Goal: Task Accomplishment & Management: Manage account settings

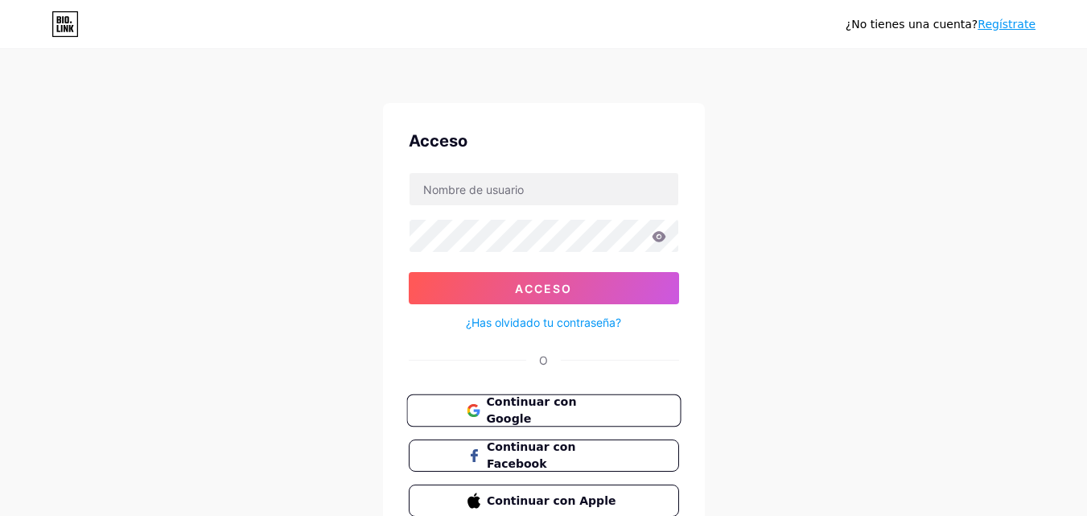
click at [576, 403] on font "Continuar con Google" at bounding box center [531, 410] width 90 height 31
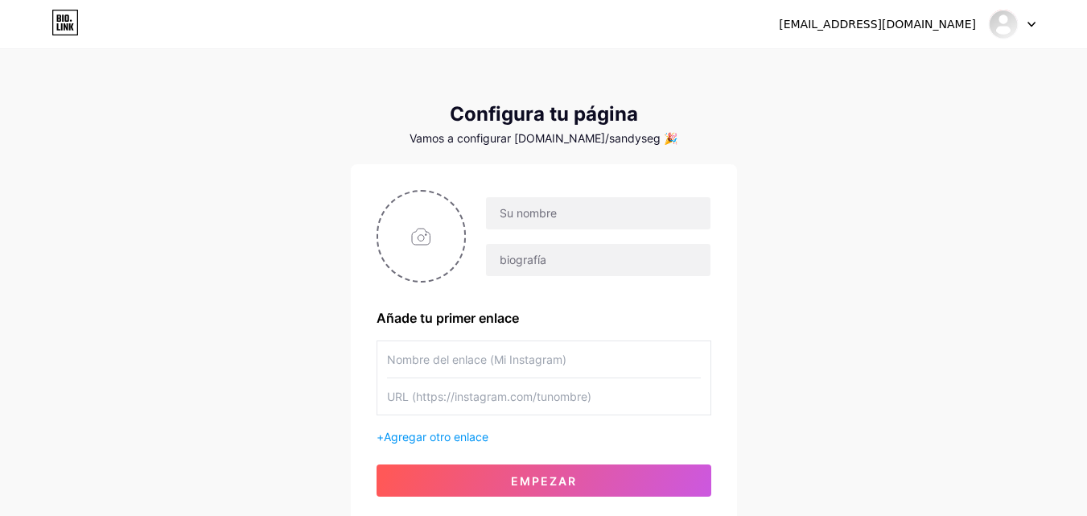
click at [377, 262] on div at bounding box center [544, 236] width 335 height 93
click at [410, 259] on input "file" at bounding box center [421, 235] width 87 height 89
click at [423, 216] on input "file" at bounding box center [421, 235] width 87 height 89
click at [573, 215] on input "text" at bounding box center [598, 213] width 224 height 32
type input "Treattowe"
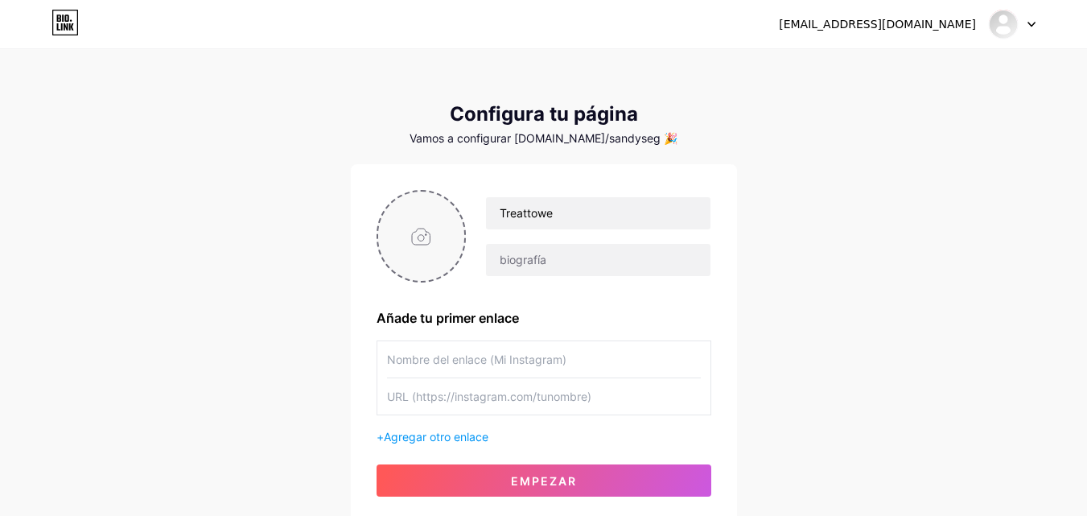
click at [408, 209] on input "file" at bounding box center [421, 235] width 87 height 89
type input "C:\fakepath\WhatsApp Image 2025-09-08 at 9.32.55 AM.jpeg"
click at [548, 359] on input "text" at bounding box center [544, 359] width 314 height 36
paste input "https://www.instagram.com/treatower?igsh=MXZjeTEzMTJndzdzdQ=="
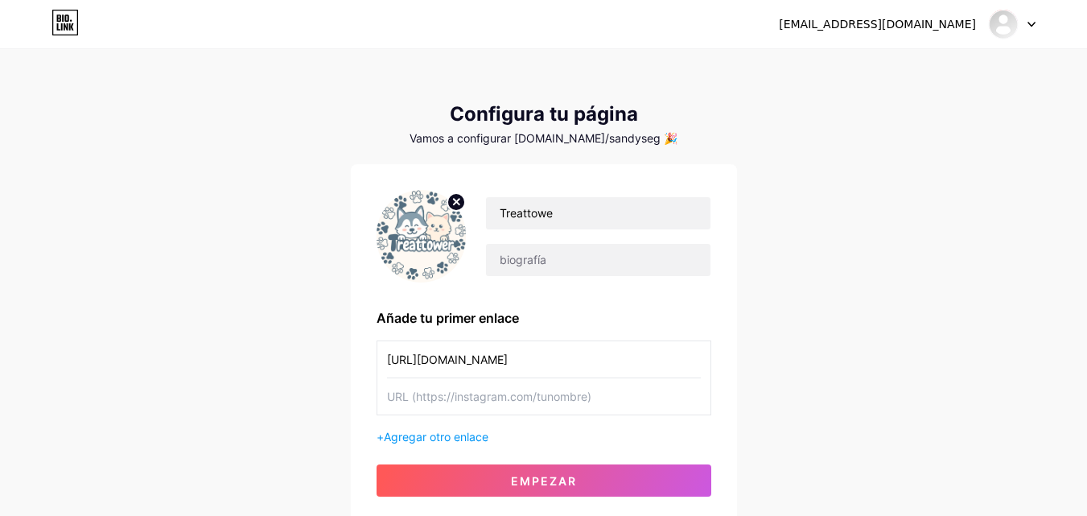
scroll to position [0, 62]
type input "https://www.instagram.com/treatower?igsh=MXZjeTEzMTJndzdzdQ=="
click at [537, 392] on input "text" at bounding box center [544, 396] width 314 height 36
paste input "https://www.instagram.com/treatower?igsh=MXZjeTEzMTJndzdzdQ=="
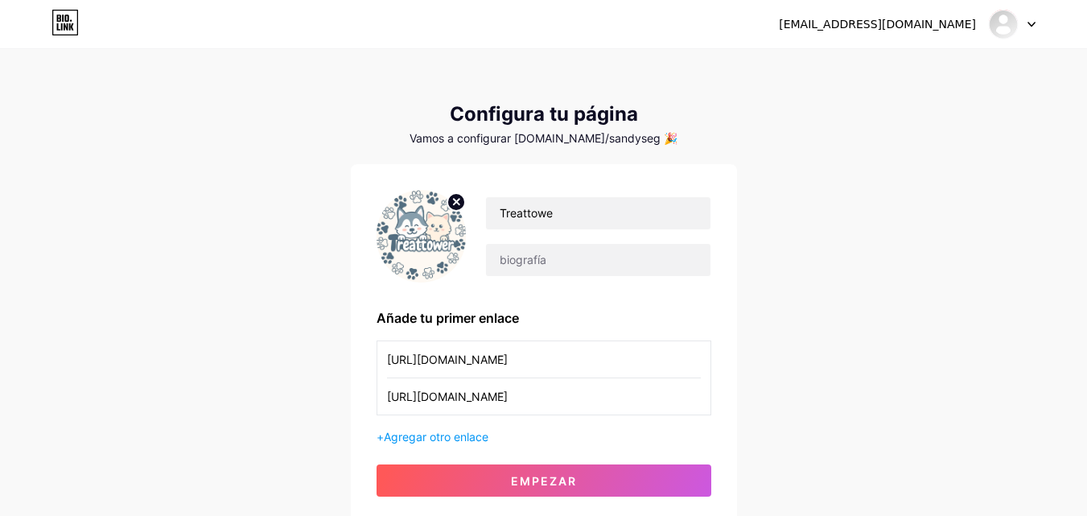
scroll to position [0, 62]
type input "https://www.instagram.com/treatower?igsh=MXZjeTEzMTJndzdzdQ=="
click at [459, 428] on div "+ Agregar otro enlace" at bounding box center [544, 436] width 335 height 17
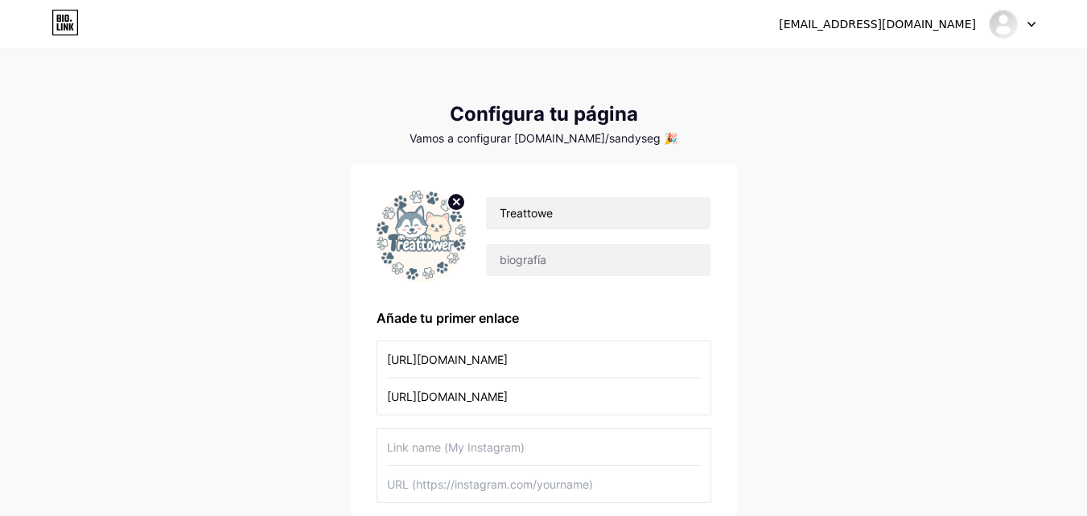
click at [451, 447] on input "text" at bounding box center [544, 447] width 314 height 36
paste input "https://vm.tiktok.com/ZSHnSgceDg9V4-38JHz/"
type input "https://vm.tiktok.com/ZSHnSgceDg9V4-38JHz/"
click at [465, 492] on input "text" at bounding box center [544, 484] width 314 height 36
paste input "https://vm.tiktok.com/ZSHnSgceDg9V4-38JHz/"
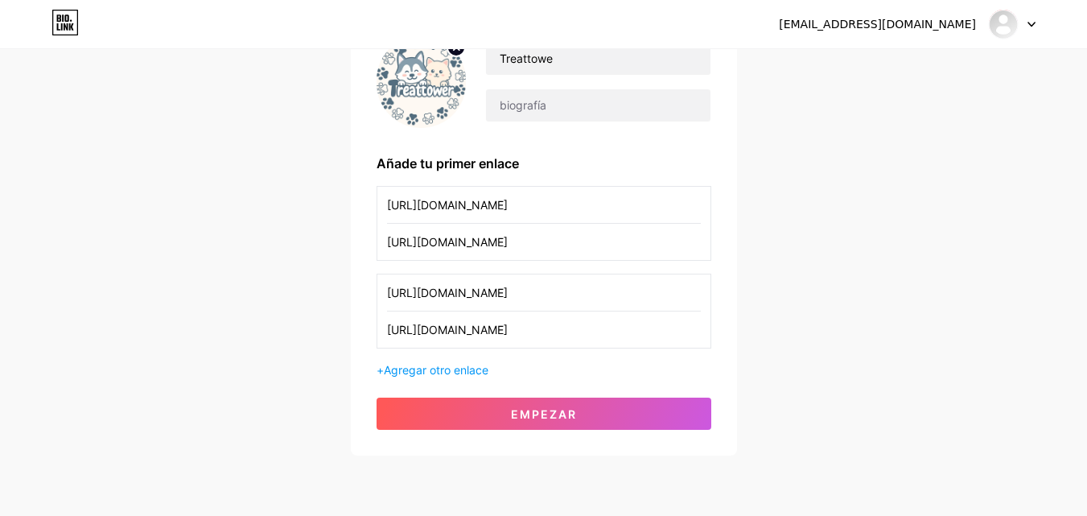
scroll to position [156, 0]
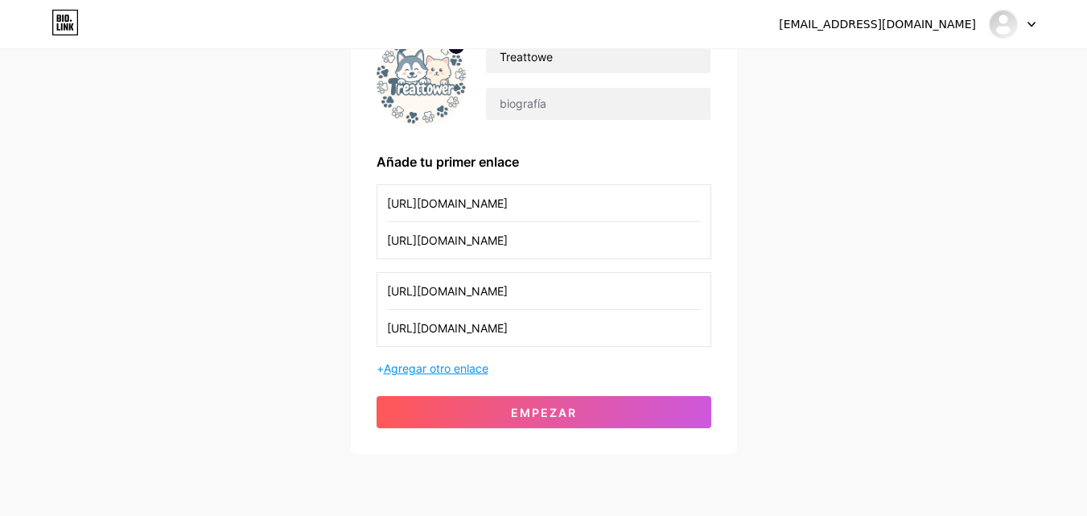
type input "https://vm.tiktok.com/ZSHnSgceDg9V4-38JHz/"
click at [457, 369] on font "Agregar otro enlace" at bounding box center [436, 368] width 105 height 14
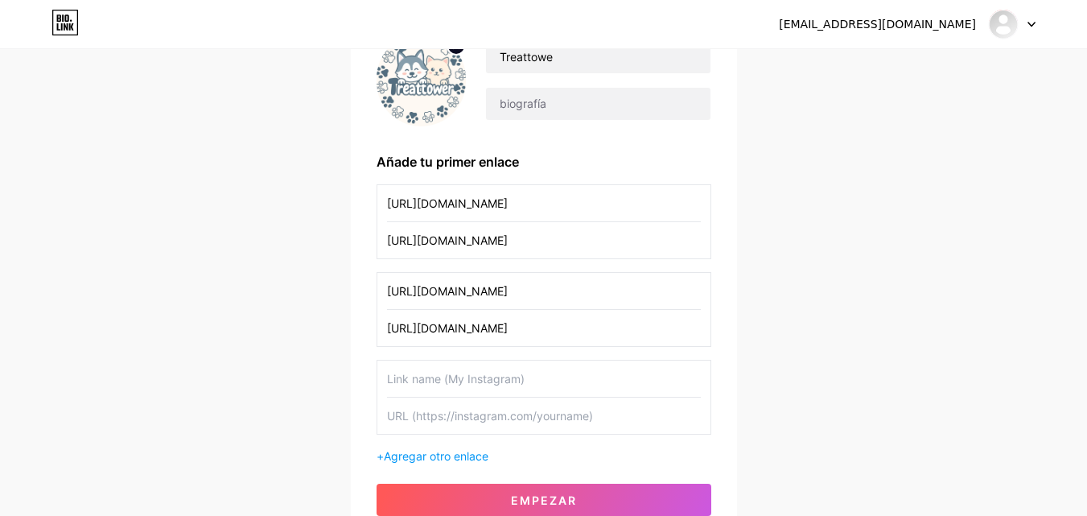
click at [601, 368] on input "text" at bounding box center [544, 378] width 314 height 36
paste input "https://www.facebook.com/share/19eAngfV3a/"
type input "https://www.facebook.com/share/19eAngfV3a/"
click at [585, 426] on input "text" at bounding box center [544, 415] width 314 height 36
paste input "https://www.facebook.com/share/19eAngfV3a/"
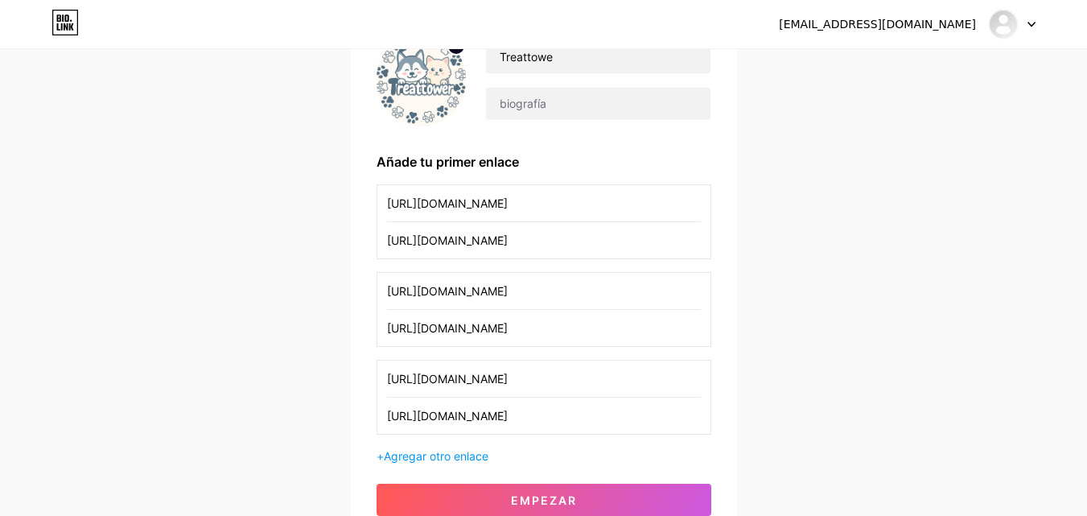
type input "https://www.facebook.com/share/19eAngfV3a/"
click at [456, 452] on font "Agregar otro enlace" at bounding box center [436, 456] width 105 height 14
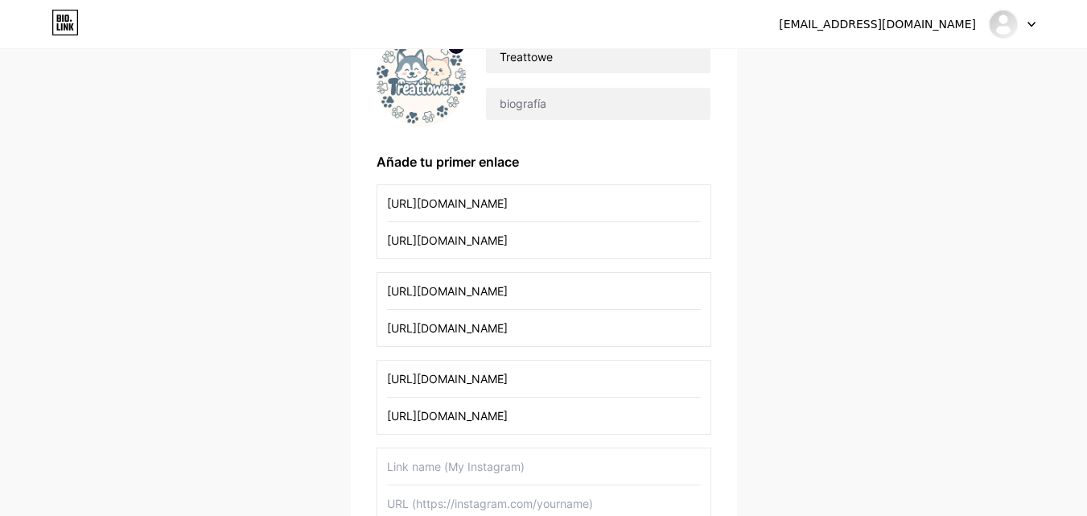
click at [476, 464] on input "text" at bounding box center [544, 466] width 314 height 36
paste input "https://wa.me/qr/TLLBQ3YC7AUEF1"
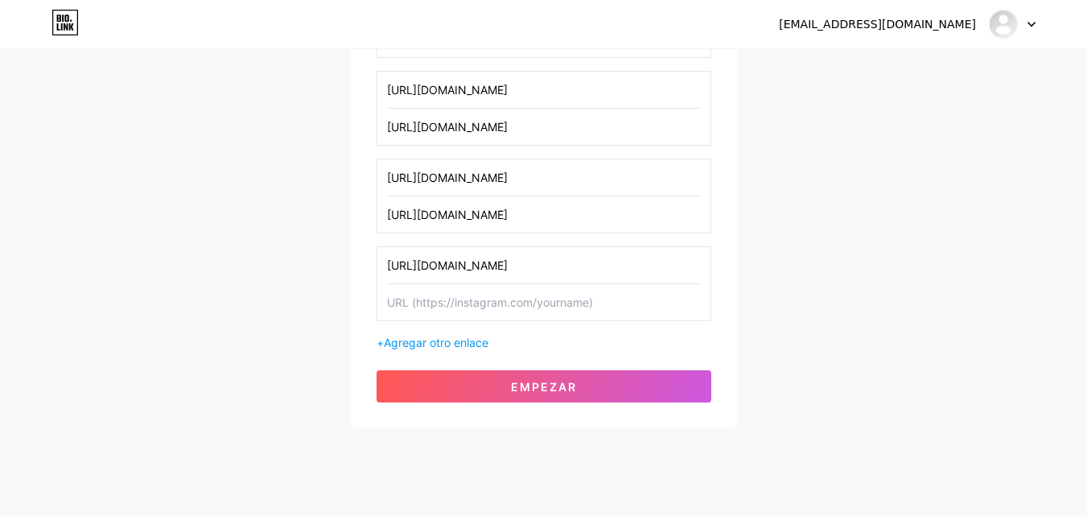
scroll to position [385, 0]
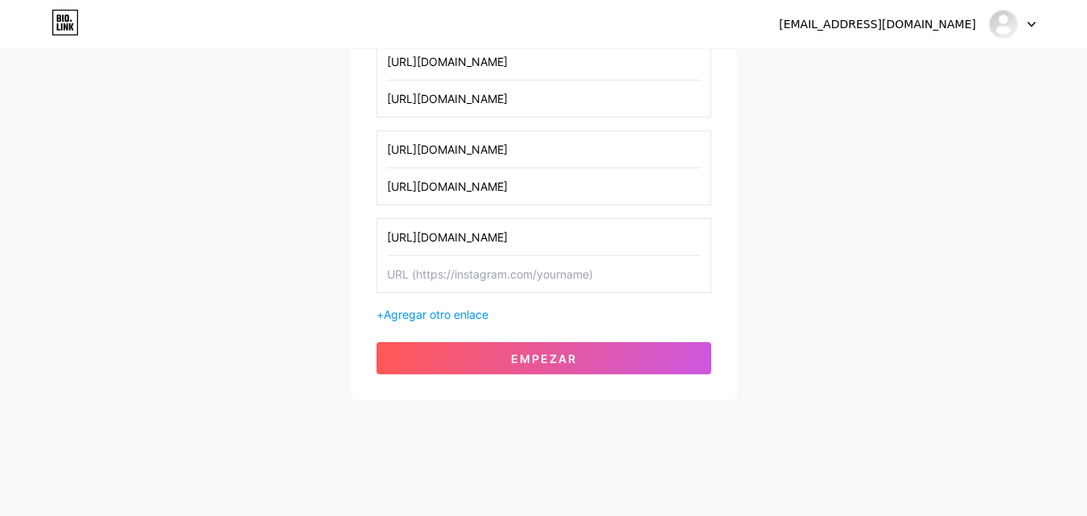
type input "https://wa.me/qr/TLLBQ3YC7AUEF1"
click at [608, 272] on input "text" at bounding box center [544, 274] width 314 height 36
paste input "https://wa.me/qr/TLLBQ3YC7AUEF1"
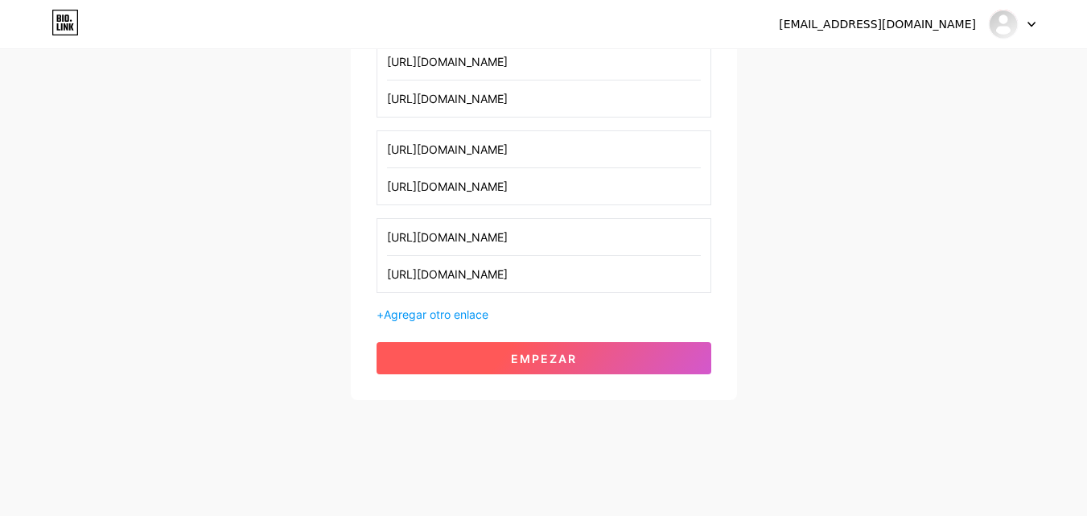
type input "https://wa.me/qr/TLLBQ3YC7AUEF1"
click at [582, 361] on button "Empezar" at bounding box center [544, 358] width 335 height 32
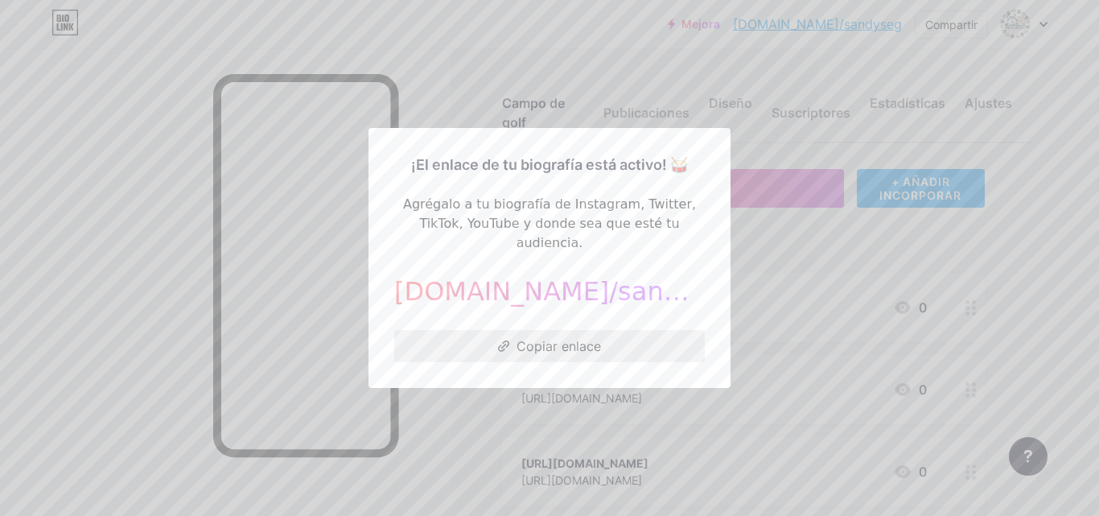
click at [576, 342] on font "Copiar enlace" at bounding box center [559, 346] width 84 height 16
click at [414, 501] on div at bounding box center [549, 258] width 1099 height 516
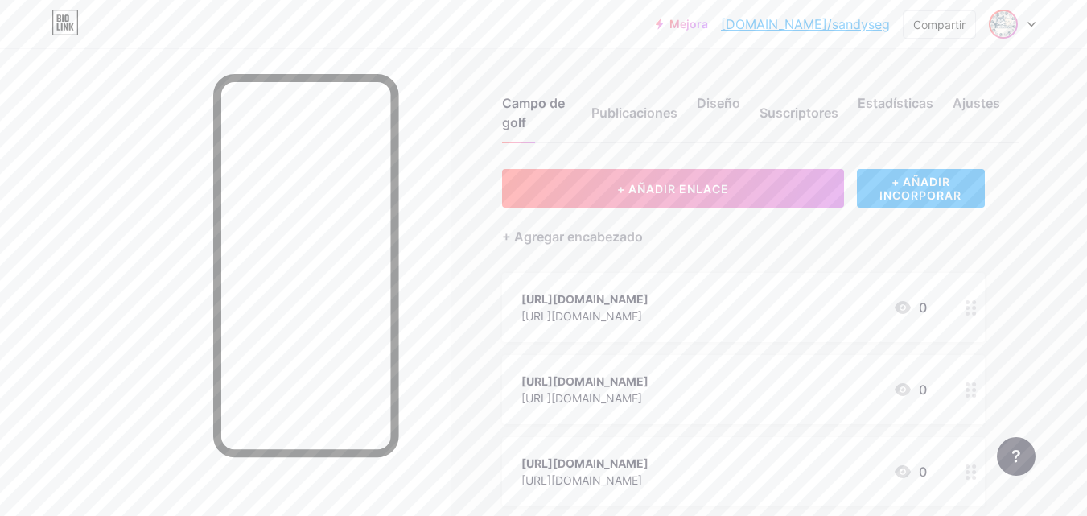
click at [1002, 13] on img at bounding box center [1003, 24] width 26 height 26
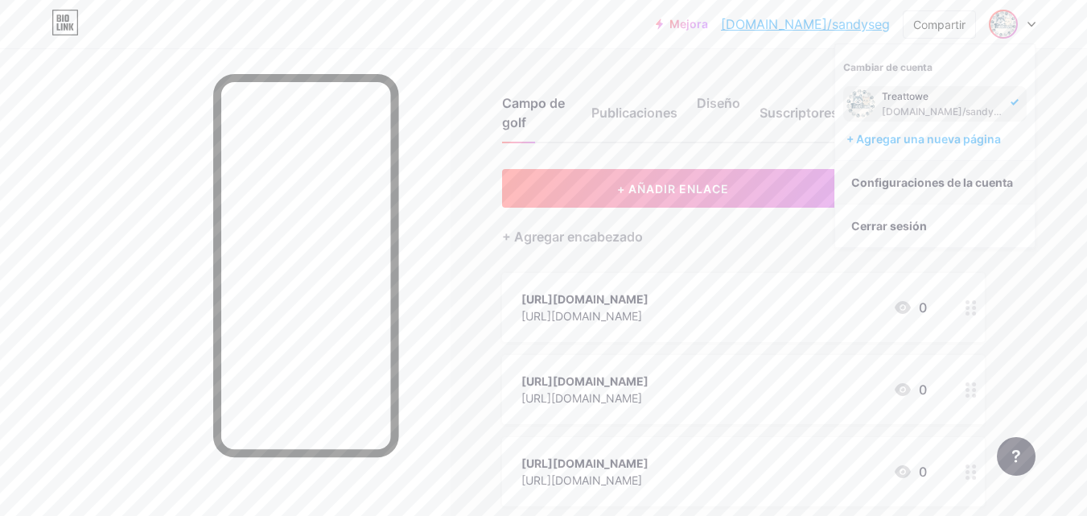
click at [976, 181] on font "Configuraciones de la cuenta" at bounding box center [932, 182] width 162 height 14
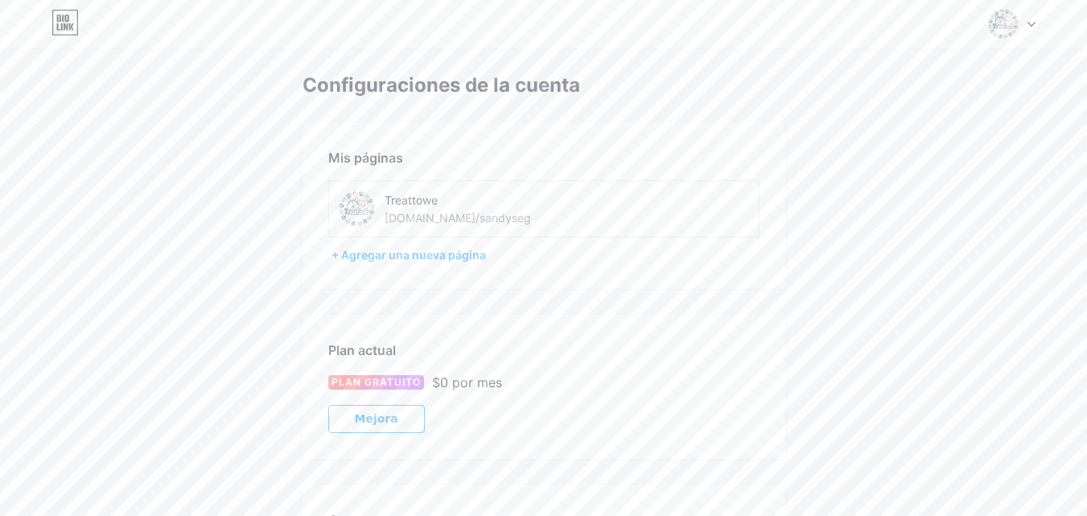
click at [459, 214] on font "bio.link/sandyseg" at bounding box center [458, 218] width 146 height 14
click at [490, 219] on div "Treattowe bio.link/sandyseg" at bounding box center [485, 209] width 200 height 36
click at [475, 219] on font "bio.link/sandyseg" at bounding box center [458, 218] width 146 height 14
click at [624, 234] on div "Treattowe bio.link/sandyseg" at bounding box center [543, 208] width 431 height 57
click at [616, 218] on div "Treattowe bio.link/sandyseg" at bounding box center [543, 208] width 431 height 57
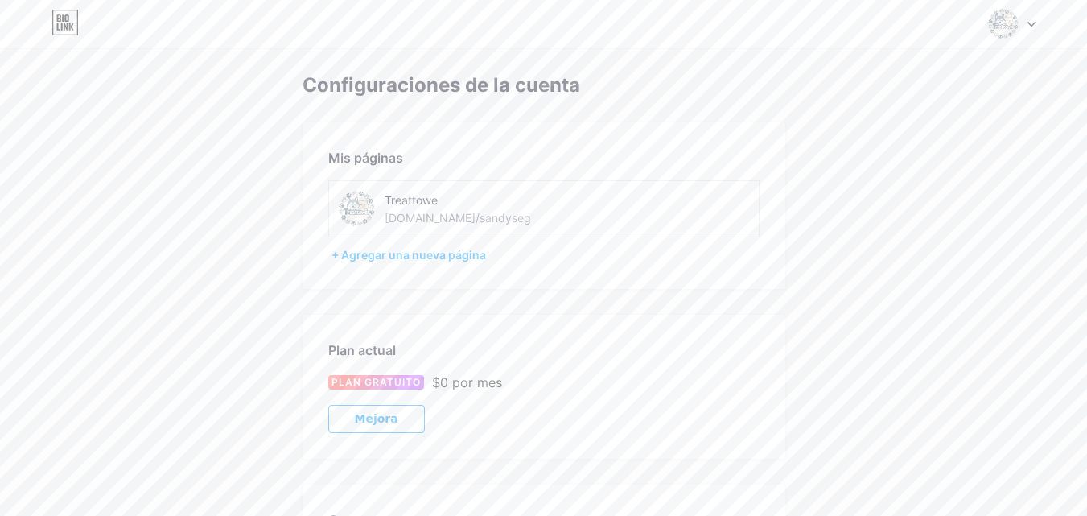
click at [616, 217] on div "Treattowe bio.link/sandyseg" at bounding box center [543, 208] width 431 height 57
click at [616, 216] on div "Treattowe bio.link/sandyseg" at bounding box center [543, 208] width 431 height 57
click at [1007, 20] on img at bounding box center [1003, 24] width 31 height 31
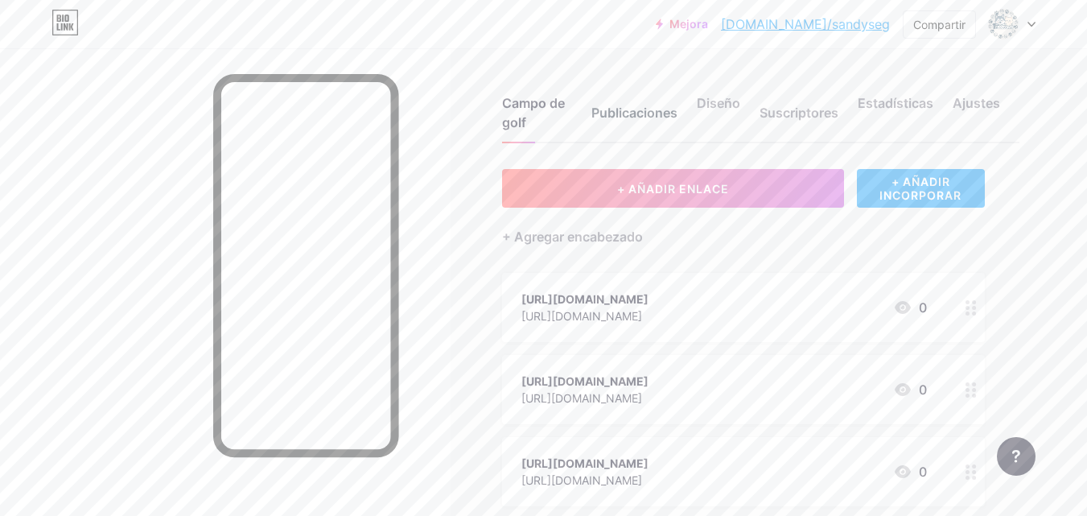
click at [631, 130] on div "Publicaciones" at bounding box center [634, 117] width 86 height 48
click at [722, 121] on div "Diseño" at bounding box center [718, 117] width 43 height 48
click at [778, 132] on div "Suscriptores" at bounding box center [799, 117] width 79 height 48
click at [893, 118] on div "Estadísticas" at bounding box center [896, 117] width 76 height 48
click at [941, 130] on div "Campo de golf Publicaciones Diseño Suscriptores Estadísticas Ajustes" at bounding box center [760, 106] width 517 height 76
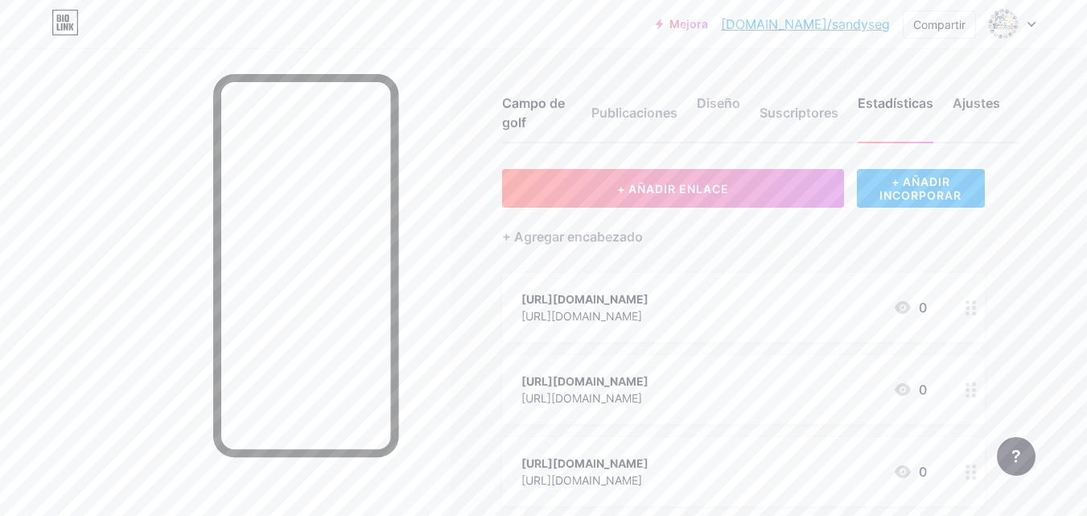
click at [994, 102] on font "Ajustes" at bounding box center [976, 103] width 47 height 16
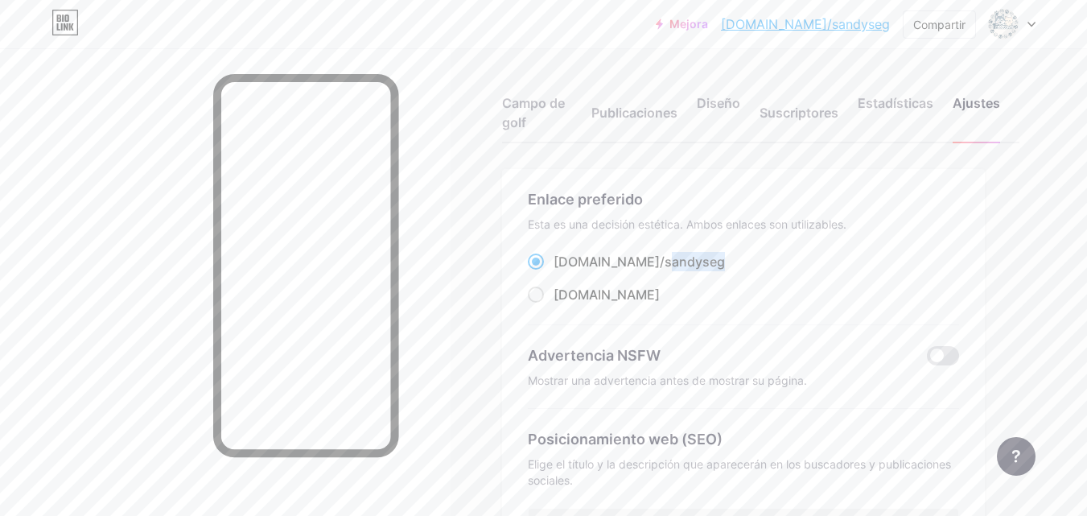
drag, startPoint x: 664, startPoint y: 259, endPoint x: 557, endPoint y: 266, distance: 107.3
click at [557, 266] on div "bio.link/sandyseg ​" at bounding box center [743, 262] width 431 height 20
click at [977, 277] on div "Enlace preferido Esta es una decisión estética. Ambos enlaces son utilizables. …" at bounding box center [743, 505] width 483 height 673
click at [1005, 23] on img at bounding box center [1003, 24] width 26 height 26
click at [972, 184] on font "Configuraciones de la cuenta" at bounding box center [932, 182] width 162 height 14
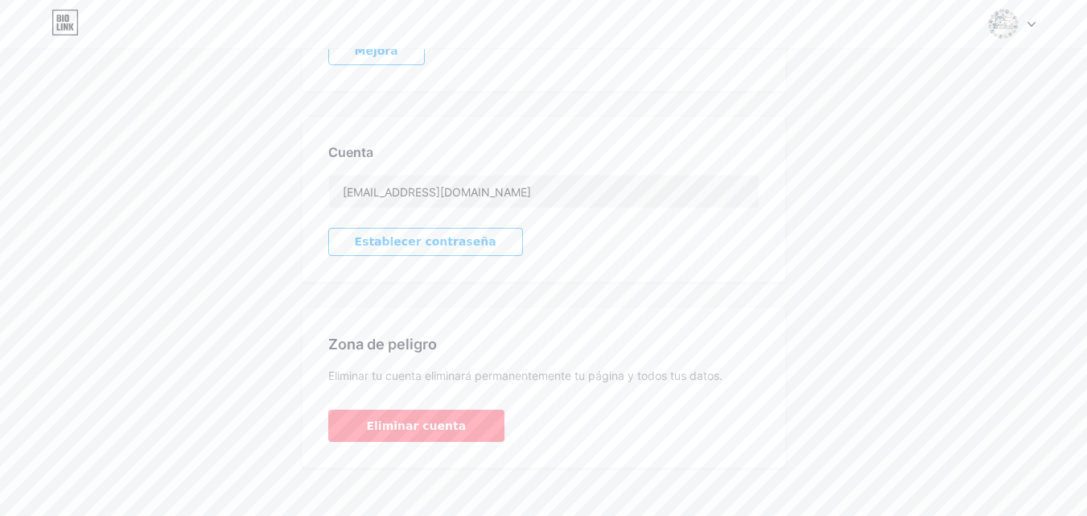
scroll to position [384, 0]
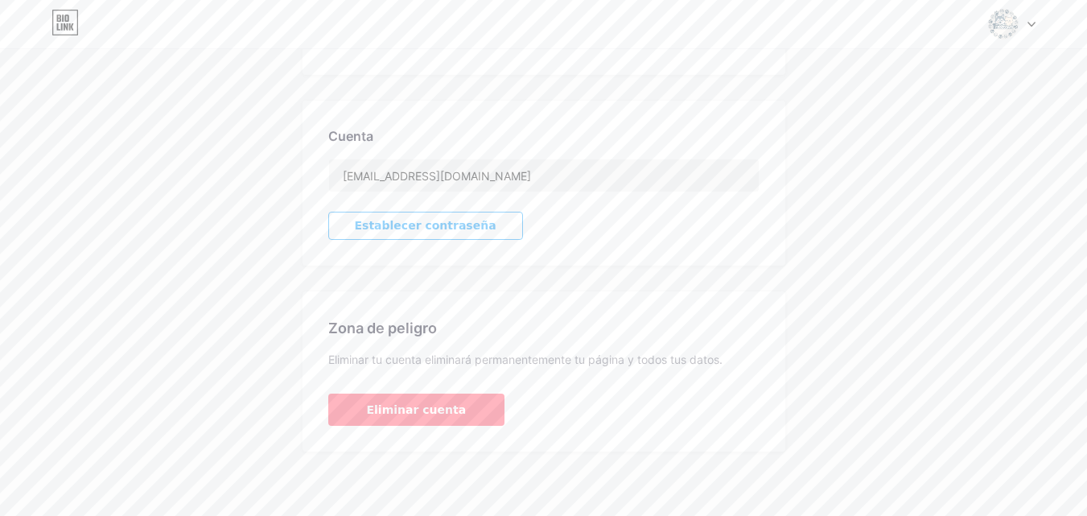
click at [1083, 311] on div "Configuraciones de la cuenta Mis páginas Treattowe bio.link/sandyseg + Agregar …" at bounding box center [543, 70] width 1087 height 761
click at [472, 414] on button "Eliminar cuenta" at bounding box center [416, 409] width 177 height 32
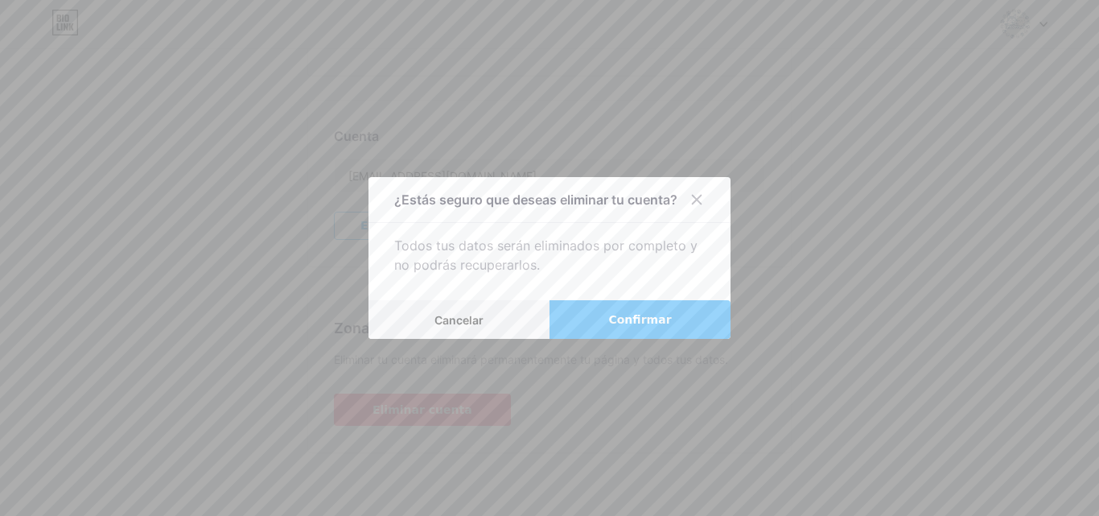
click at [652, 321] on font "Confirmar" at bounding box center [639, 319] width 63 height 13
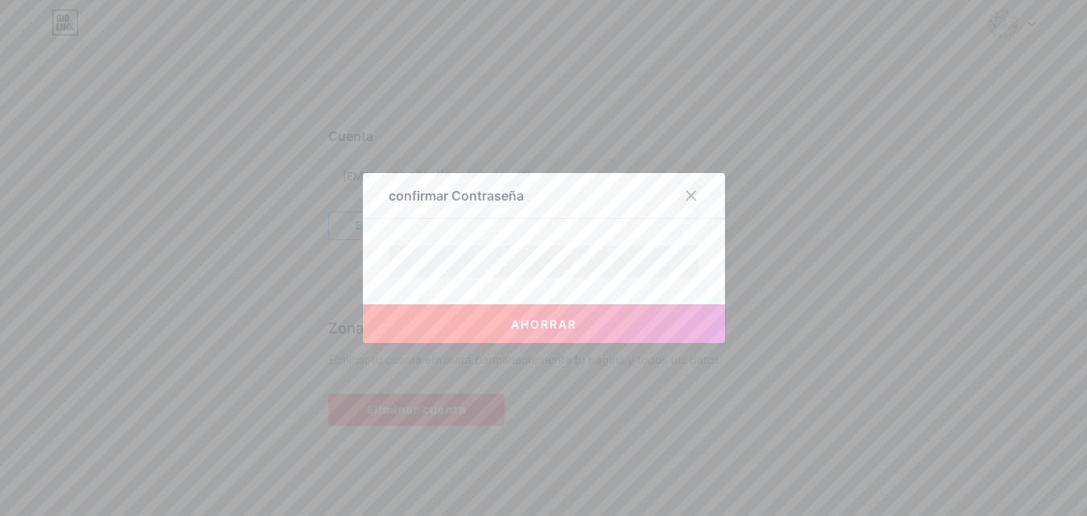
click at [684, 187] on div at bounding box center [701, 195] width 48 height 29
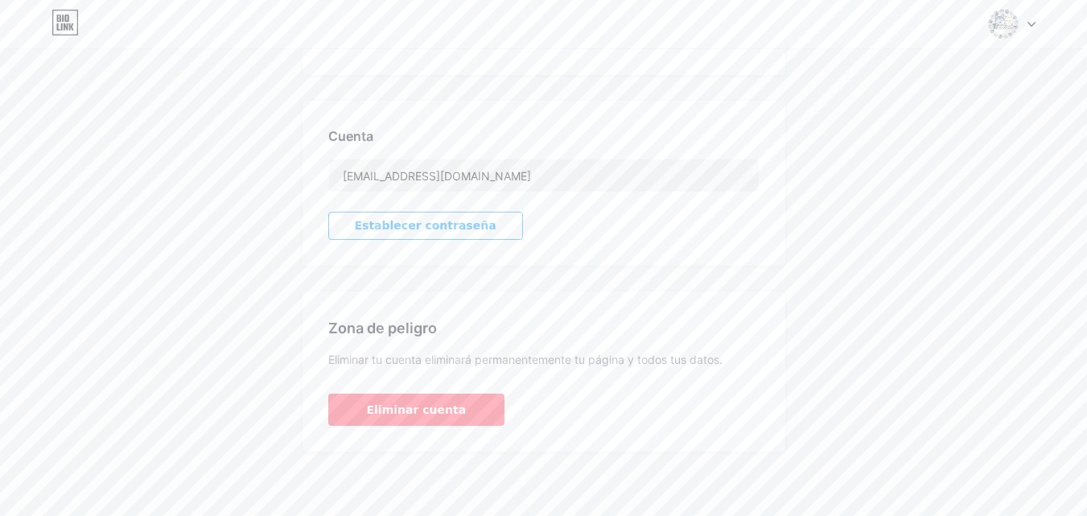
click at [443, 222] on font "Establecer contraseña" at bounding box center [426, 225] width 142 height 13
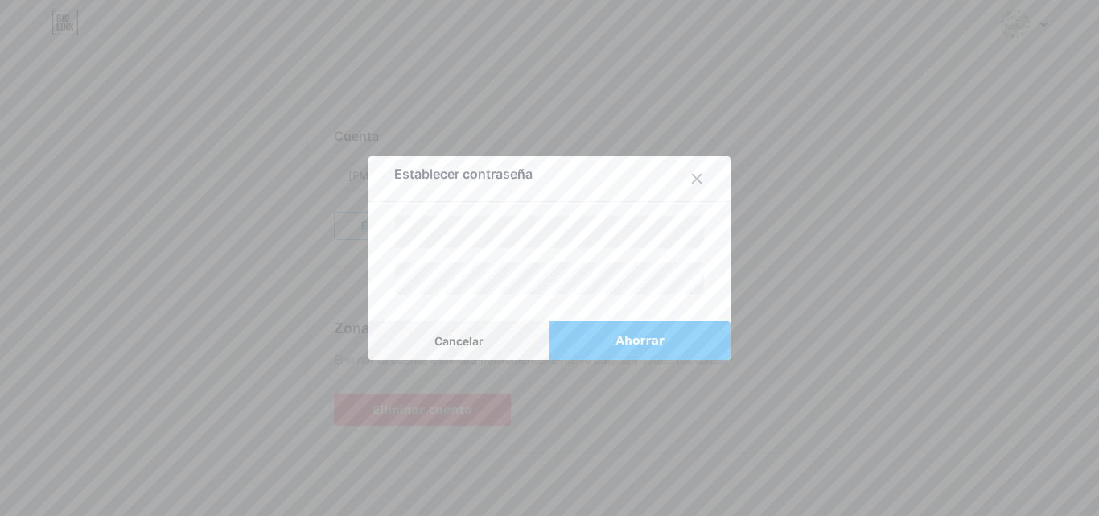
click at [594, 333] on button "Ahorrar" at bounding box center [640, 340] width 181 height 39
click at [629, 342] on font "Ahorrar" at bounding box center [639, 340] width 49 height 13
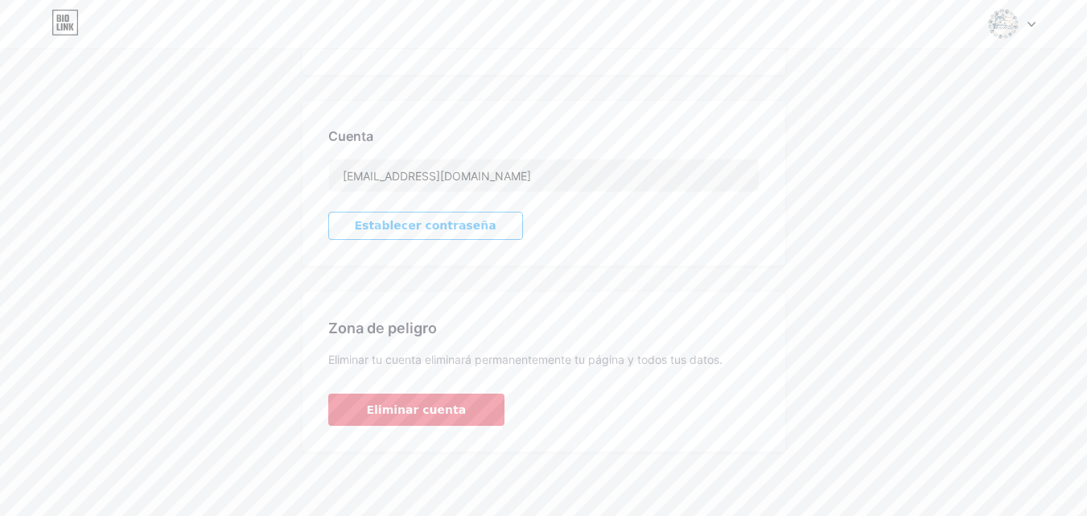
click at [427, 411] on font "Eliminar cuenta" at bounding box center [417, 409] width 100 height 13
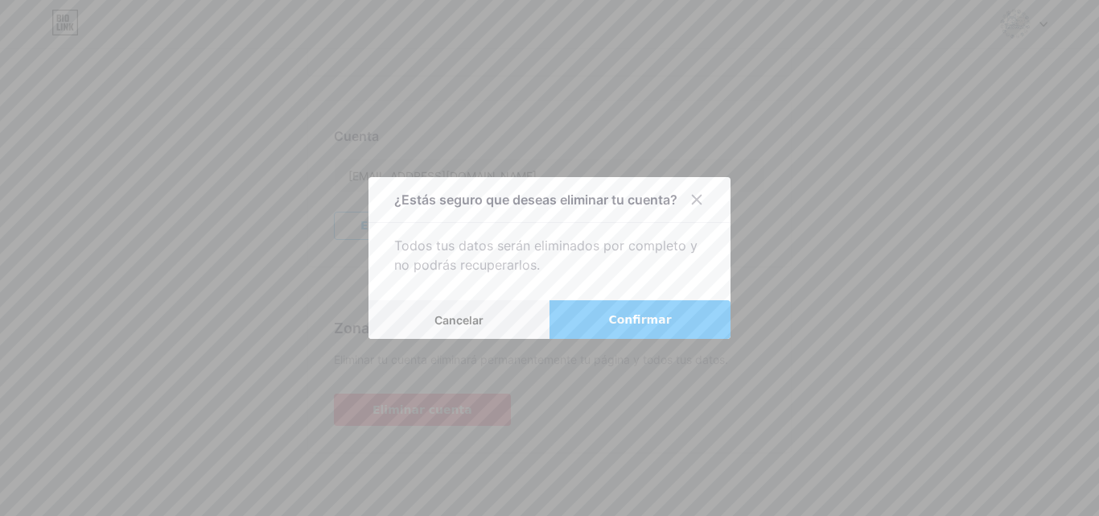
click at [603, 319] on button "Confirmar" at bounding box center [640, 319] width 181 height 39
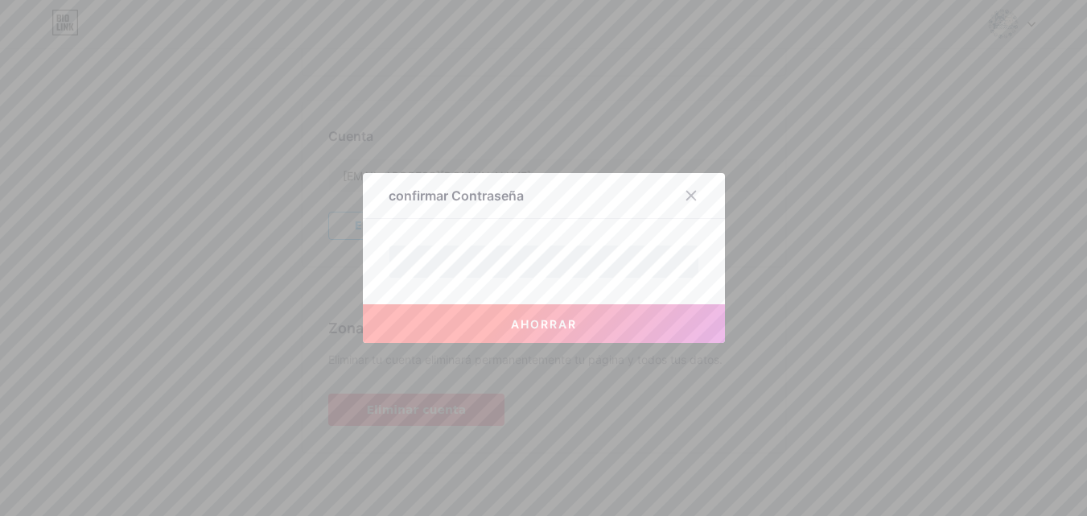
click at [587, 323] on button "Ahorrar" at bounding box center [544, 323] width 362 height 39
click at [696, 200] on icon at bounding box center [691, 195] width 13 height 13
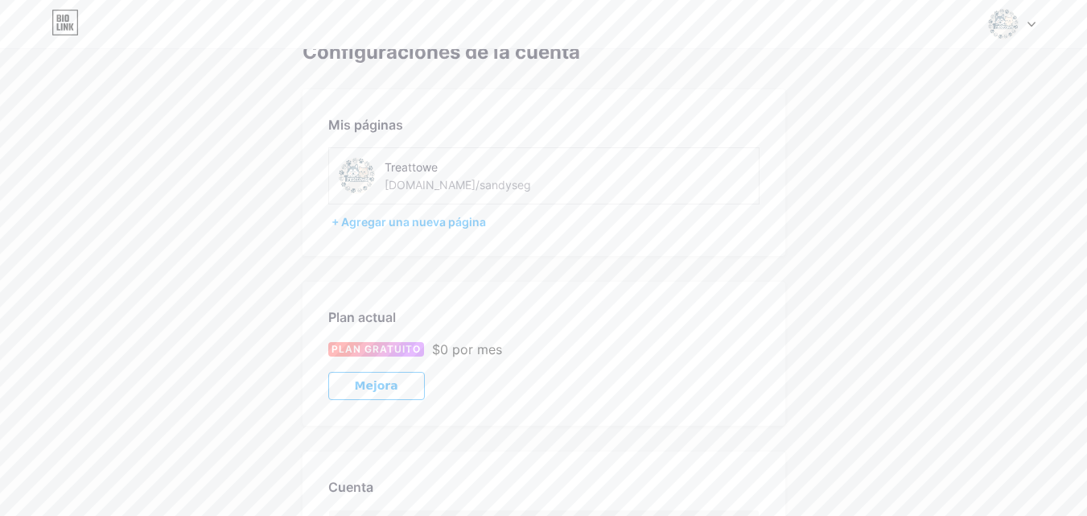
scroll to position [30, 0]
click at [480, 228] on font "+ Agregar una nueva página" at bounding box center [408, 225] width 154 height 14
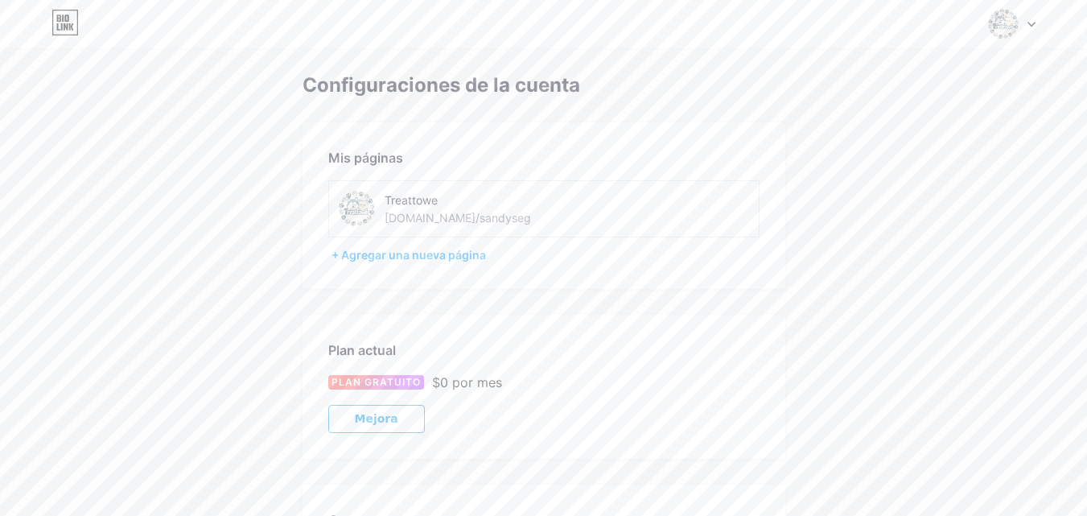
click at [471, 216] on font "bio.link/sandyseg" at bounding box center [458, 218] width 146 height 14
click at [482, 220] on div "Treattowe bio.link/sandyseg" at bounding box center [485, 209] width 200 height 36
click at [994, 35] on img at bounding box center [1003, 24] width 31 height 31
click at [936, 202] on link "Panel" at bounding box center [935, 182] width 200 height 43
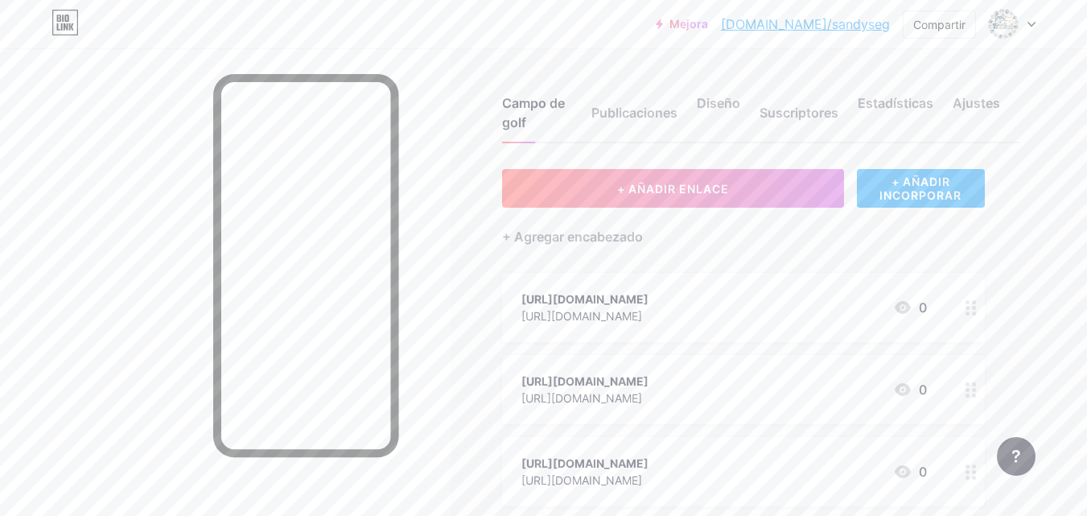
click at [843, 27] on font "bio.link/sandyseg" at bounding box center [805, 24] width 169 height 16
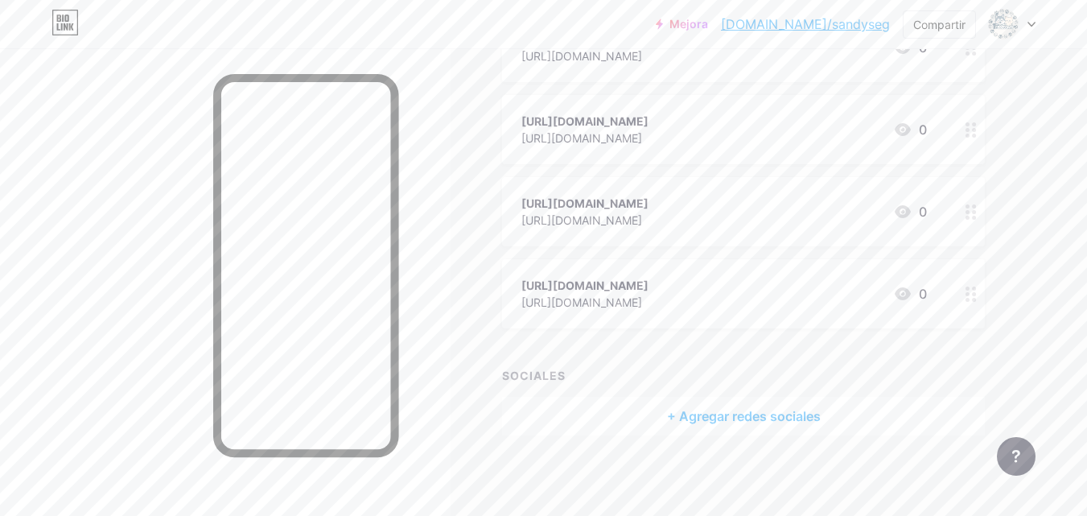
scroll to position [274, 0]
click at [809, 434] on div "+ Agregar redes sociales" at bounding box center [743, 416] width 483 height 39
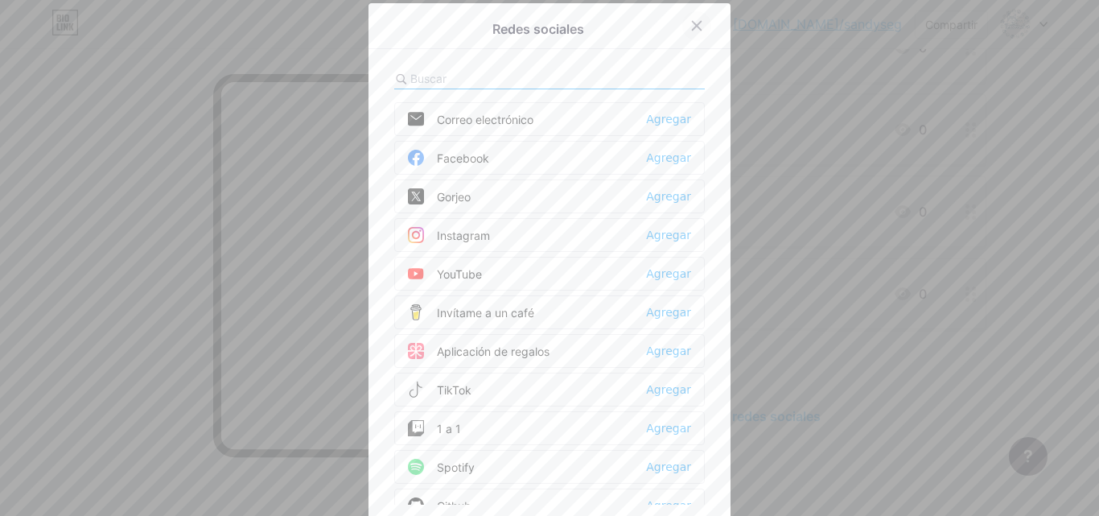
click at [692, 29] on icon at bounding box center [696, 25] width 13 height 13
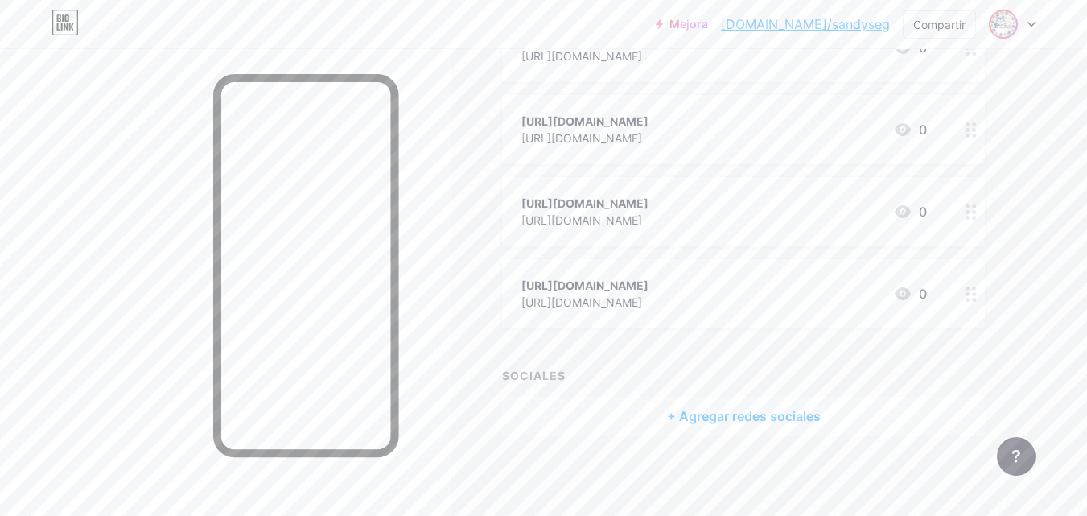
click at [1003, 19] on img at bounding box center [1003, 24] width 26 height 26
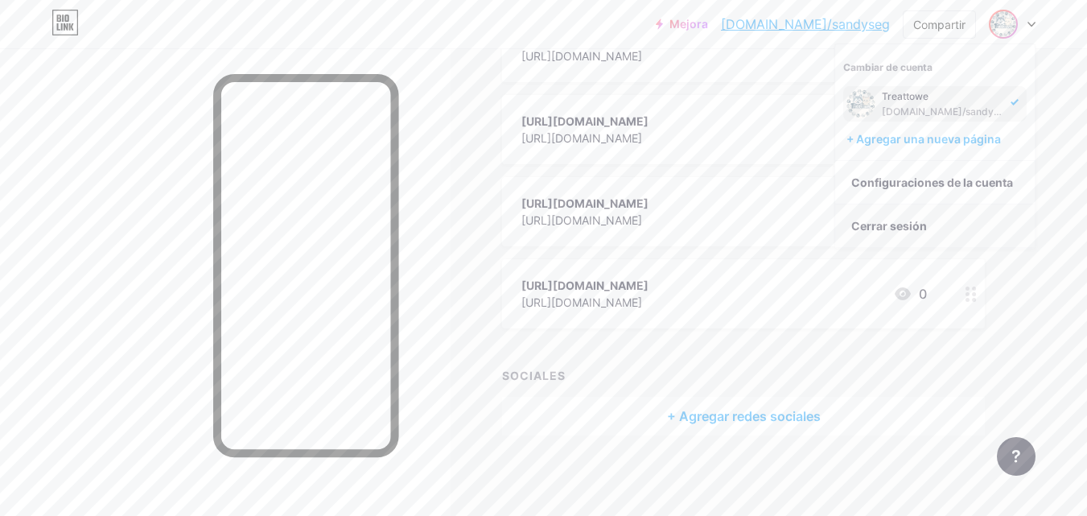
click at [941, 243] on li "Cerrar sesión" at bounding box center [935, 225] width 200 height 43
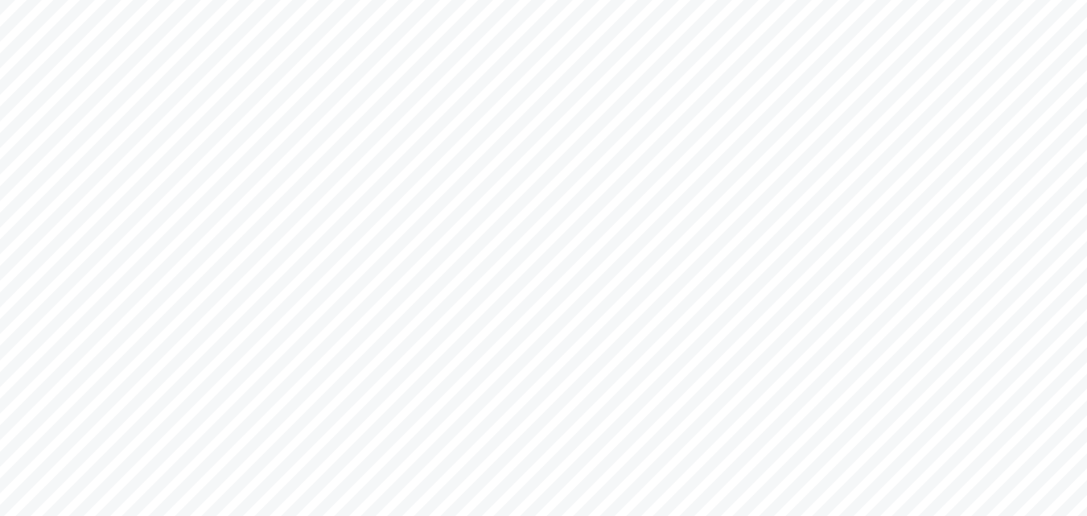
scroll to position [0, 0]
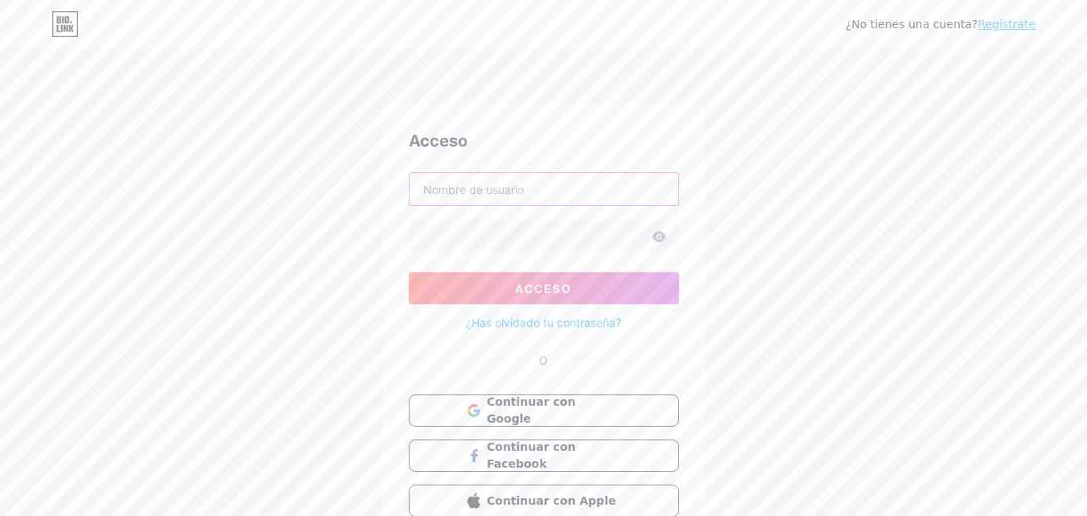
click at [577, 196] on input "text" at bounding box center [544, 189] width 269 height 32
type input "s"
click at [562, 411] on font "Continuar con Google" at bounding box center [531, 410] width 90 height 31
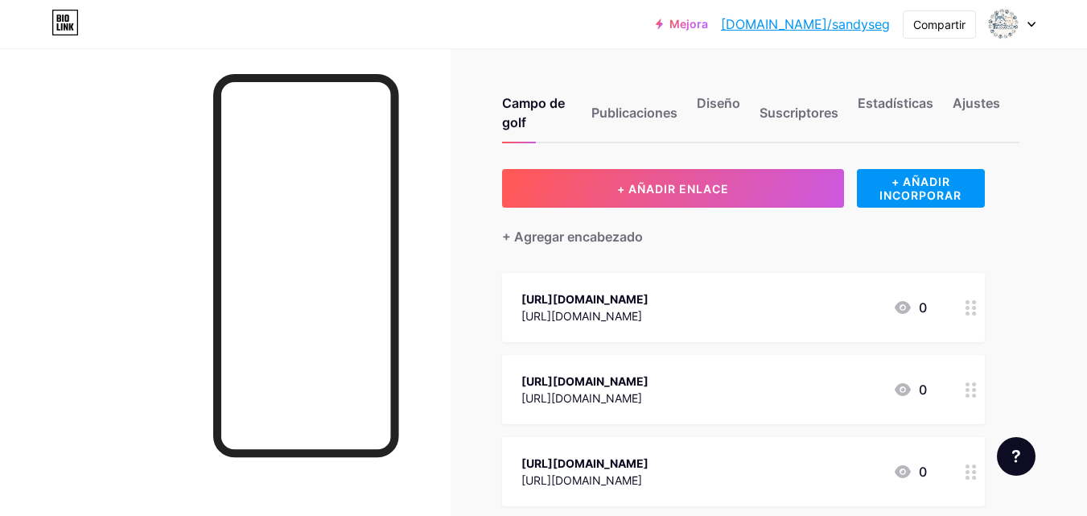
click at [1050, 185] on div "Campo de golf Publicaciones Diseño Suscriptores Estadísticas Ajustes + AÑADIR E…" at bounding box center [543, 411] width 1087 height 727
click at [1015, 28] on img at bounding box center [1003, 24] width 26 height 26
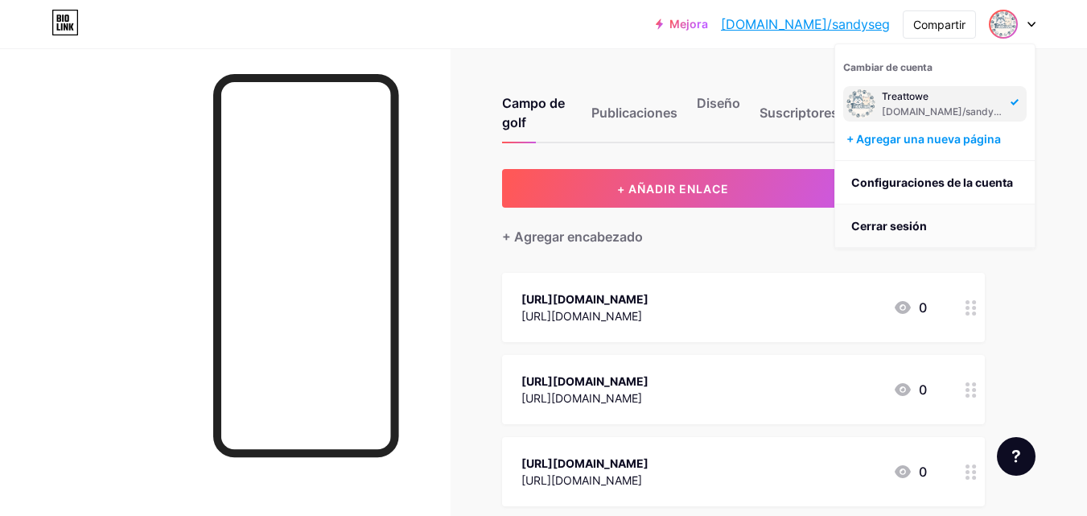
click at [949, 227] on li "Cerrar sesión" at bounding box center [935, 225] width 200 height 43
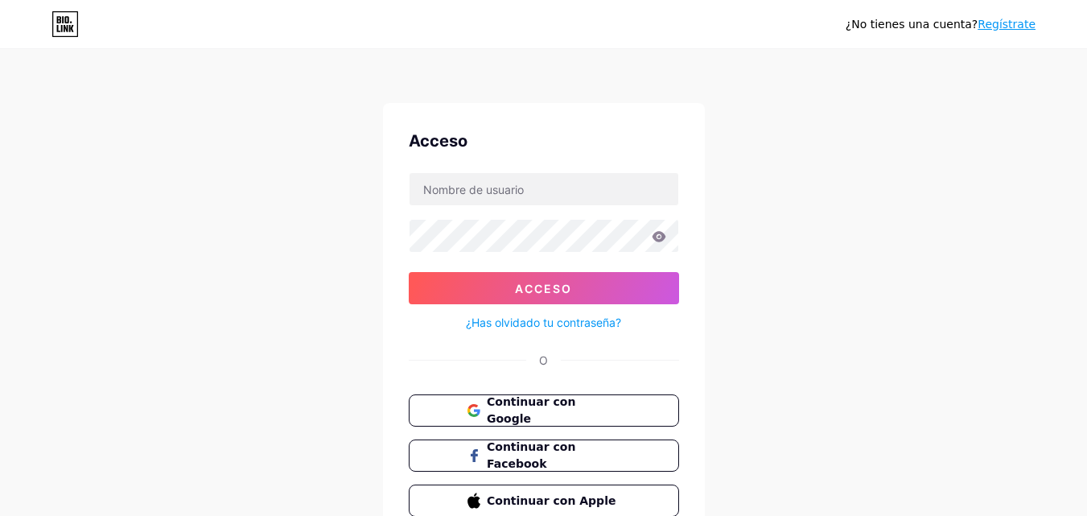
click at [1006, 29] on font "Regístrate" at bounding box center [1007, 24] width 58 height 13
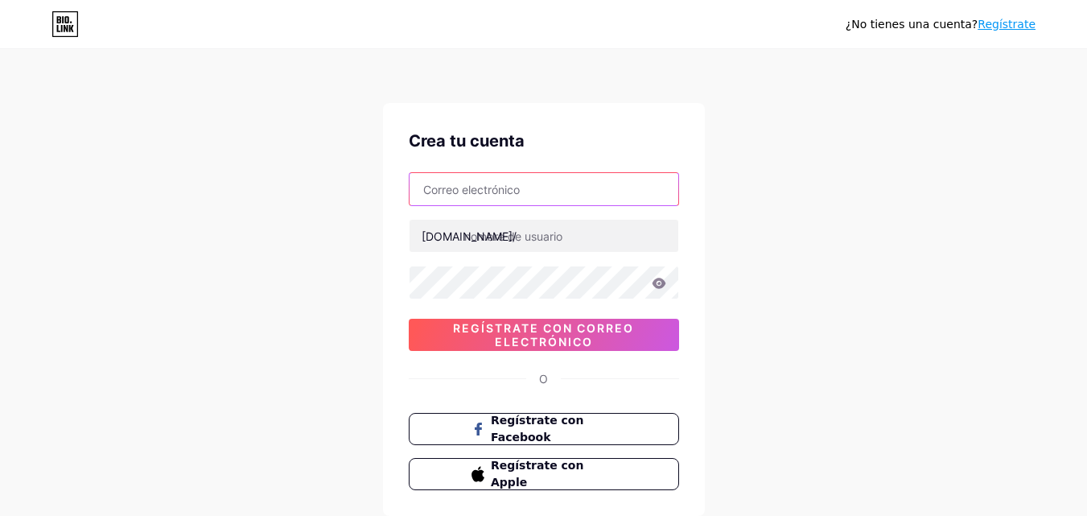
click at [608, 182] on input "text" at bounding box center [544, 189] width 269 height 32
type input "[EMAIL_ADDRESS][DOMAIN_NAME]"
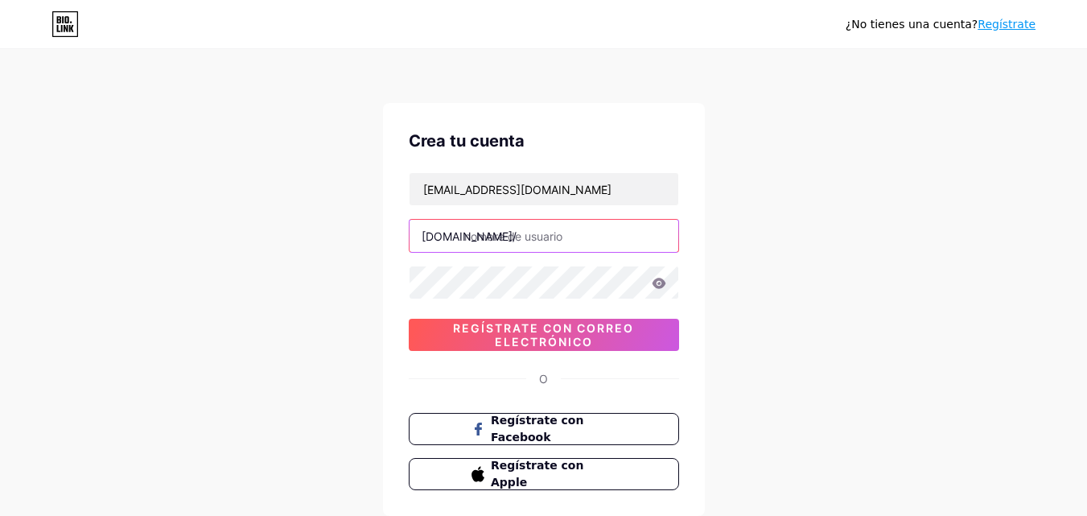
click at [583, 224] on input "text" at bounding box center [544, 236] width 269 height 32
type input "treattower"
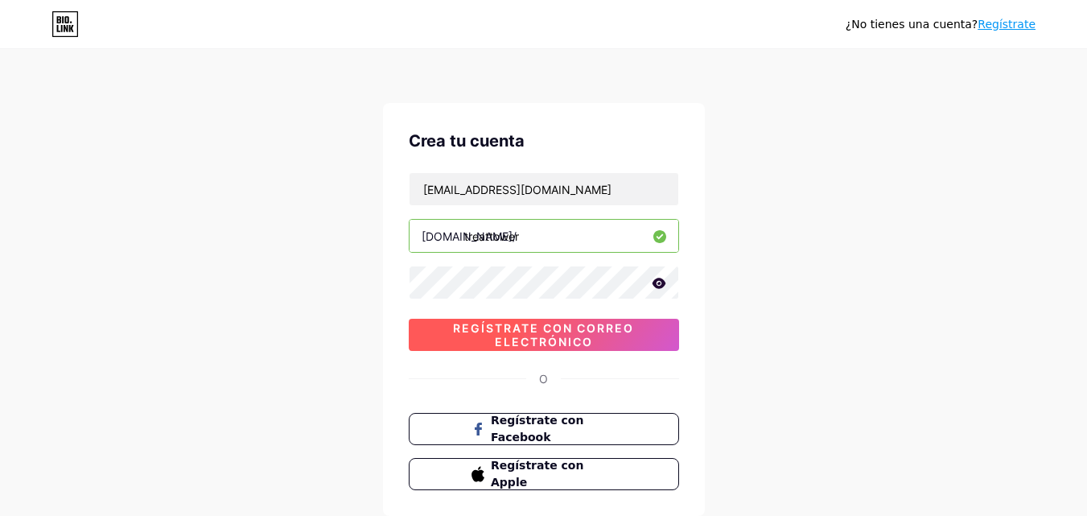
click at [560, 327] on font "Regístrate con correo electrónico" at bounding box center [543, 334] width 181 height 27
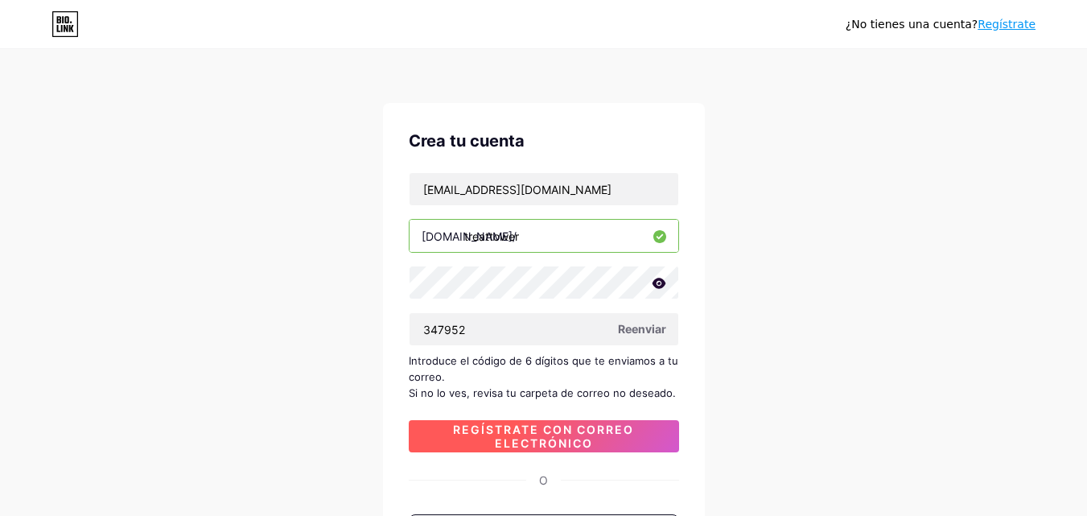
type input "347952"
click at [591, 442] on font "Regístrate con correo electrónico" at bounding box center [543, 435] width 181 height 27
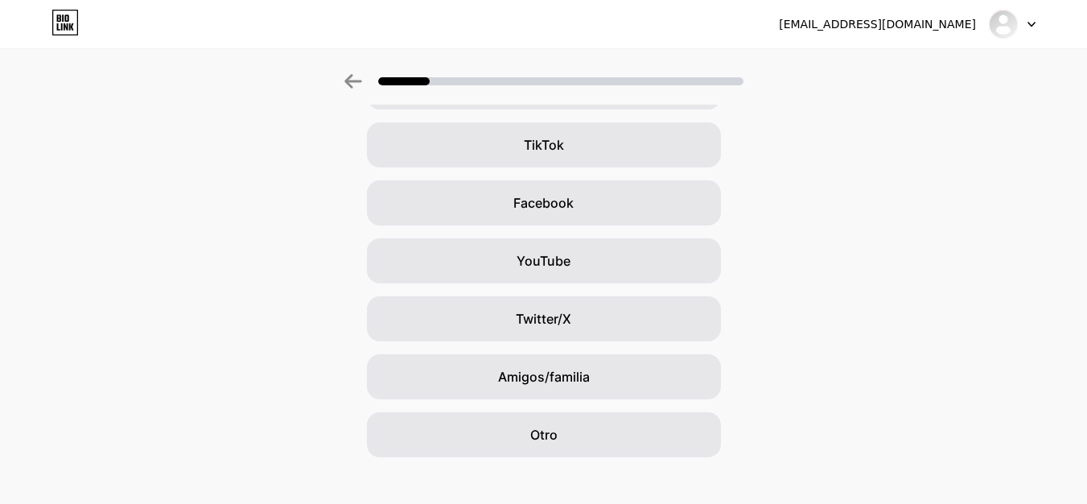
scroll to position [190, 0]
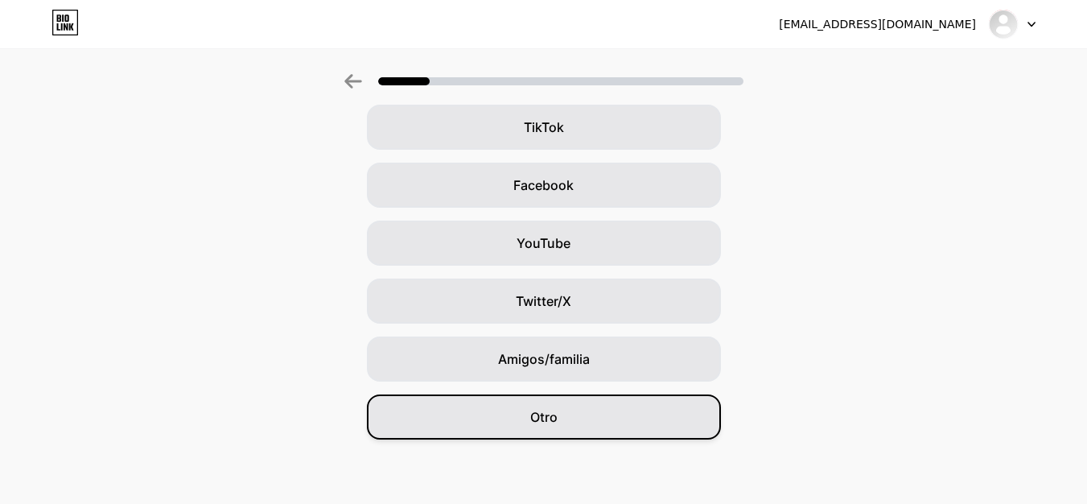
click at [626, 410] on div "Otro" at bounding box center [544, 416] width 354 height 45
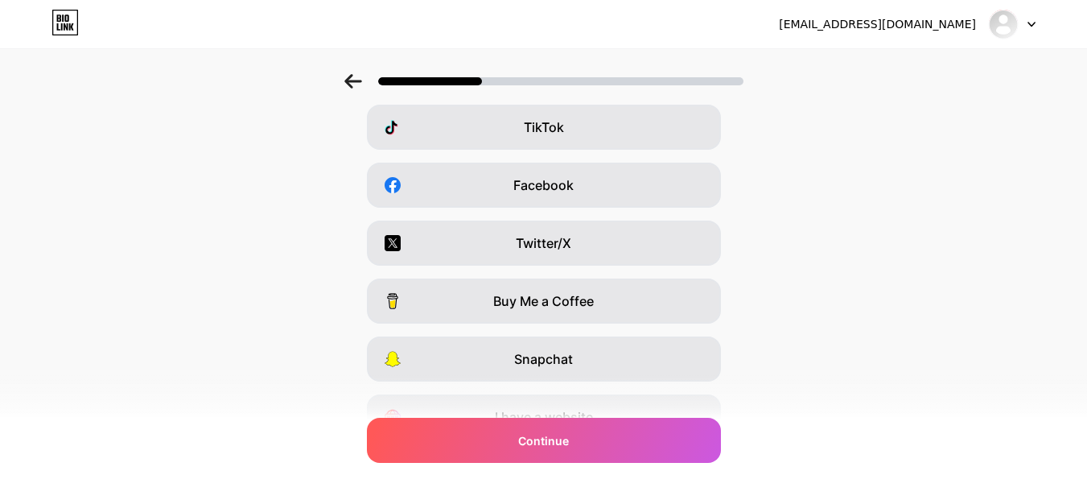
scroll to position [0, 0]
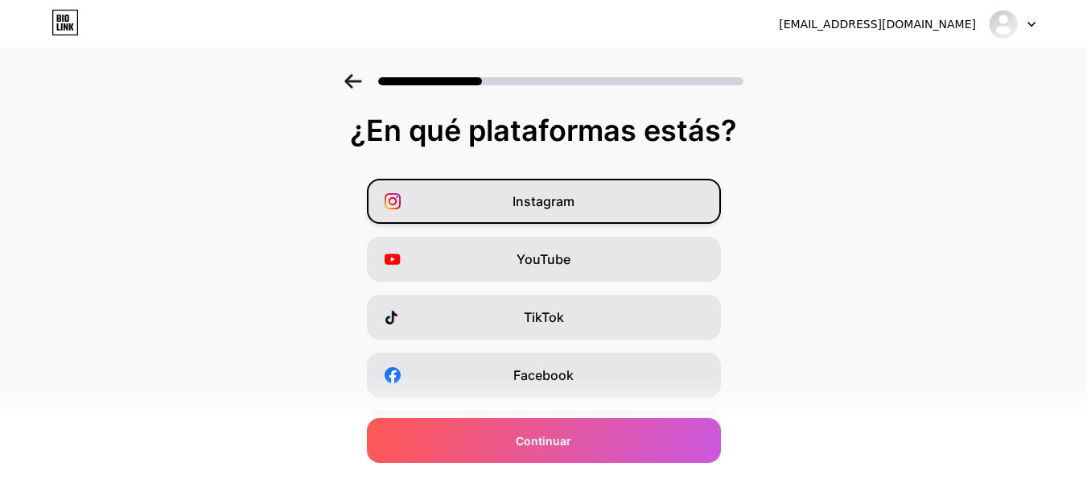
click at [679, 212] on div "Instagram" at bounding box center [544, 201] width 354 height 45
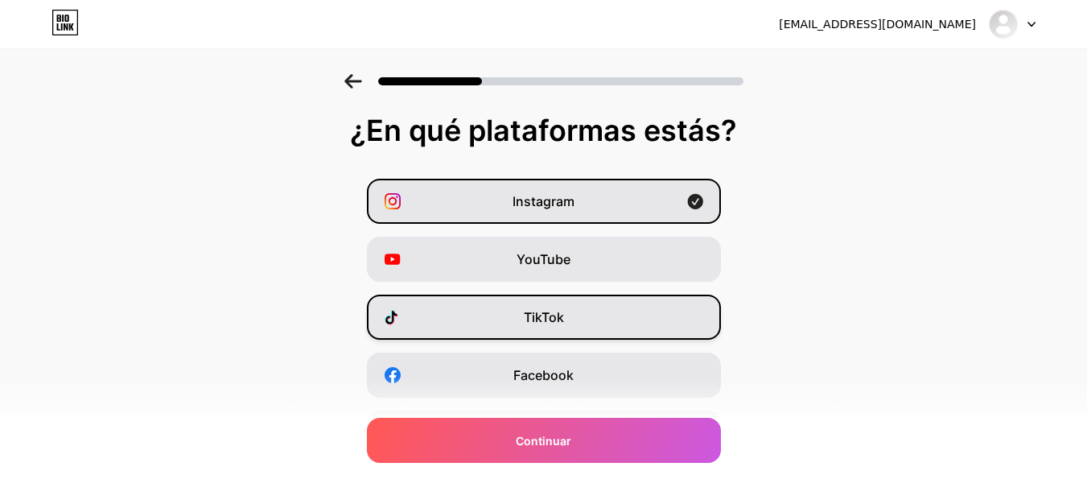
click at [682, 326] on div "TikTok" at bounding box center [544, 316] width 354 height 45
click at [692, 402] on div "Instagram YouTube TikTok Facebook Twitter/X Invítame a un café Snapchat Tengo u…" at bounding box center [543, 404] width 1071 height 451
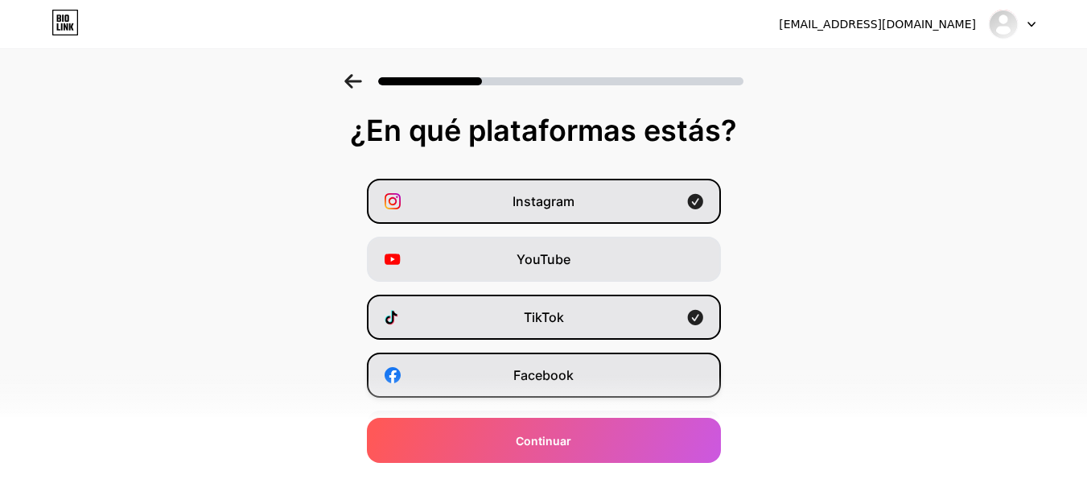
click at [684, 371] on div "Facebook" at bounding box center [544, 374] width 354 height 45
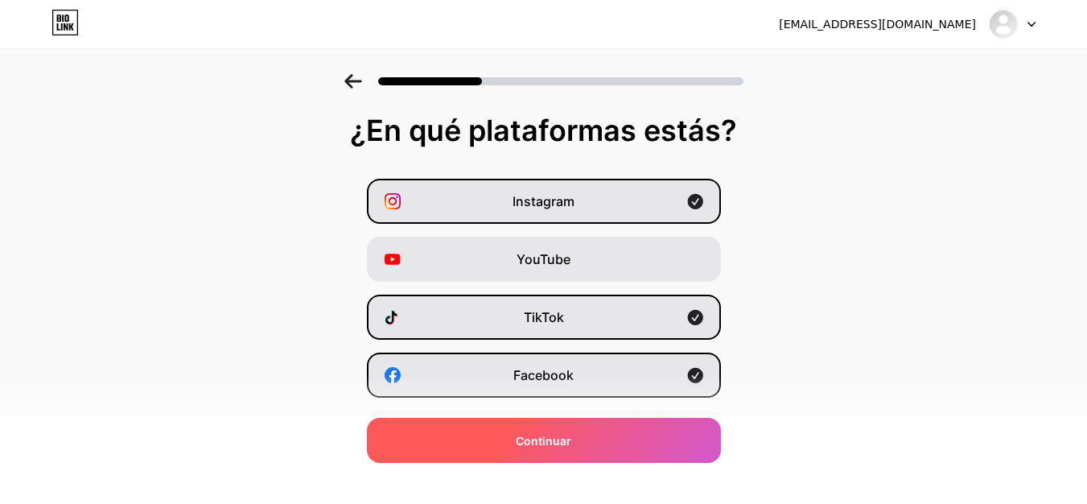
click at [669, 432] on div "Continuar" at bounding box center [544, 440] width 354 height 45
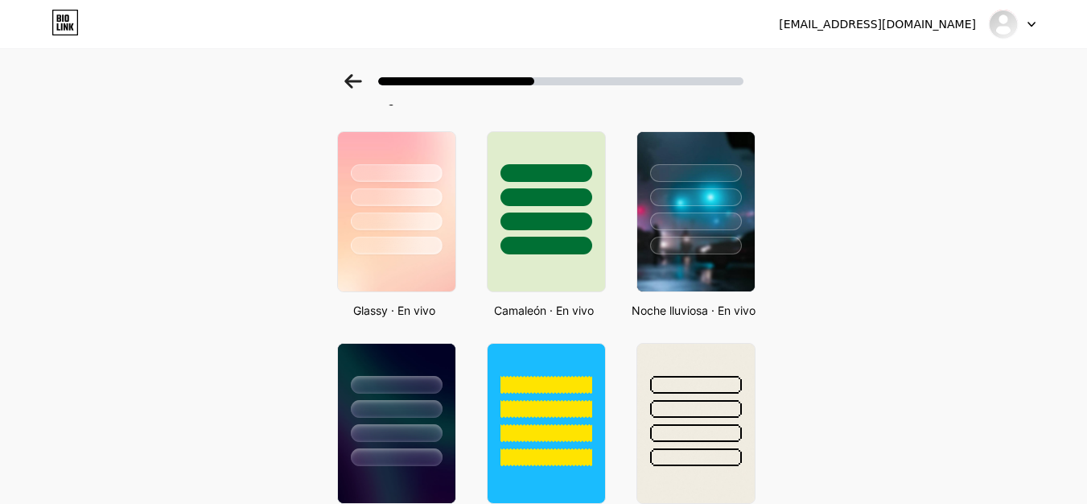
scroll to position [482, 0]
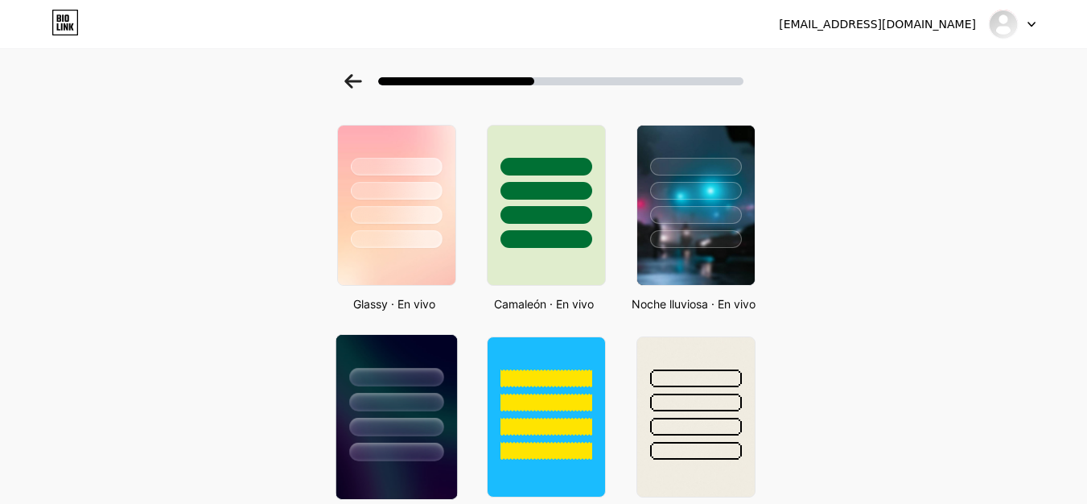
click at [396, 386] on div at bounding box center [396, 377] width 94 height 19
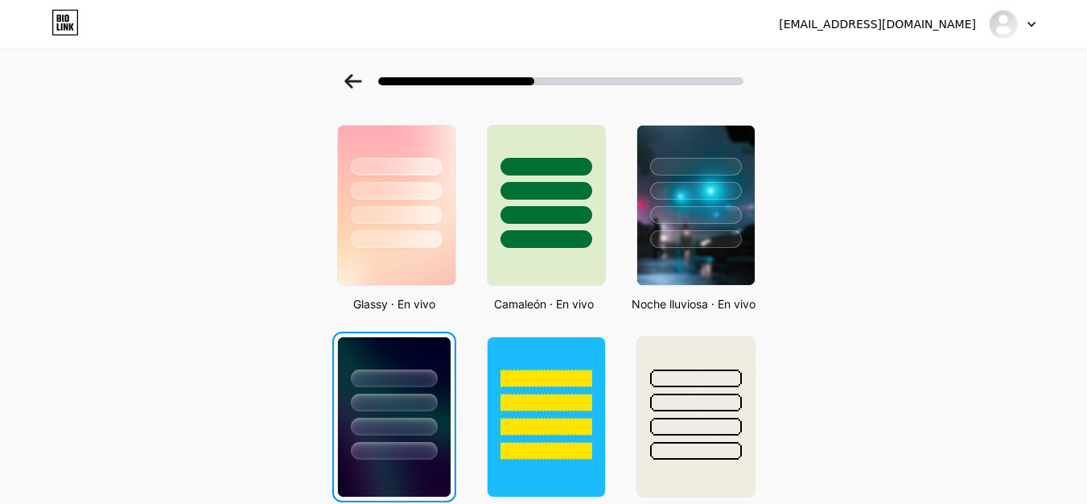
scroll to position [0, 0]
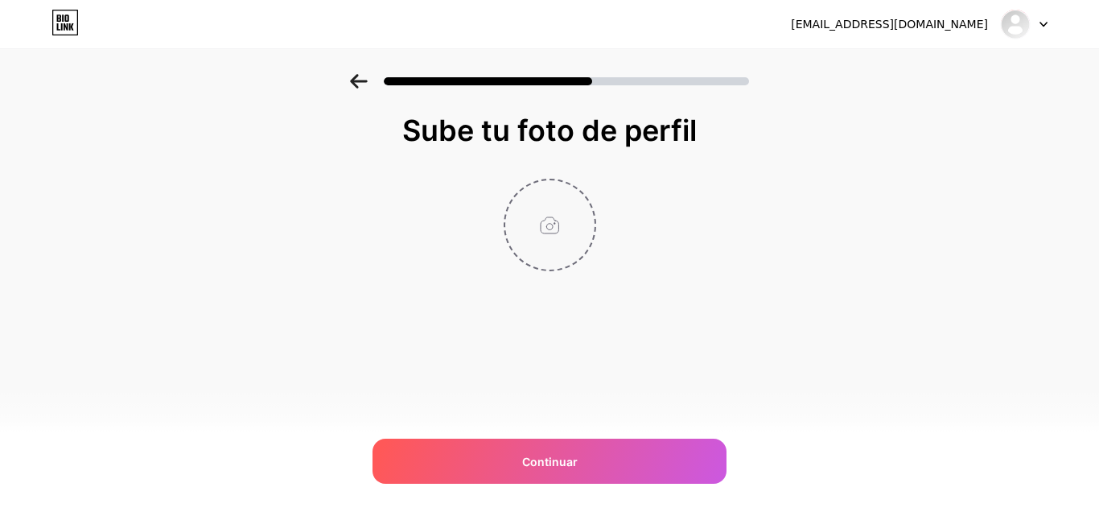
click at [585, 206] on input "file" at bounding box center [549, 224] width 89 height 89
type input "C:\fakepath\WhatsApp Image [DATE] 9.32.55 AM.jpeg"
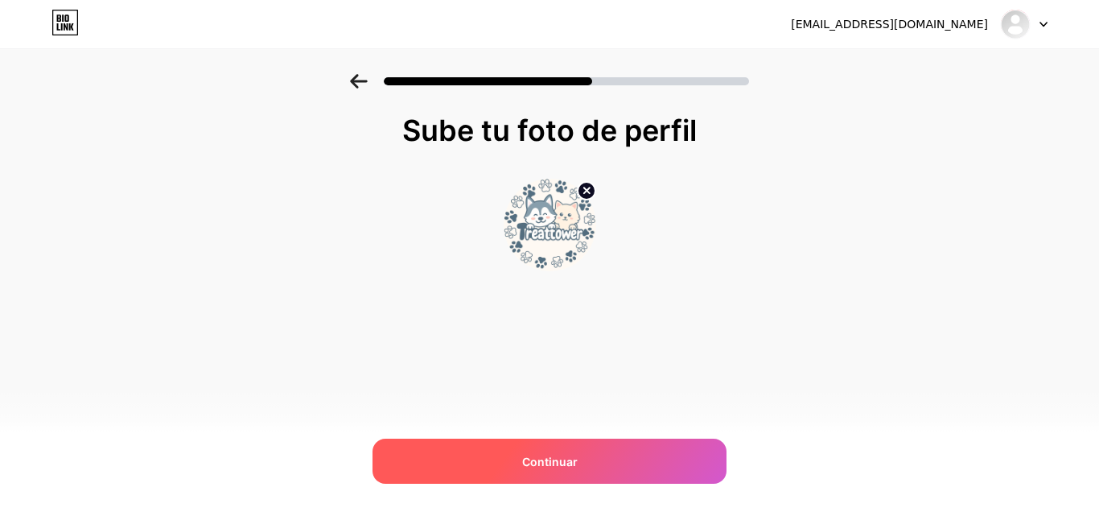
click at [609, 459] on div "Continuar" at bounding box center [550, 460] width 354 height 45
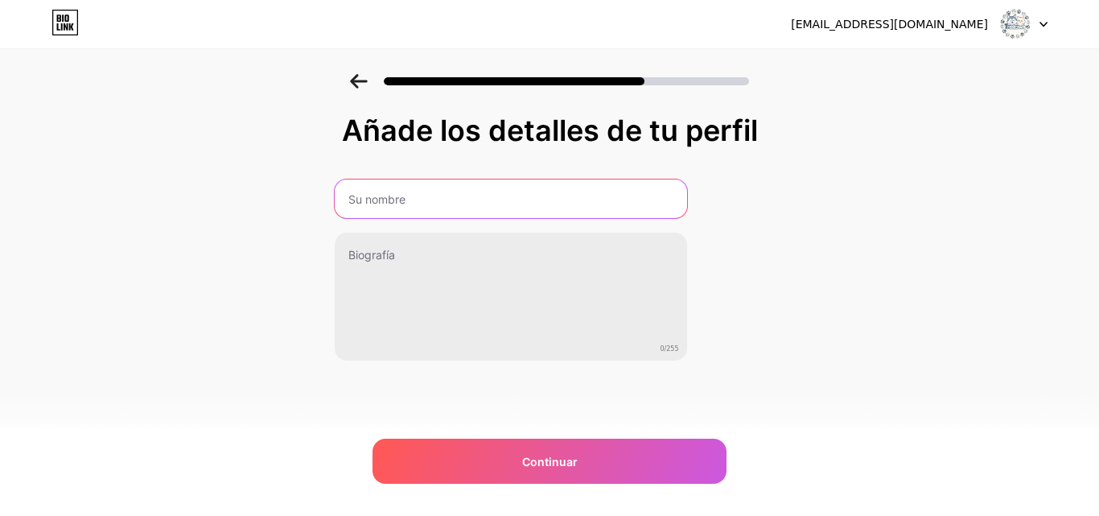
click at [539, 202] on input "text" at bounding box center [511, 198] width 352 height 39
type input "Treattower"
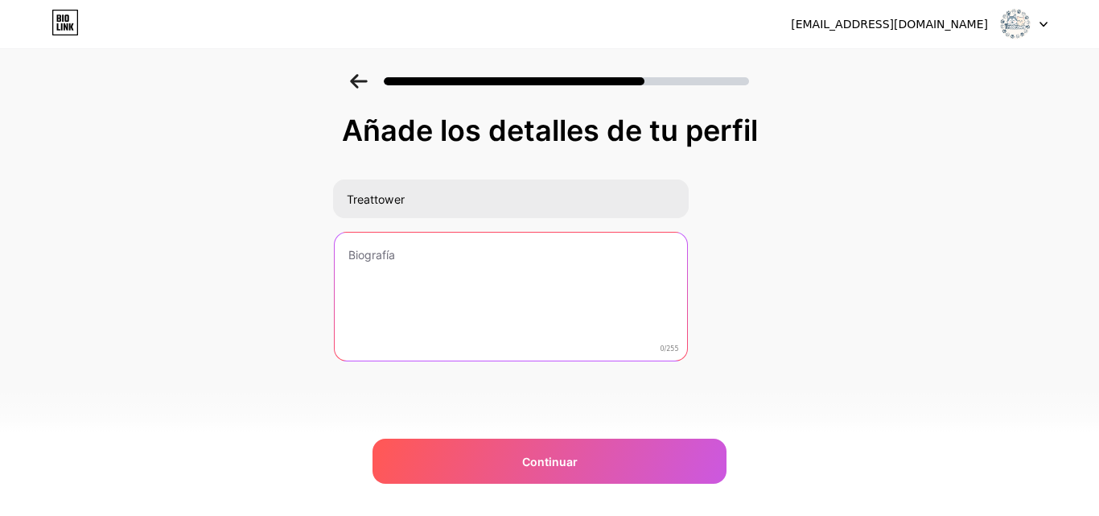
click at [486, 259] on textarea at bounding box center [511, 298] width 352 height 130
click at [486, 259] on textarea at bounding box center [510, 297] width 356 height 131
paste textarea "TreatTower nació del amor por las mascotas y de la necesidad de mantenerlas cui…"
type textarea "TreatTower nació del amor por las mascotas y de la necesidad de mantenerlas cui…"
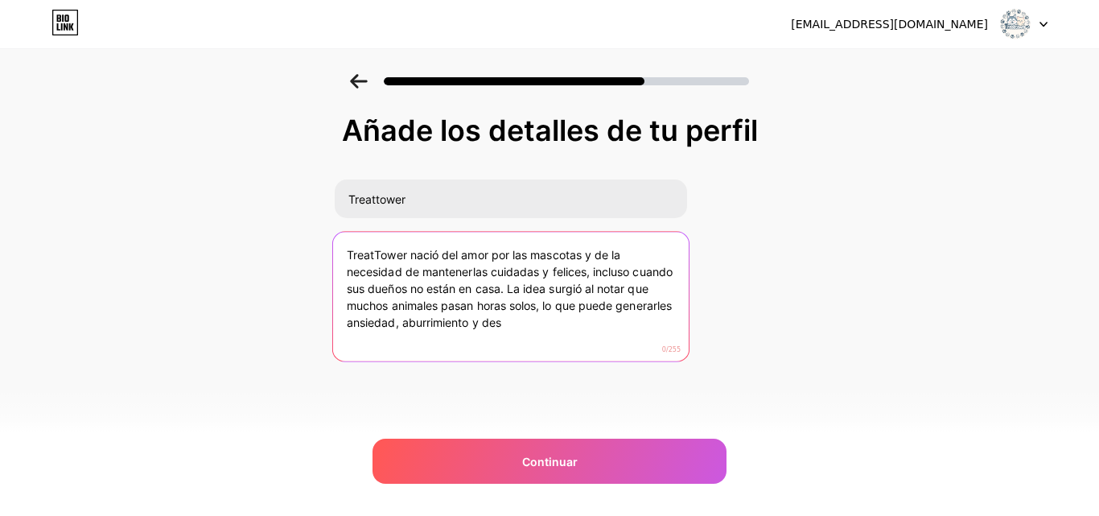
drag, startPoint x: 571, startPoint y: 327, endPoint x: 328, endPoint y: 248, distance: 255.7
click at [328, 248] on div "Añade los detalles de tu perfil Treattower TreatTower nació del amor por las ma…" at bounding box center [549, 258] width 1099 height 368
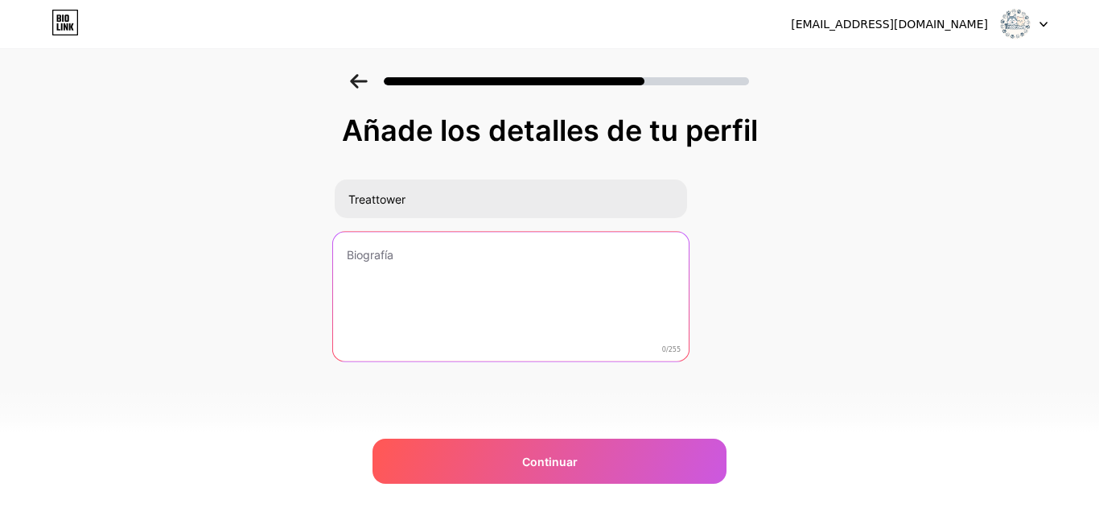
paste textarea "TreatTower nació del amor y la preocupación por el bienestar de las mascotas. L…"
type textarea "TreatTower nació del amor y la preocupación por el bienestar de las mascotas. L…"
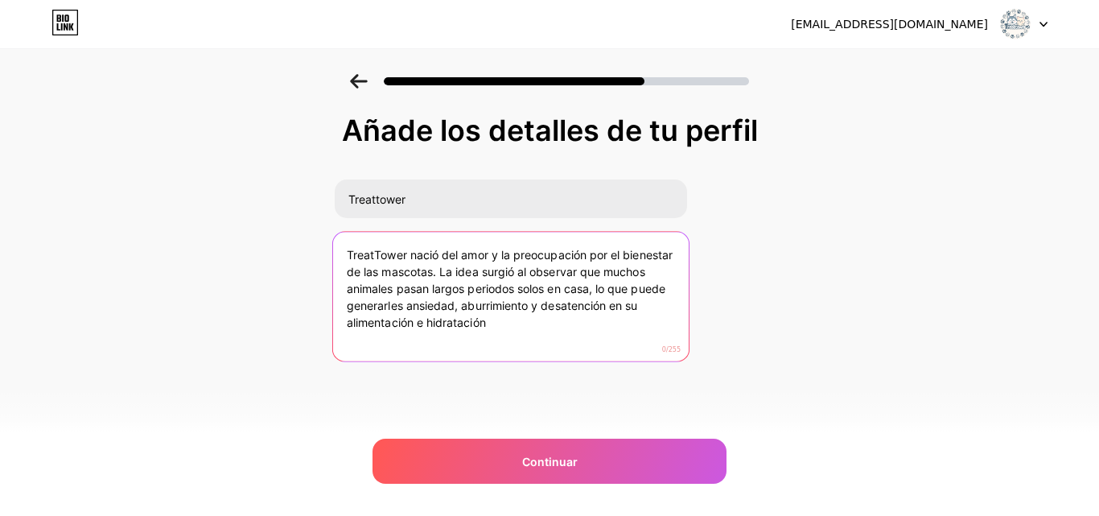
drag, startPoint x: 453, startPoint y: 311, endPoint x: 324, endPoint y: 240, distance: 147.3
click at [324, 240] on div "Añade los detalles de tu perfil Treattower TreatTower nació del amor y la preoc…" at bounding box center [549, 258] width 1099 height 368
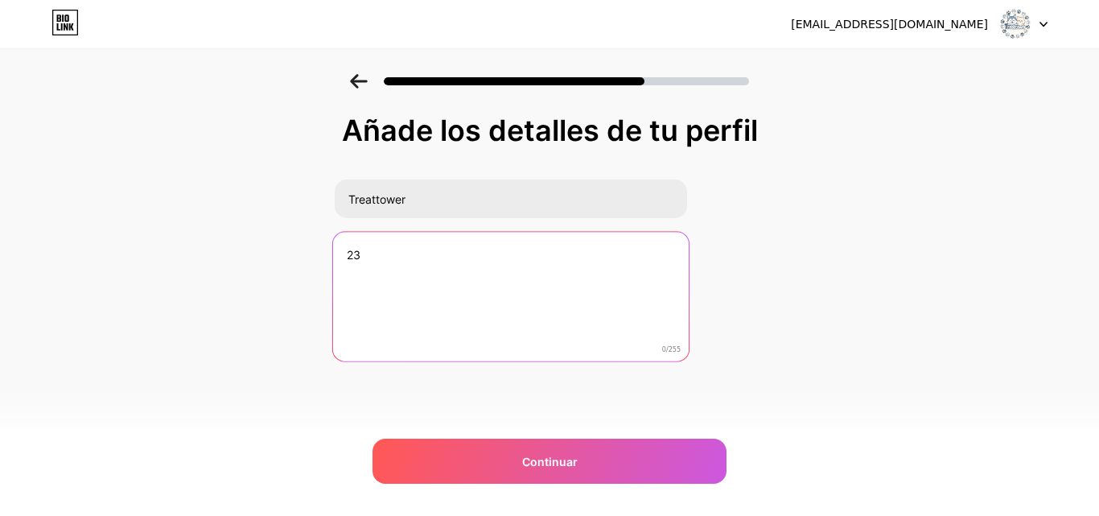
type textarea "2"
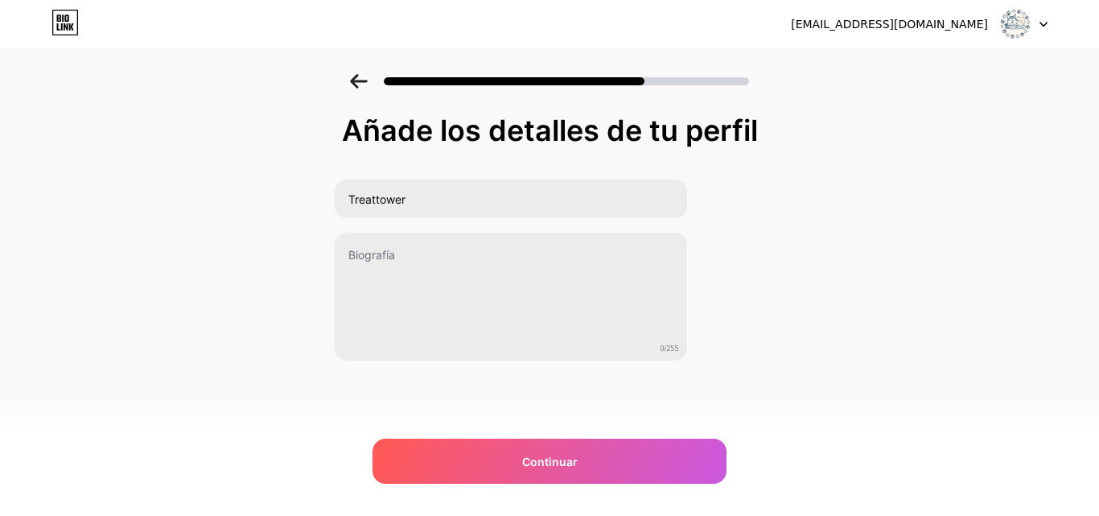
drag, startPoint x: 324, startPoint y: 240, endPoint x: 525, endPoint y: 366, distance: 237.5
click at [525, 366] on div "Añade los detalles de tu perfil Treattower 0/255 Continuar Error" at bounding box center [549, 258] width 1099 height 368
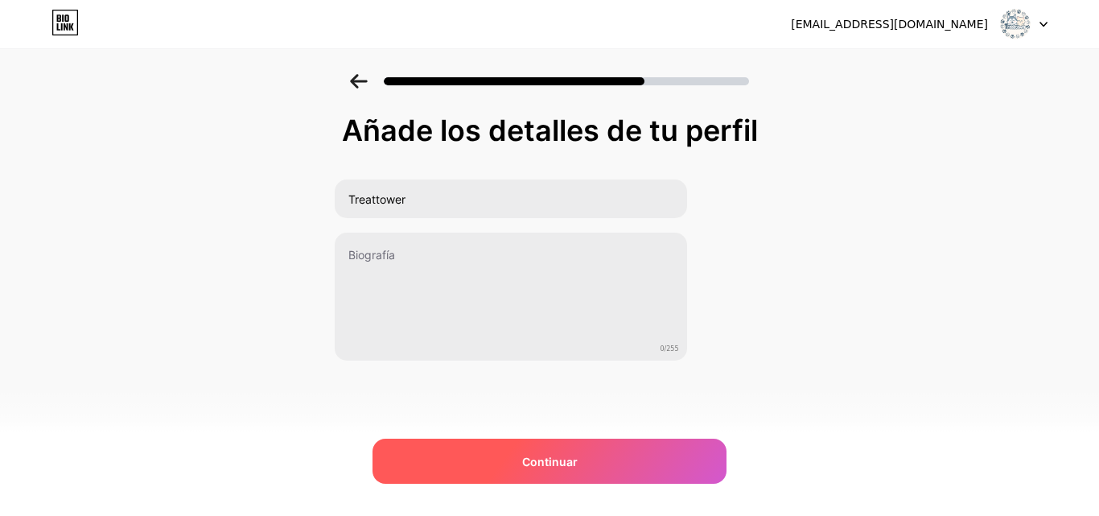
click at [585, 451] on div "Continuar" at bounding box center [550, 460] width 354 height 45
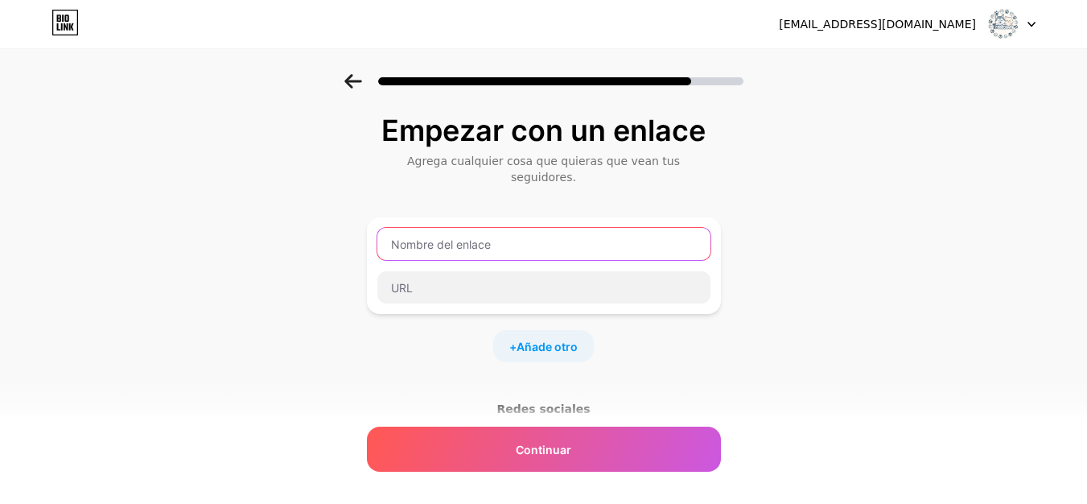
click at [598, 228] on input "text" at bounding box center [543, 244] width 333 height 32
paste input "https://www.instagram.com/treatower?igsh=MXZjeTEzMTJndzdzdQ=="
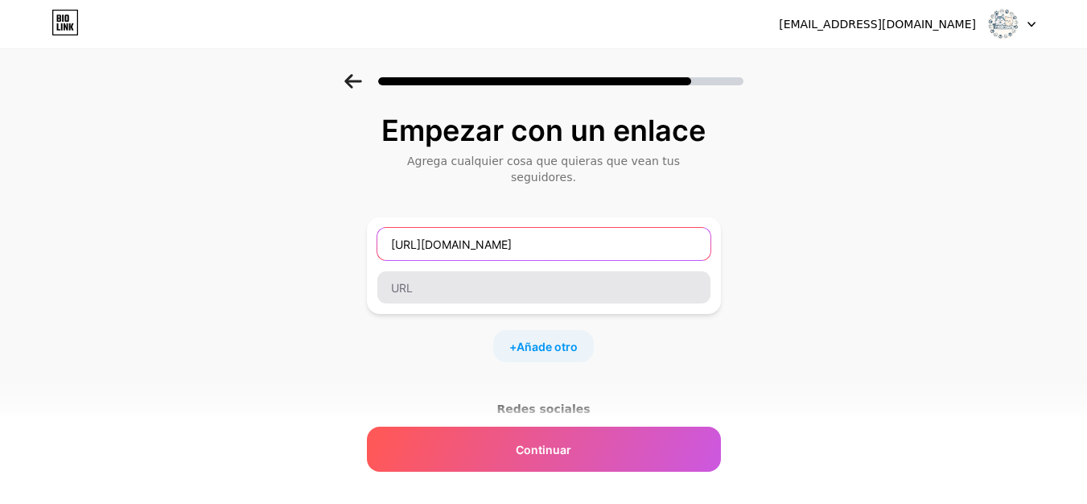
type input "https://www.instagram.com/treatower?igsh=MXZjeTEzMTJndzdzdQ=="
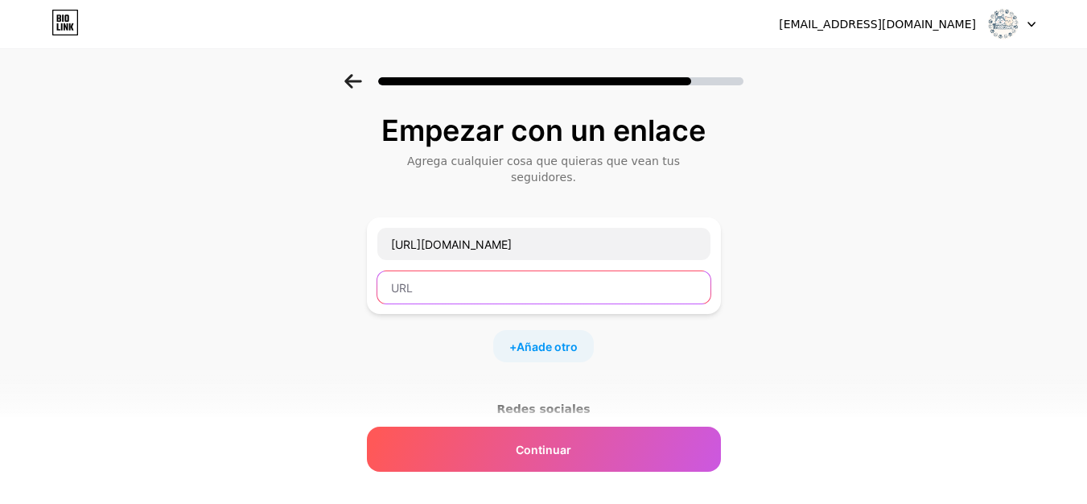
scroll to position [0, 0]
click at [512, 271] on input "text" at bounding box center [543, 287] width 333 height 32
paste input "https://www.instagram.com/treatower?igsh=MXZjeTEzMTJndzdzdQ=="
type input "https://www.instagram.com/treatower?igsh=MXZjeTEzMTJndzdzdQ=="
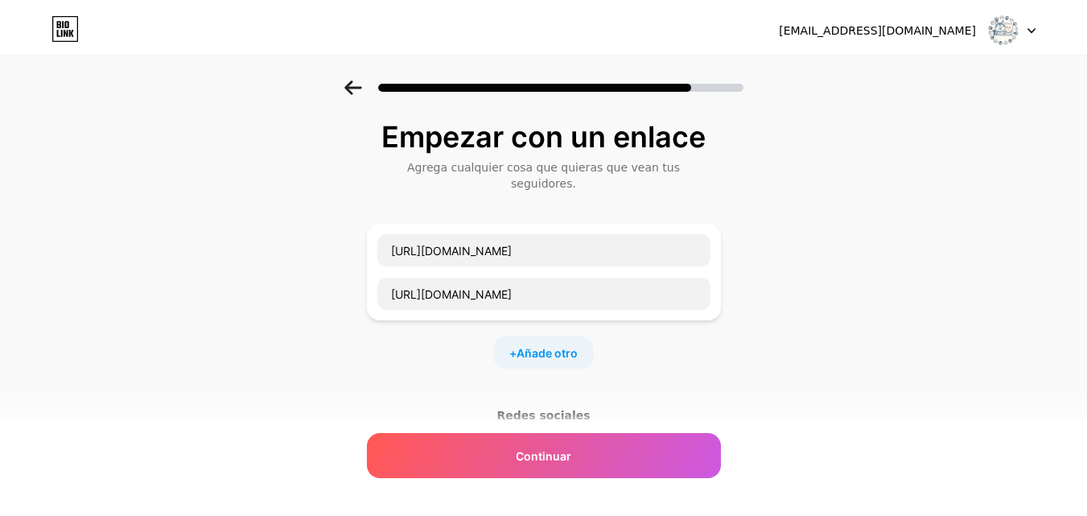
scroll to position [0, 0]
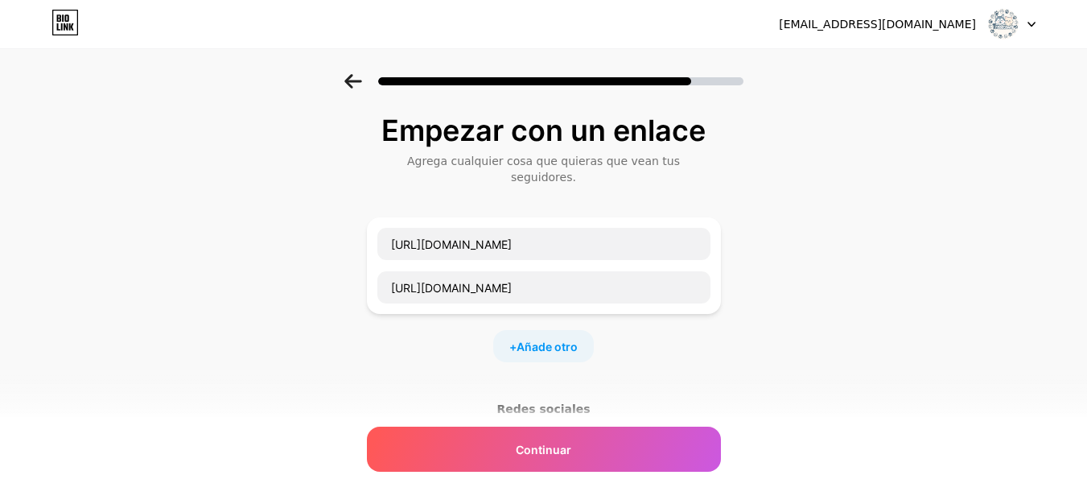
click at [578, 402] on font "Redes sociales" at bounding box center [542, 408] width 93 height 13
click at [595, 401] on div "Redes sociales" at bounding box center [544, 409] width 354 height 16
click at [588, 401] on div "Redes sociales" at bounding box center [544, 409] width 354 height 16
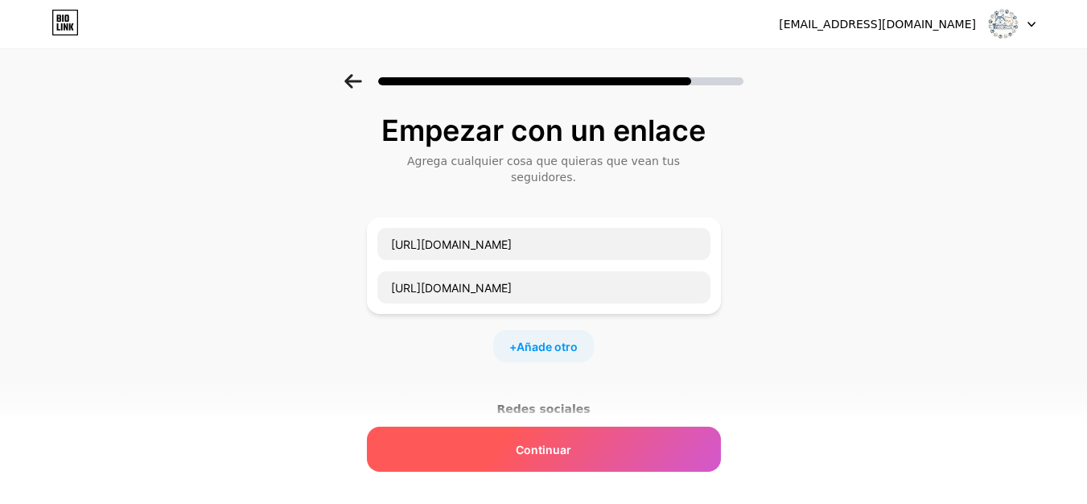
click at [616, 447] on div "Continuar" at bounding box center [544, 448] width 354 height 45
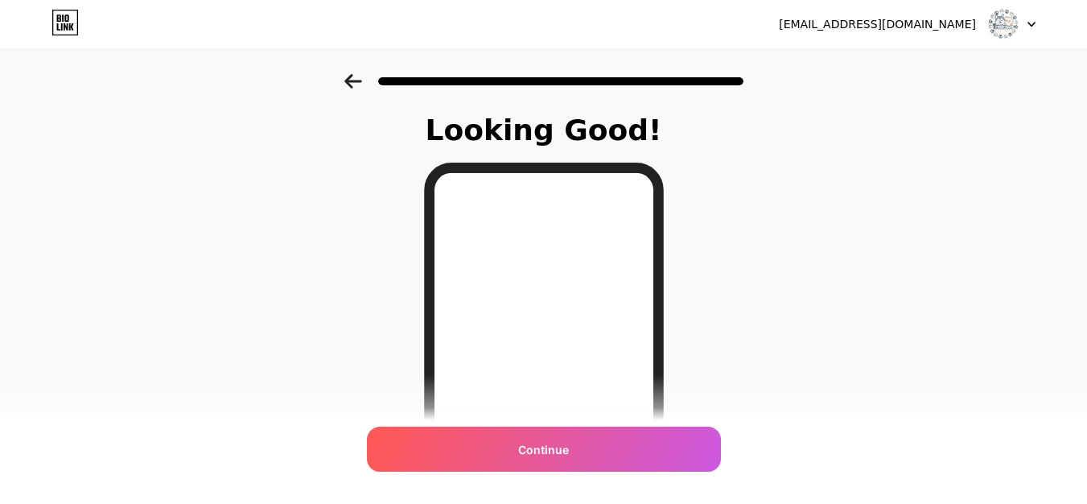
click at [616, 447] on div "Continue" at bounding box center [544, 448] width 354 height 45
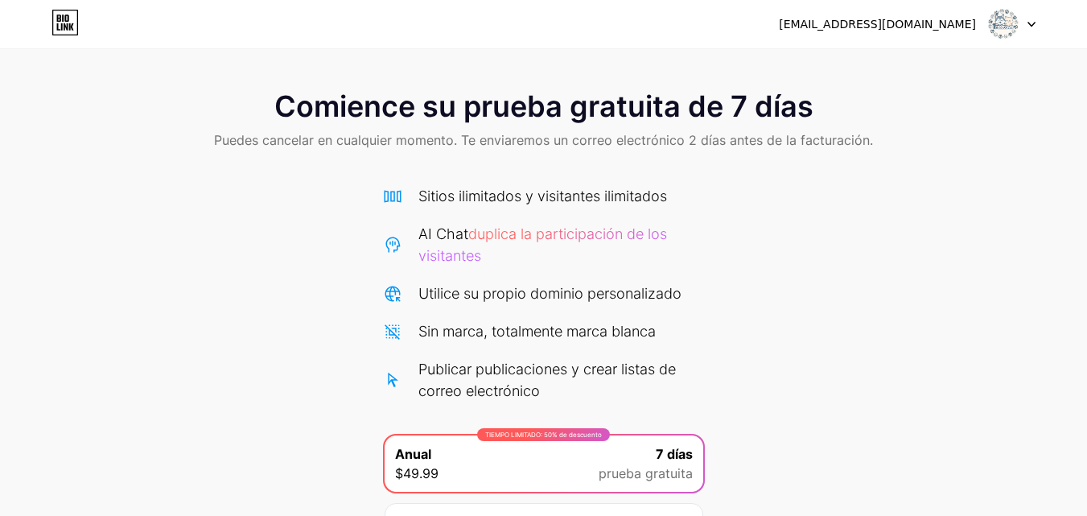
drag, startPoint x: 1086, startPoint y: 171, endPoint x: 1098, endPoint y: 417, distance: 246.5
click at [1087, 417] on html "treattower24@gmail.com Cerrar sesión Enlace copiado Comience su prueba gratuita…" at bounding box center [543, 345] width 1087 height 691
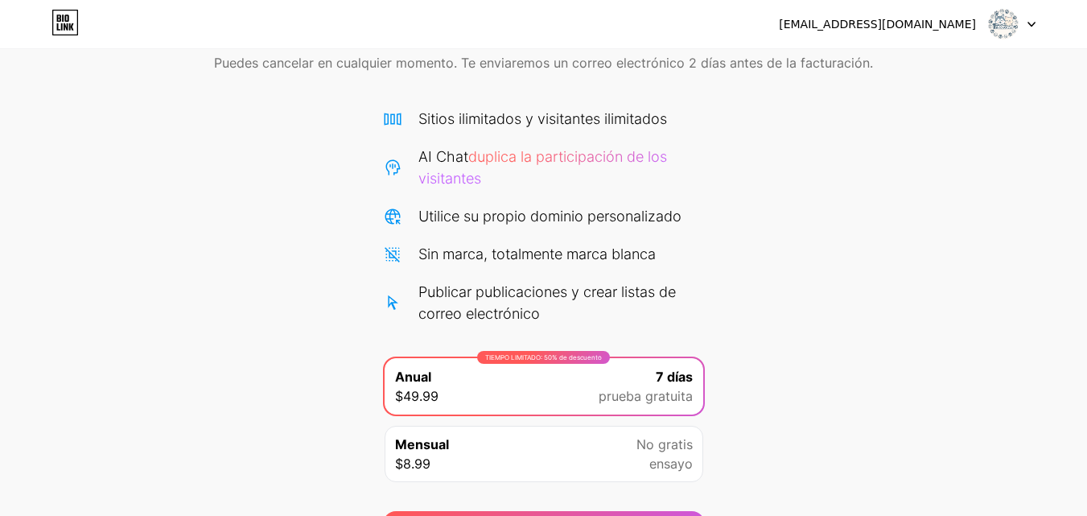
scroll to position [175, 0]
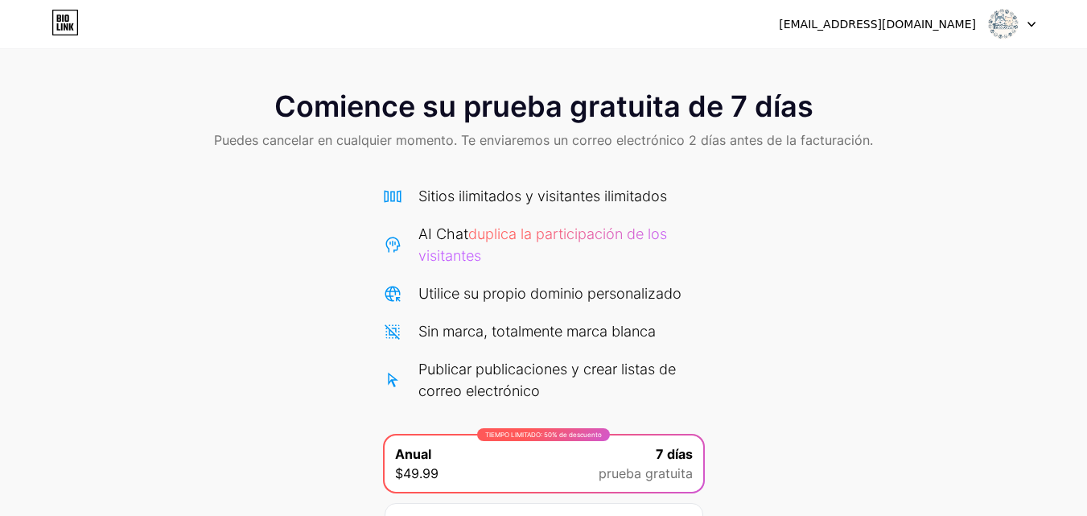
click at [944, 121] on div "Comience su prueba gratuita de 7 días Puedes cancelar en cualquier momento. Te …" at bounding box center [543, 121] width 1087 height 95
click at [755, 104] on font "Comience su prueba gratuita de 7 días" at bounding box center [543, 106] width 539 height 35
click at [123, 125] on div "Comience su prueba gratuita de 7 días Puedes cancelar en cualquier momento. Te …" at bounding box center [543, 121] width 1087 height 95
click at [72, 33] on icon at bounding box center [64, 23] width 27 height 26
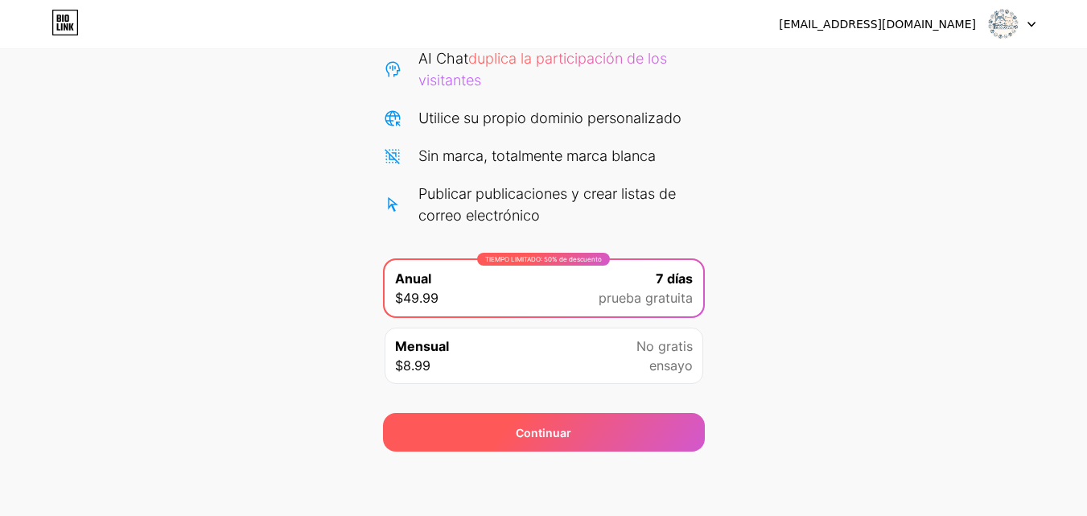
click at [668, 432] on div "Continuar" at bounding box center [544, 432] width 322 height 39
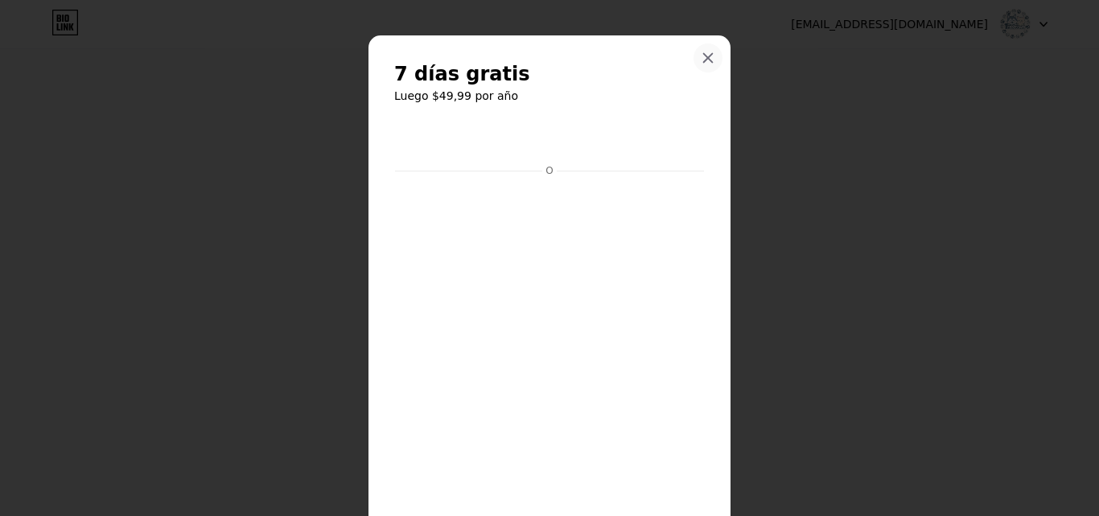
click at [715, 58] on div at bounding box center [708, 57] width 29 height 29
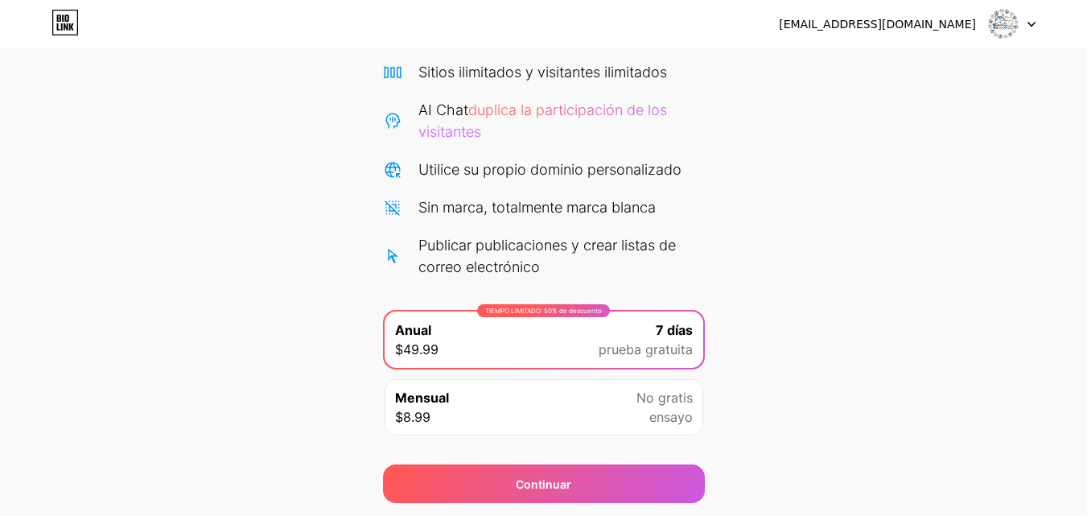
scroll to position [0, 0]
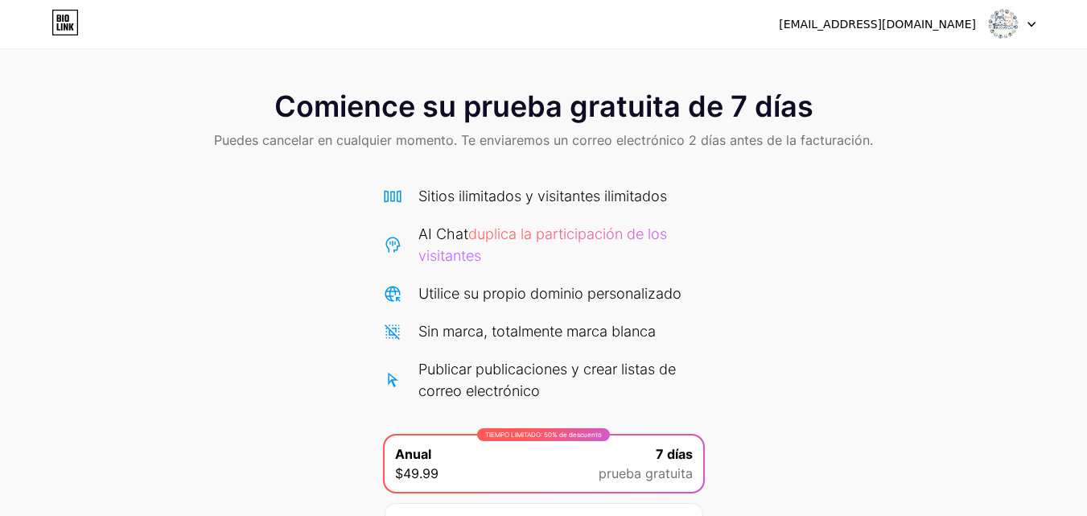
click at [1027, 51] on div "Comience su prueba gratuita de 7 días Puedes cancelar en cualquier momento. Te …" at bounding box center [543, 313] width 1087 height 627
click at [1005, 15] on img at bounding box center [1003, 24] width 31 height 31
click at [1037, 22] on div "treattower24@gmail.com Cerrar sesión" at bounding box center [543, 24] width 1087 height 29
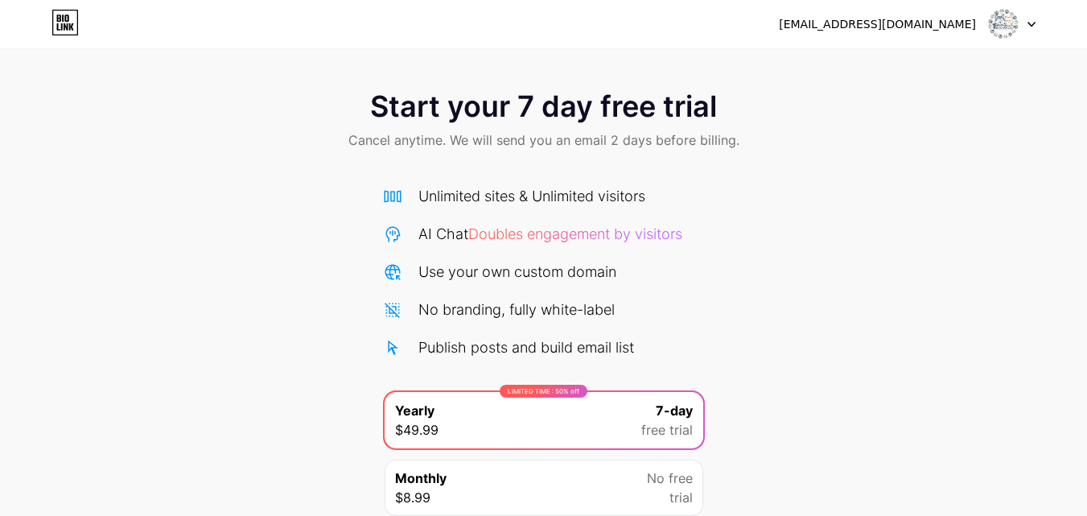
click at [1021, 23] on div at bounding box center [1012, 24] width 47 height 29
click at [996, 86] on li "Logout" at bounding box center [935, 65] width 200 height 43
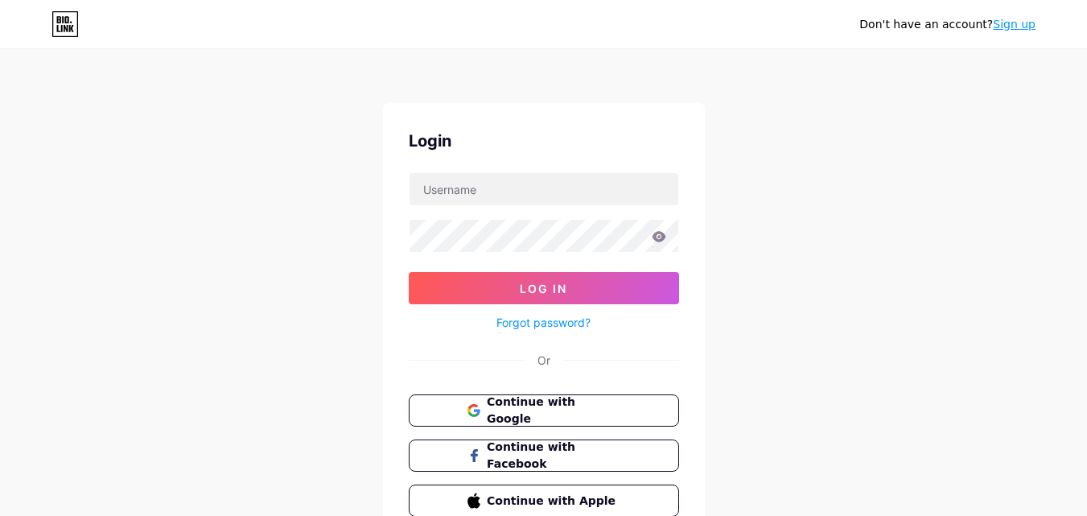
click at [990, 75] on div "Don't have an account? Sign up Login Log In Forgot password? Or Continue with G…" at bounding box center [543, 297] width 1087 height 594
click at [602, 411] on span "Continue with Google" at bounding box center [553, 410] width 134 height 35
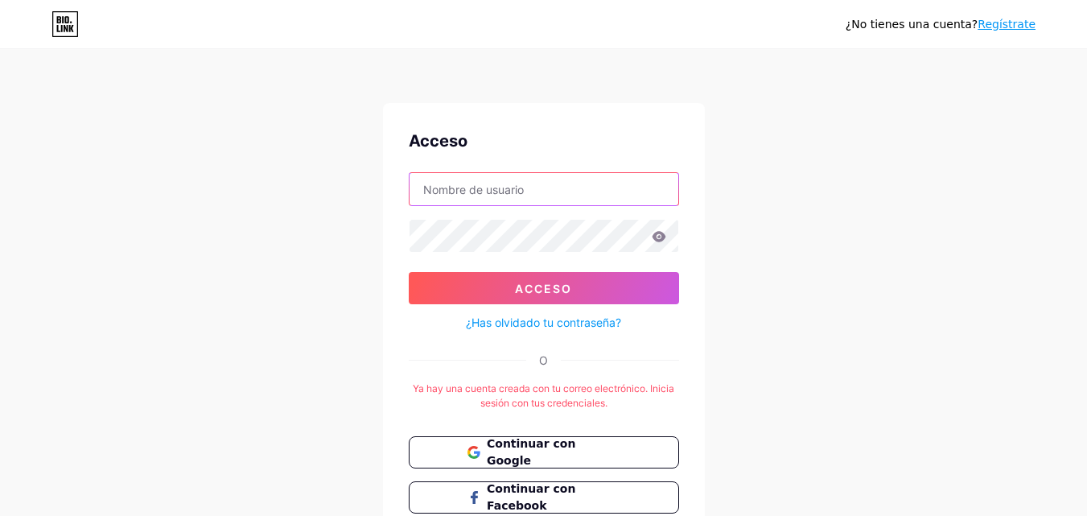
click at [568, 195] on input "text" at bounding box center [544, 189] width 269 height 32
type input "[EMAIL_ADDRESS][DOMAIN_NAME]"
click at [525, 217] on form "[EMAIL_ADDRESS][DOMAIN_NAME] Acceso ¿Has olvidado tu contraseña?" at bounding box center [544, 252] width 270 height 160
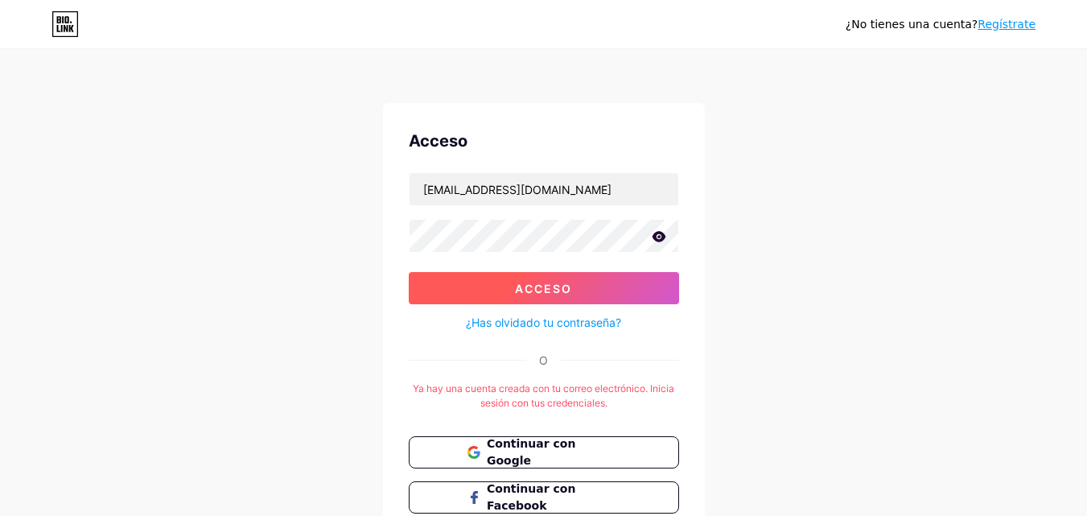
click at [538, 283] on font "Acceso" at bounding box center [543, 289] width 57 height 14
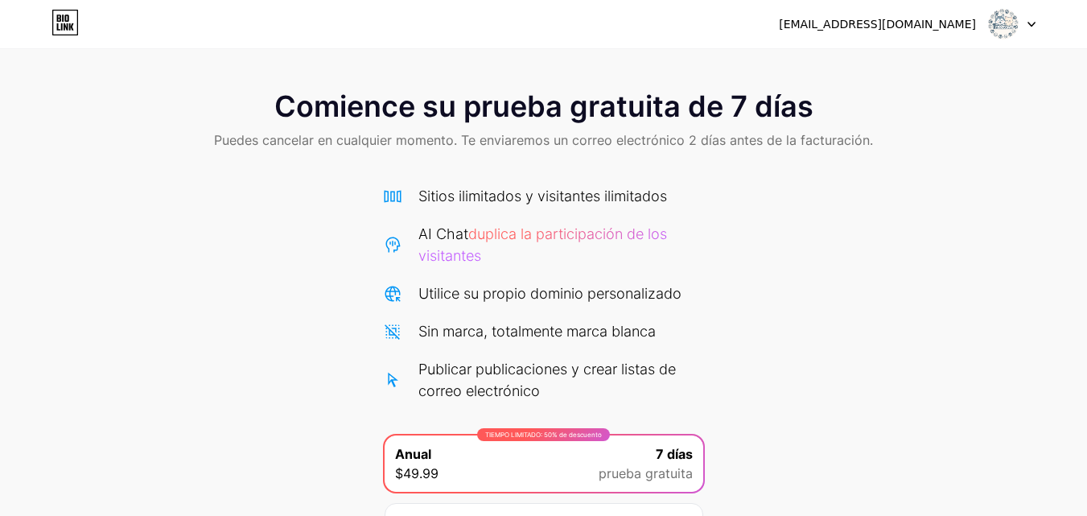
click at [1008, 82] on div "Comience su prueba gratuita de 7 días Puedes cancelar en cualquier momento. Te …" at bounding box center [543, 121] width 1087 height 95
click at [1016, 83] on div "Comience su prueba gratuita de 7 días Puedes cancelar en cualquier momento. Te …" at bounding box center [543, 121] width 1087 height 95
click at [1032, 27] on icon at bounding box center [1031, 25] width 8 height 6
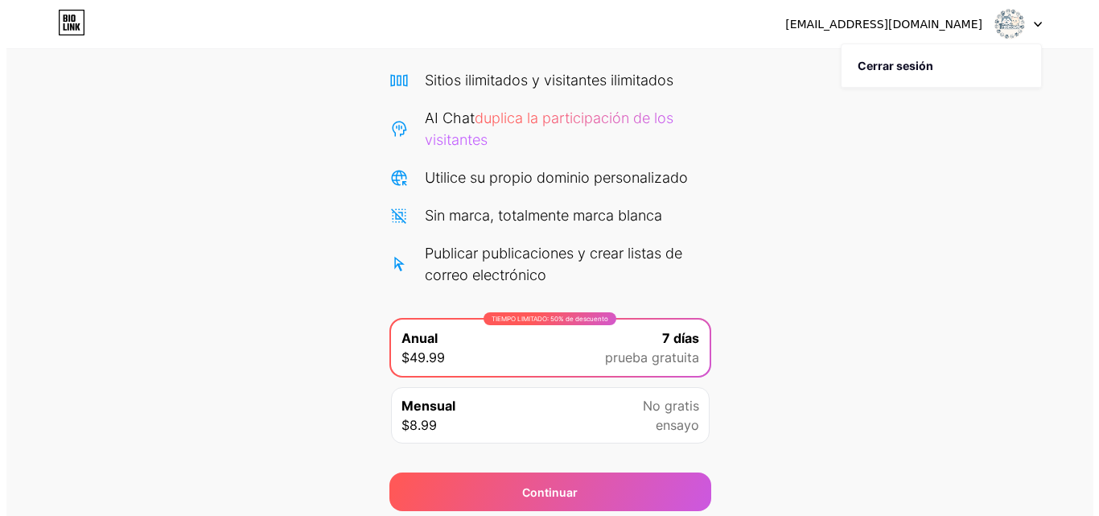
scroll to position [175, 0]
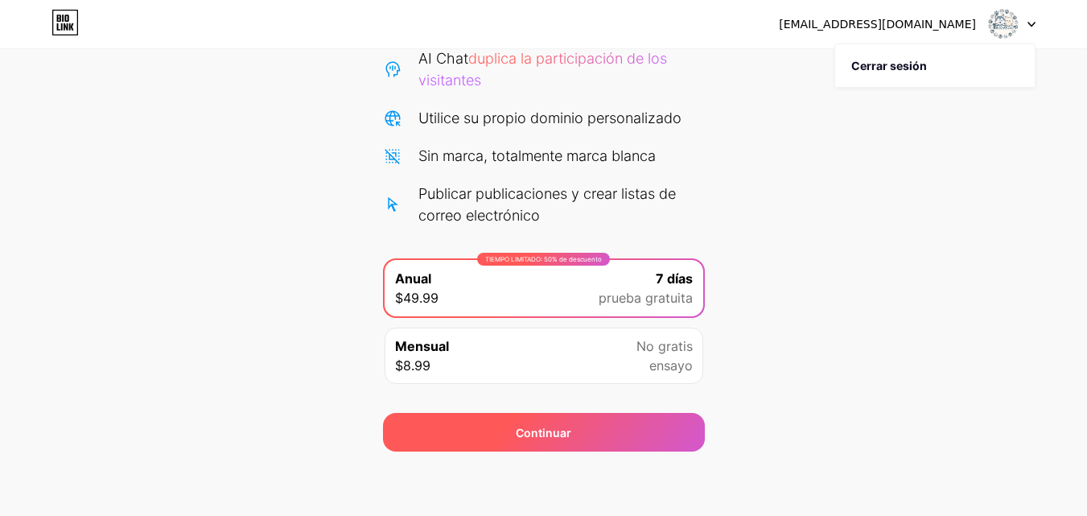
click at [532, 430] on font "Continuar" at bounding box center [544, 433] width 56 height 14
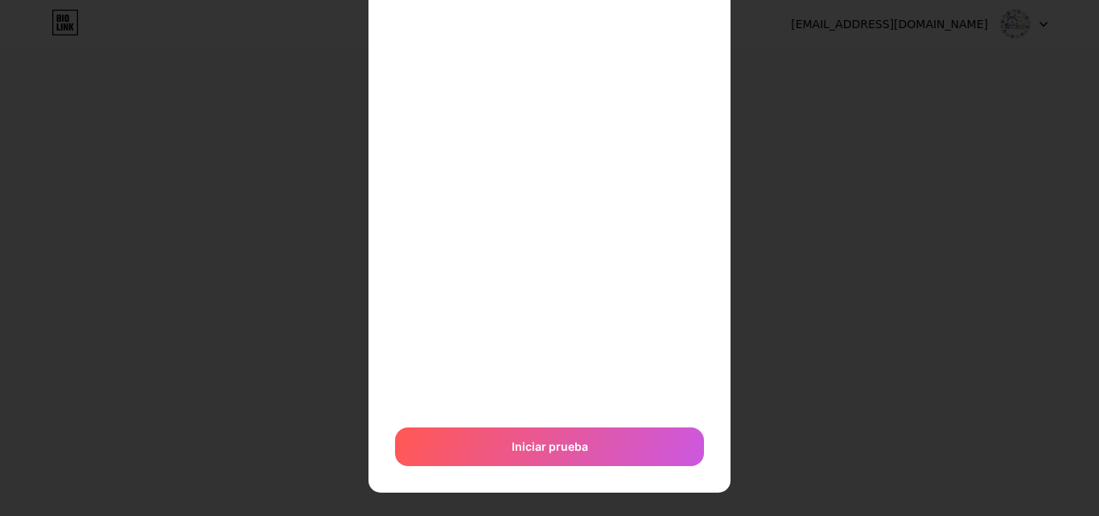
scroll to position [194, 0]
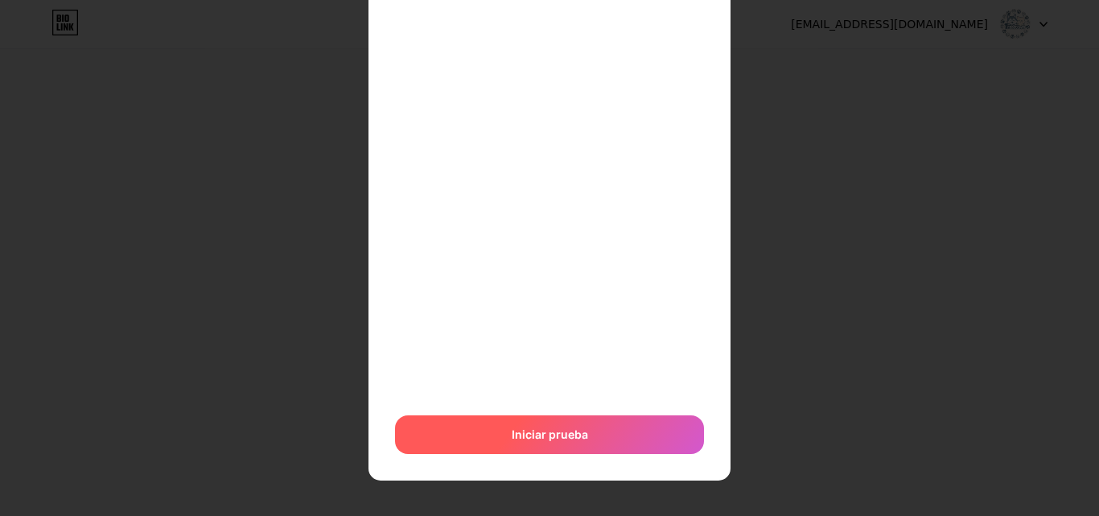
click at [629, 438] on div "Iniciar prueba" at bounding box center [549, 434] width 309 height 39
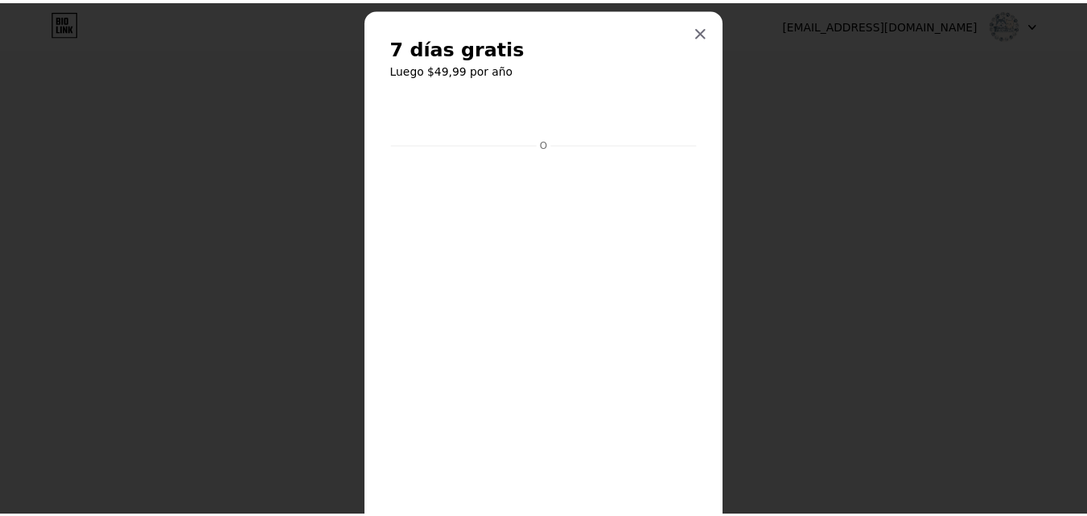
scroll to position [24, 0]
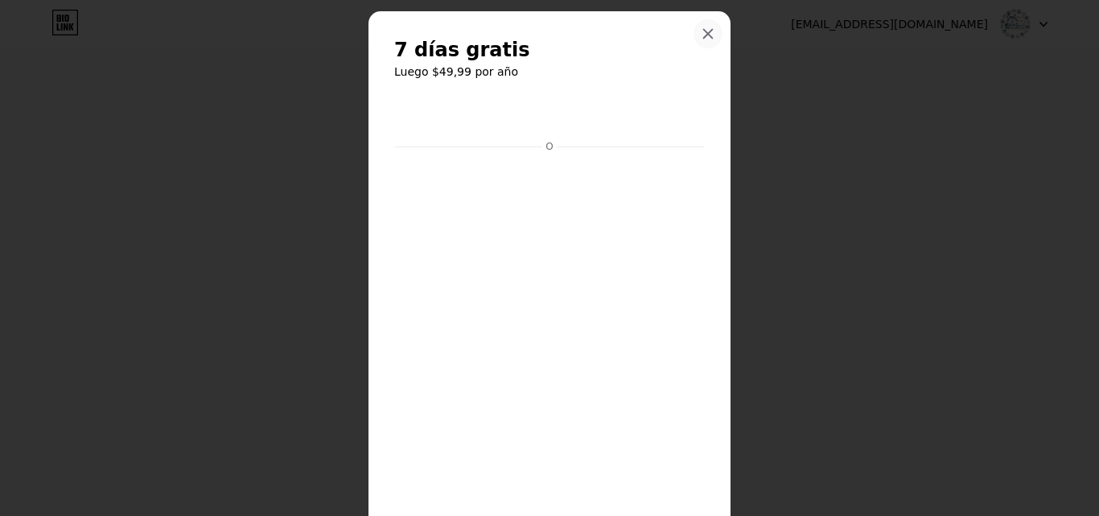
click at [694, 29] on div at bounding box center [708, 33] width 29 height 29
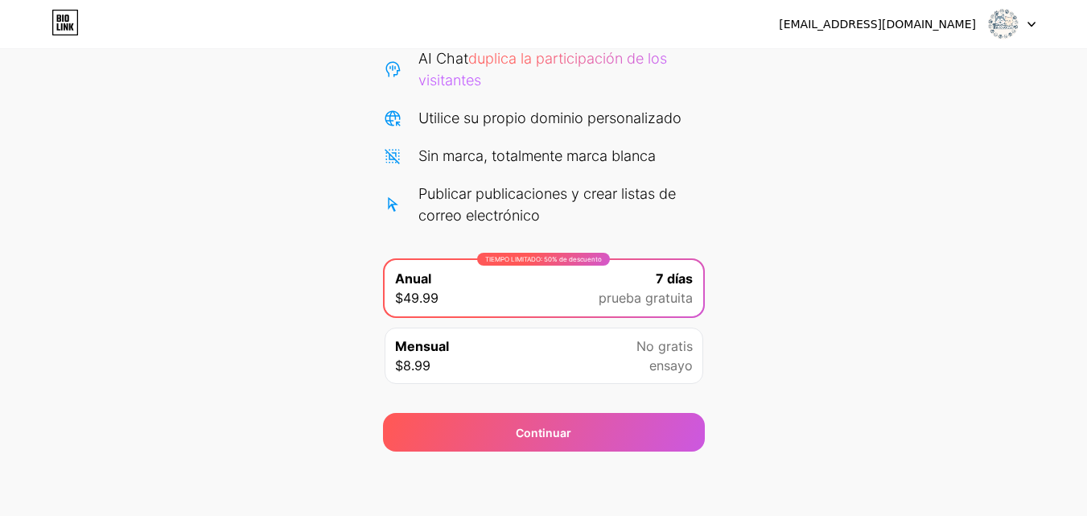
click at [993, 35] on img at bounding box center [1003, 24] width 31 height 31
click at [980, 67] on li "Cerrar sesión" at bounding box center [935, 65] width 200 height 43
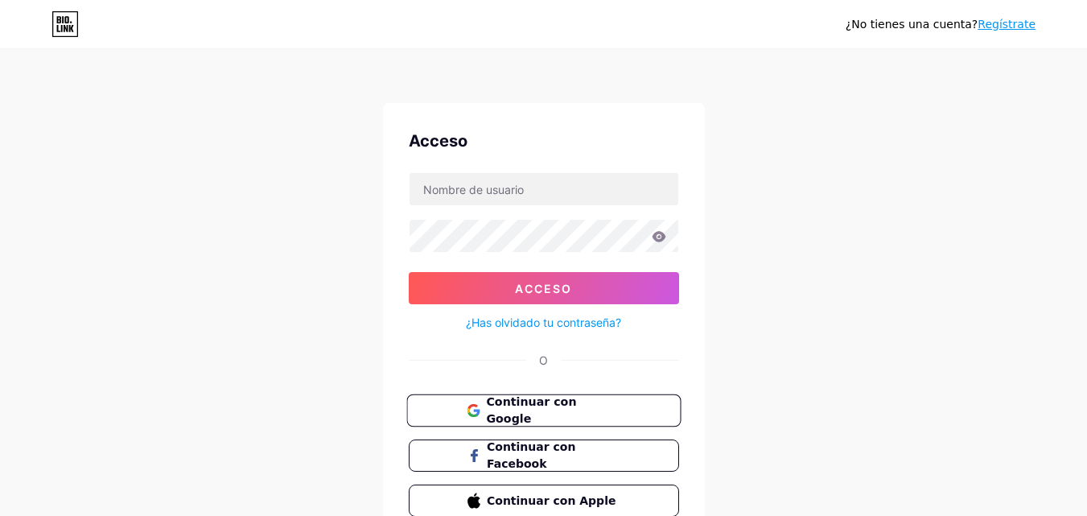
click at [515, 414] on font "Continuar con Google" at bounding box center [531, 410] width 90 height 31
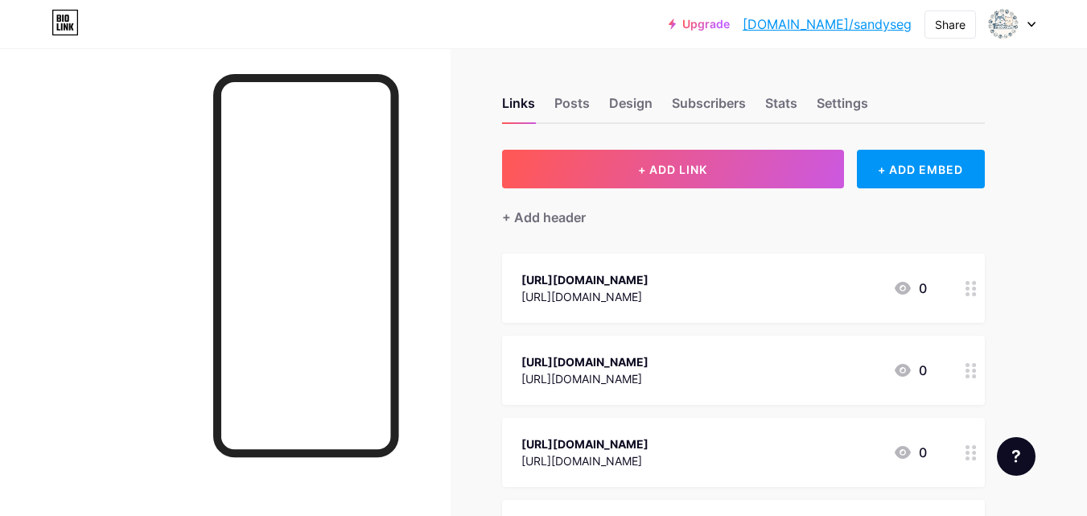
click at [1002, 115] on div "Links Posts Design Subscribers Stats Settings + ADD LINK + ADD EMBED + Add head…" at bounding box center [526, 402] width 1052 height 708
click at [730, 26] on link "Upgrade" at bounding box center [699, 24] width 61 height 13
click at [909, 180] on div "+ ADD EMBED" at bounding box center [921, 169] width 128 height 39
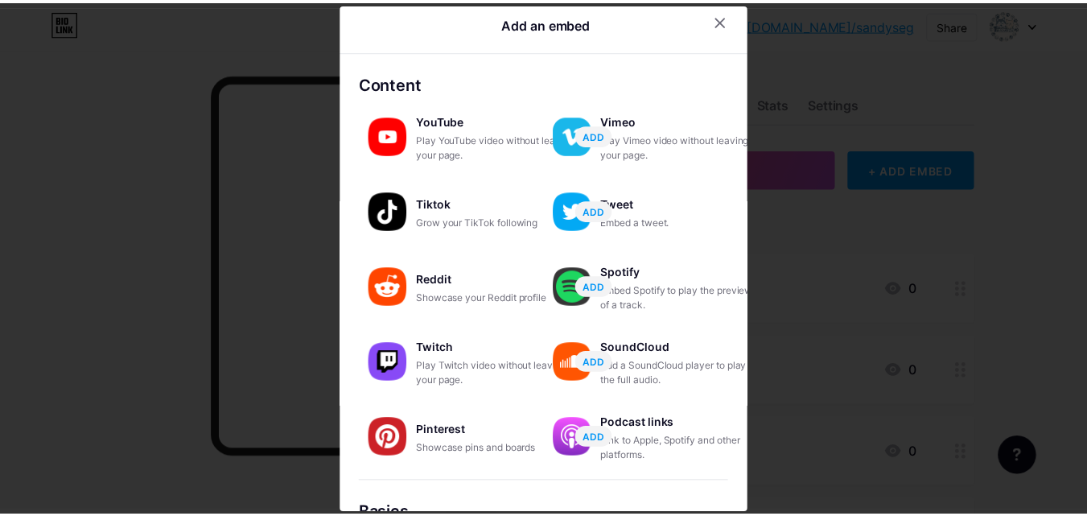
scroll to position [6, 0]
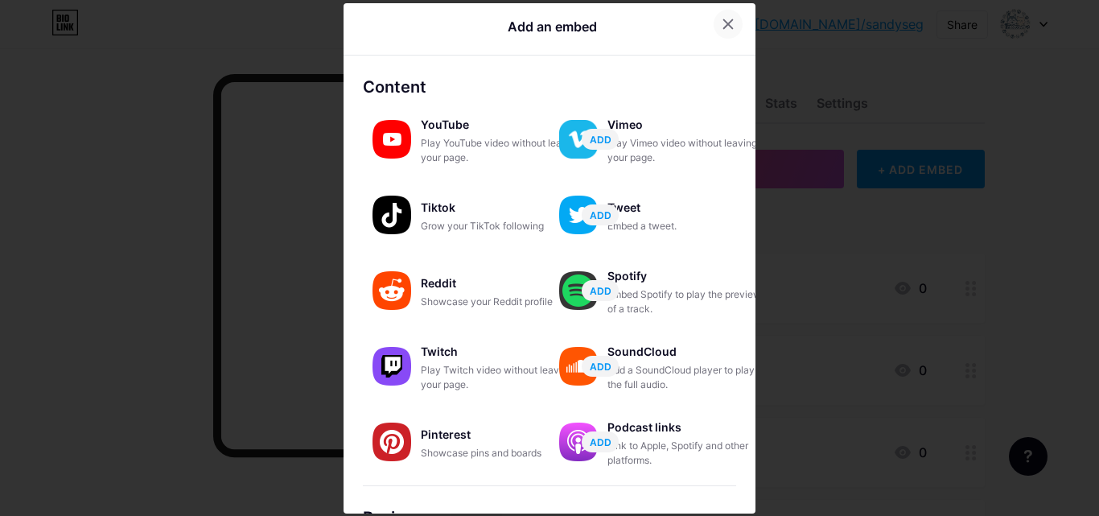
click at [722, 23] on icon at bounding box center [728, 24] width 13 height 13
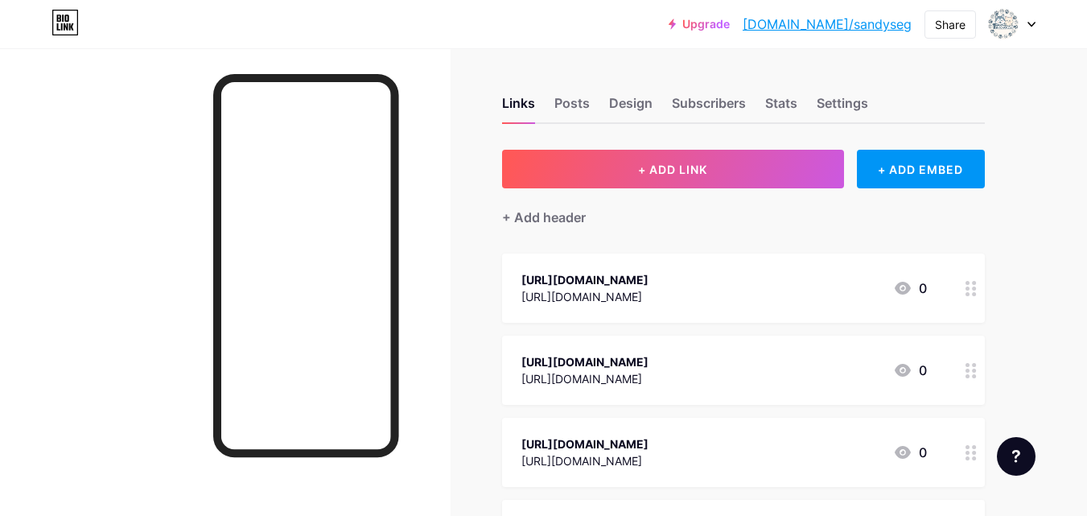
drag, startPoint x: 1079, startPoint y: 101, endPoint x: 1082, endPoint y: 230, distance: 128.8
click at [1082, 230] on div "Upgrade bio.link/sandys... bio.link/sandyseg Share Switch accounts Treattowe bi…" at bounding box center [543, 378] width 1087 height 756
click at [1085, 179] on div "Upgrade bio.link/sandys... bio.link/sandyseg Share Switch accounts Treattowe bi…" at bounding box center [543, 378] width 1087 height 756
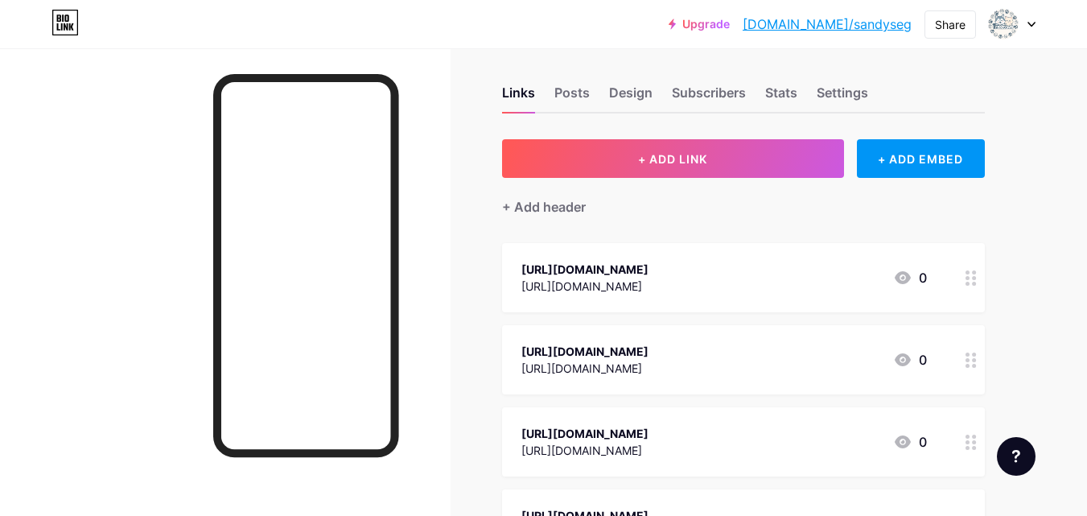
scroll to position [0, 0]
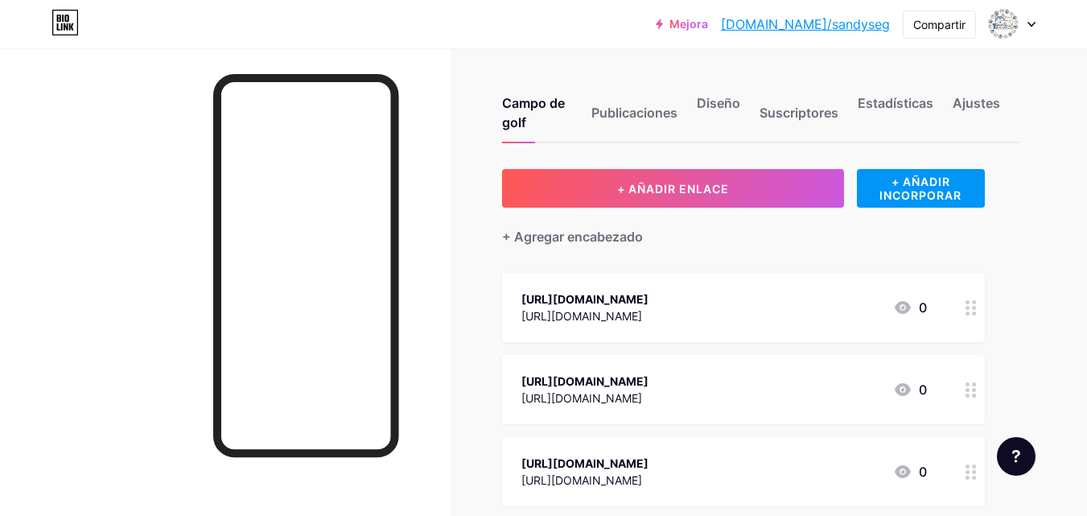
click at [1064, 140] on div "Campo de golf Publicaciones Diseño Suscriptores Estadísticas Ajustes + AÑADIR E…" at bounding box center [543, 411] width 1087 height 727
click at [666, 101] on div "Publicaciones" at bounding box center [634, 117] width 86 height 48
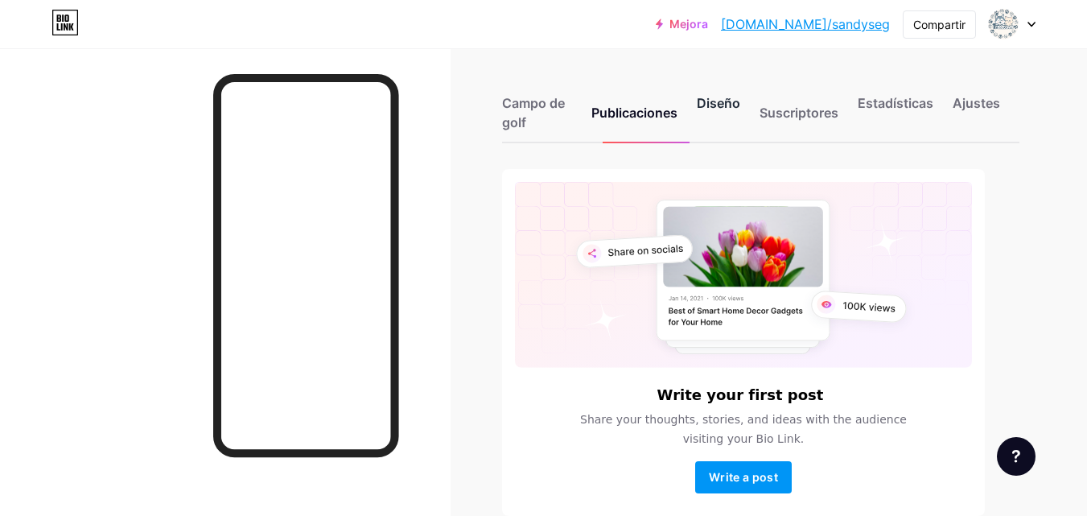
click at [720, 100] on font "Diseño" at bounding box center [718, 103] width 43 height 16
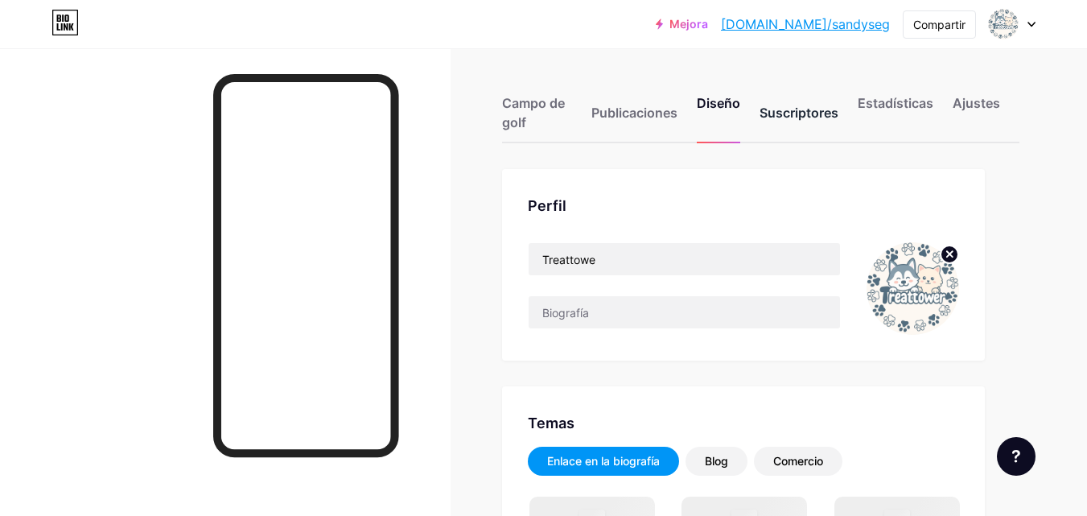
click at [811, 121] on font "Suscriptores" at bounding box center [799, 112] width 79 height 19
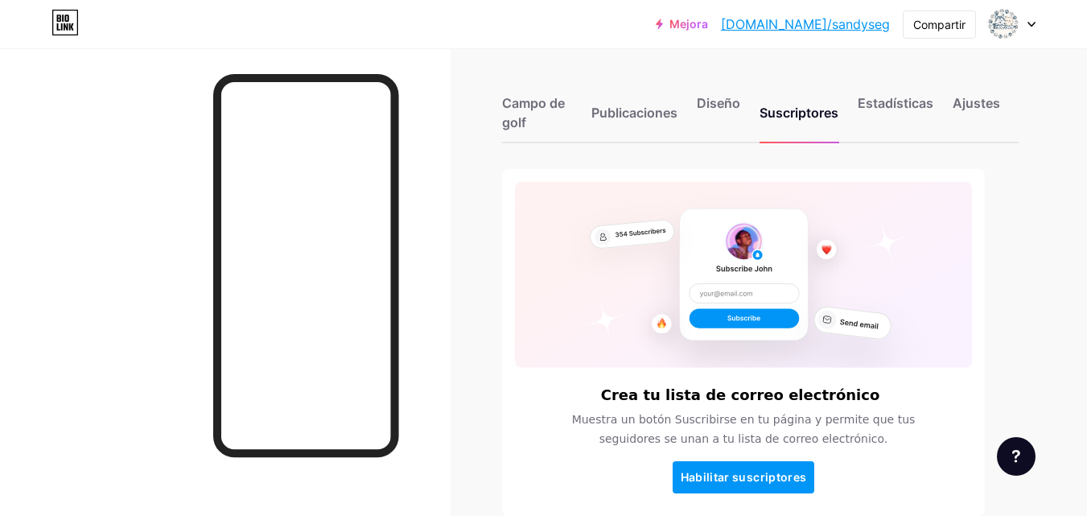
click at [727, 92] on div "Campo de golf Publicaciones Diseño Suscriptores Estadísticas Ajustes" at bounding box center [760, 106] width 517 height 76
click at [725, 109] on font "Diseño" at bounding box center [718, 103] width 43 height 16
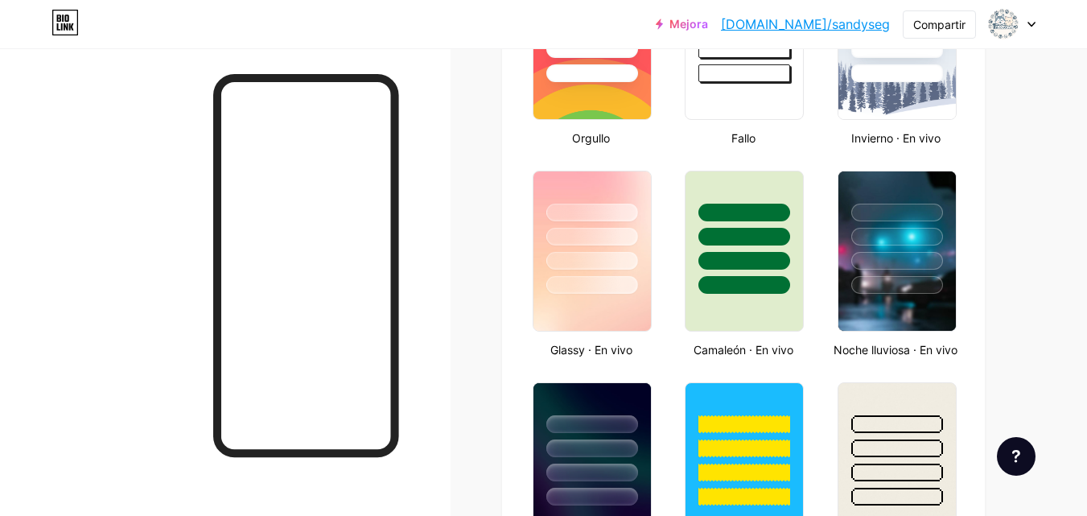
scroll to position [748, 0]
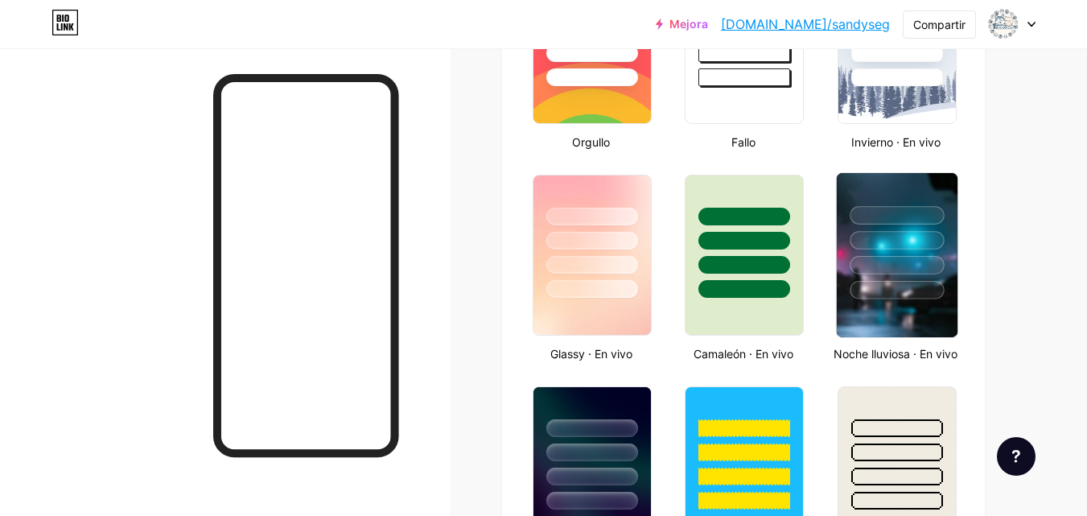
click at [877, 262] on div at bounding box center [897, 265] width 94 height 19
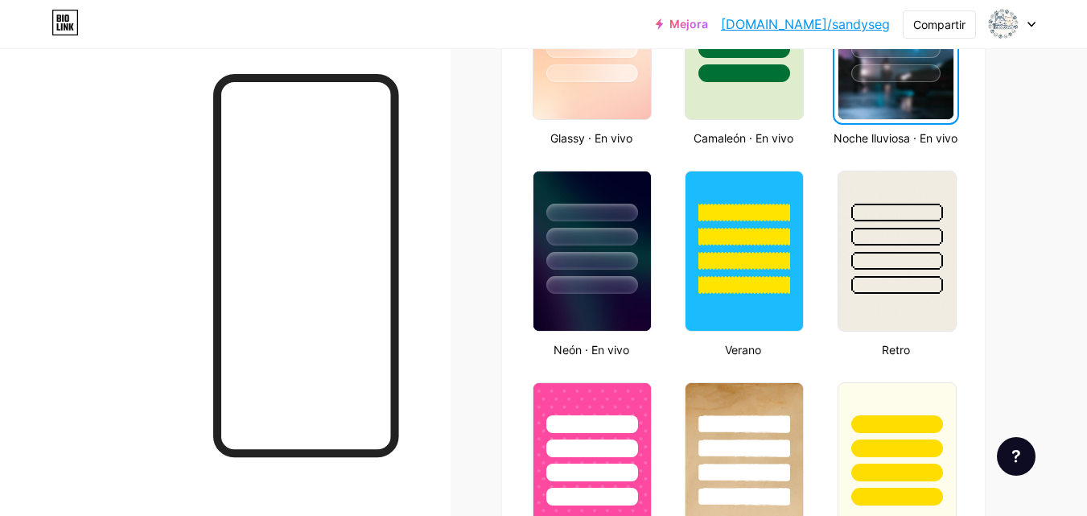
scroll to position [973, 0]
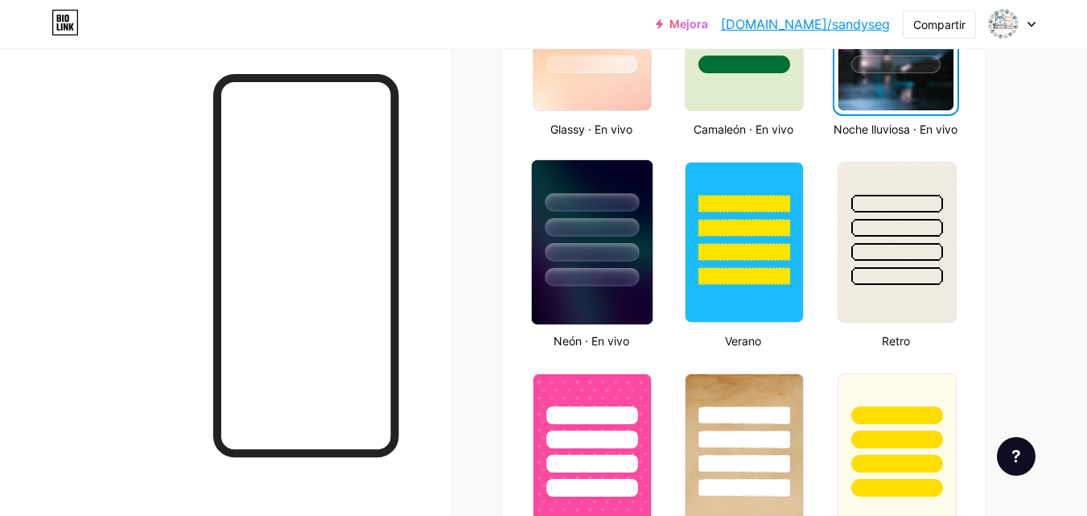
click at [621, 208] on div at bounding box center [592, 202] width 94 height 19
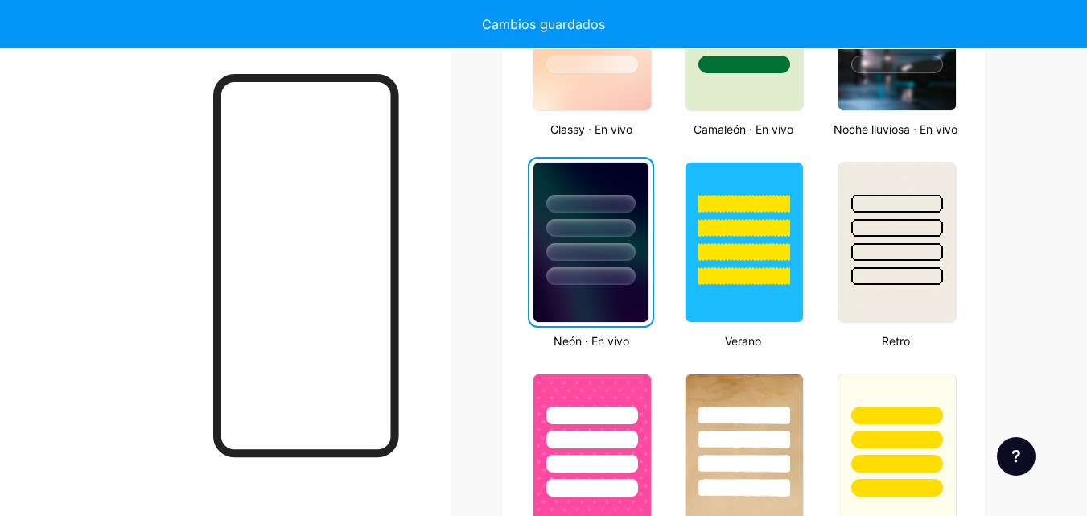
click at [621, 208] on div at bounding box center [590, 204] width 89 height 18
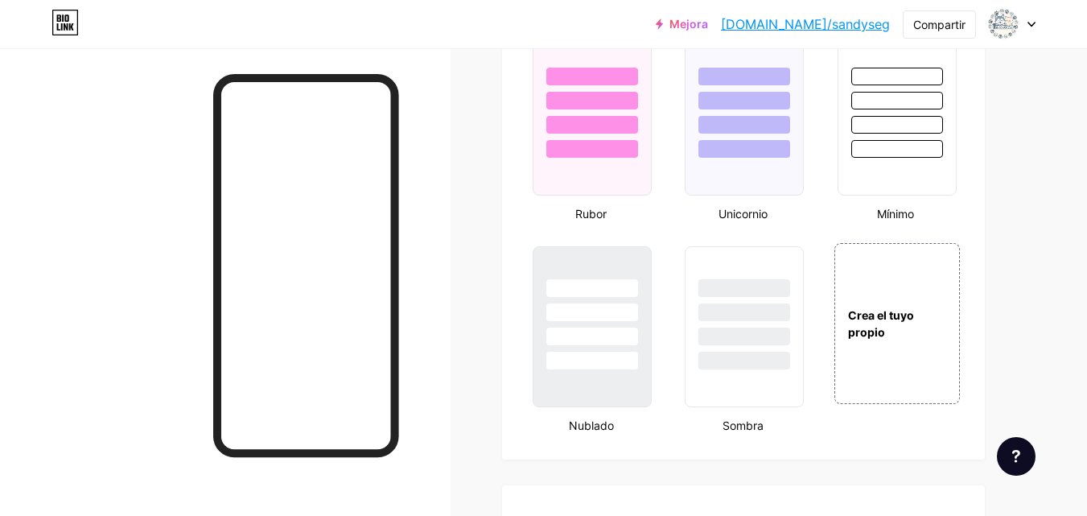
scroll to position [1748, 0]
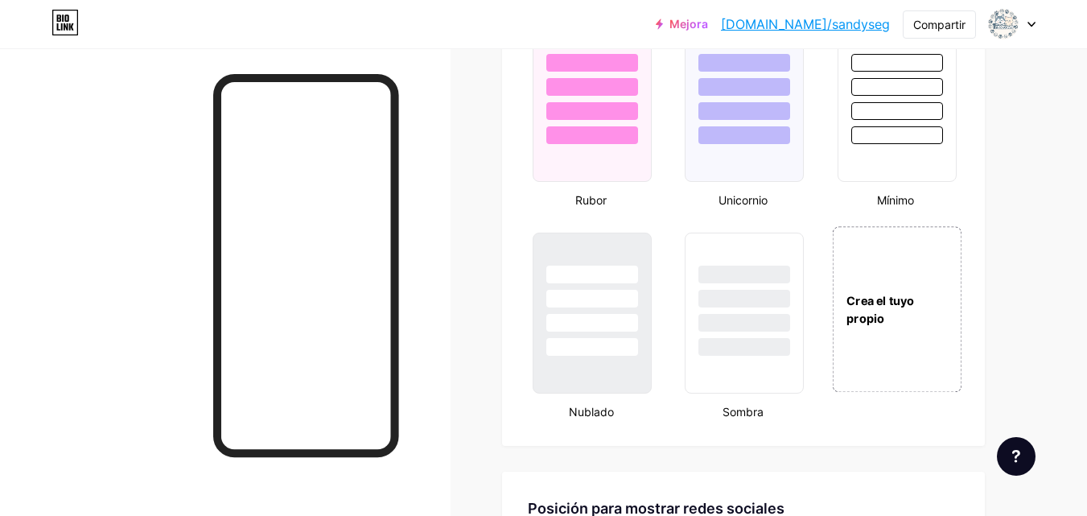
click at [884, 277] on div "Crea el tuyo propio" at bounding box center [897, 309] width 130 height 166
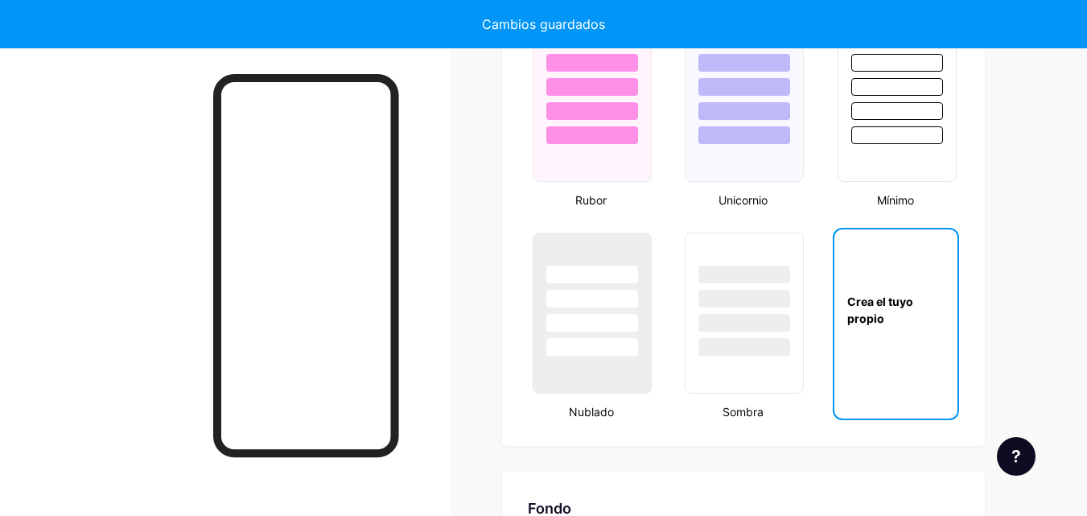
scroll to position [2155, 0]
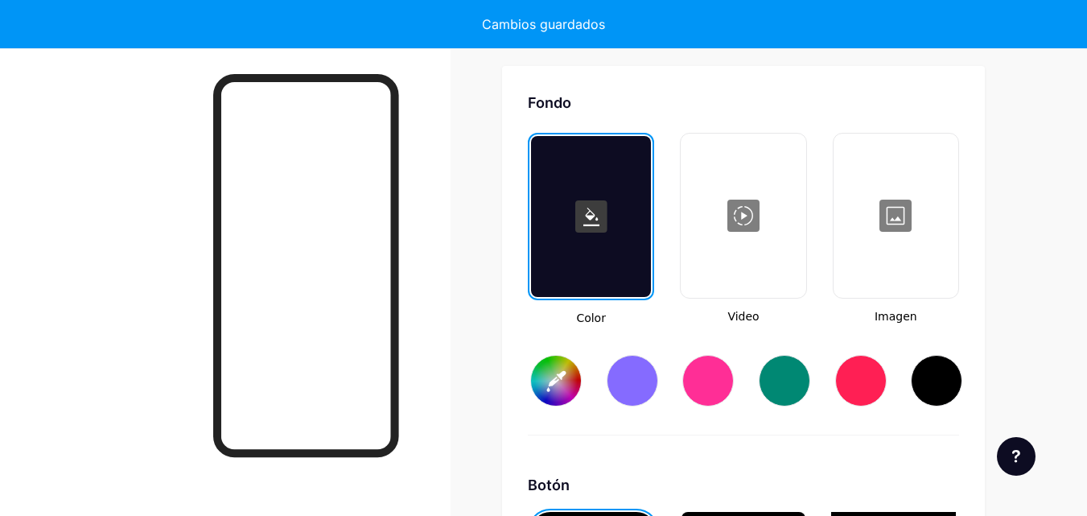
type input "#ffffff"
type input "#000000"
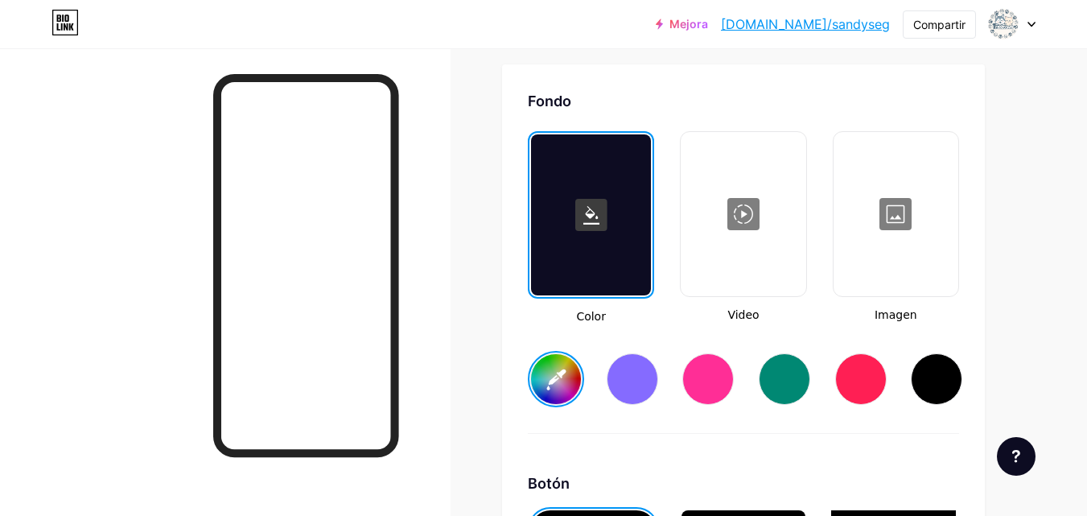
click at [914, 238] on div at bounding box center [895, 214] width 121 height 161
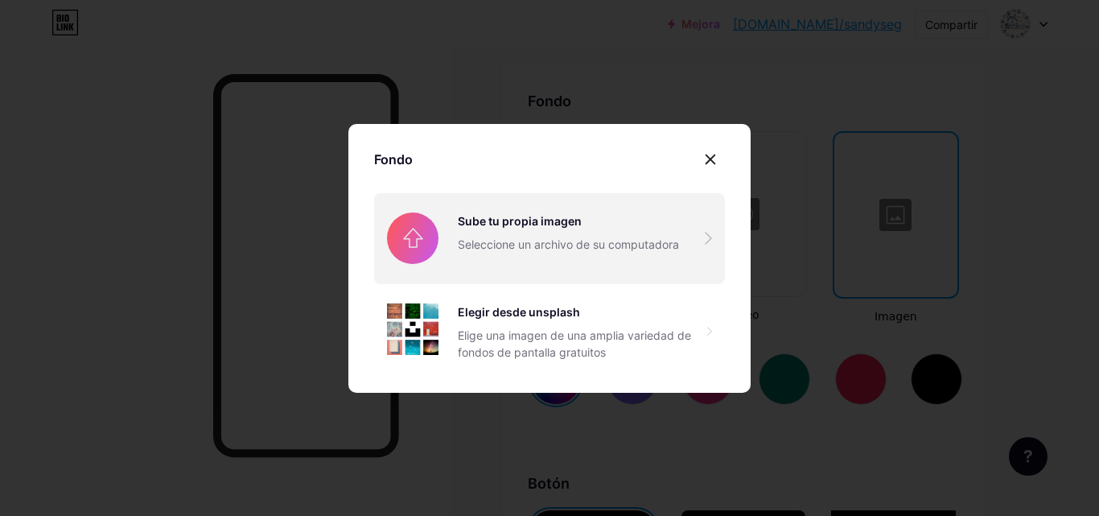
click at [670, 250] on input "file" at bounding box center [549, 238] width 351 height 90
click at [599, 224] on input "file" at bounding box center [549, 238] width 351 height 90
click at [577, 272] on input "file" at bounding box center [549, 238] width 351 height 90
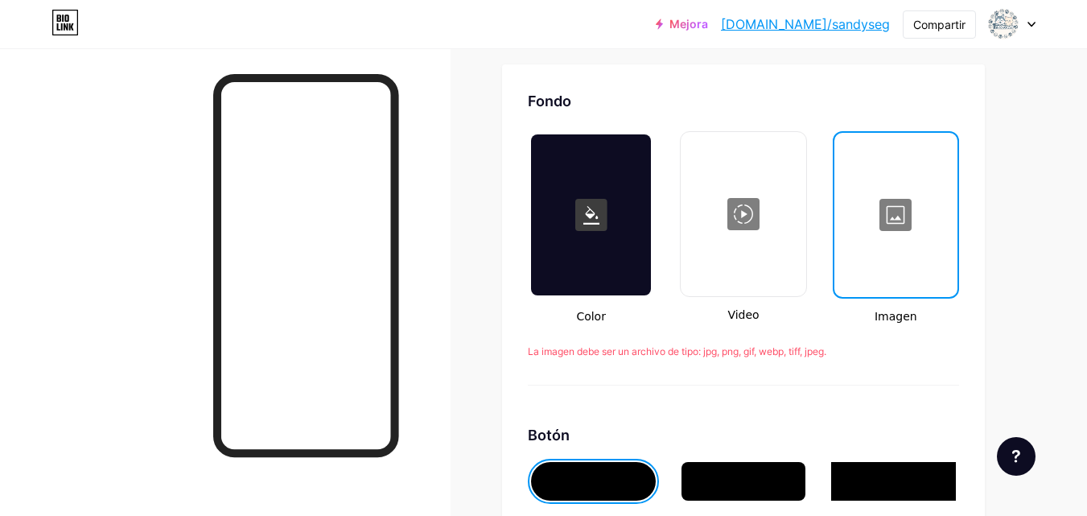
click at [884, 229] on div at bounding box center [896, 214] width 120 height 161
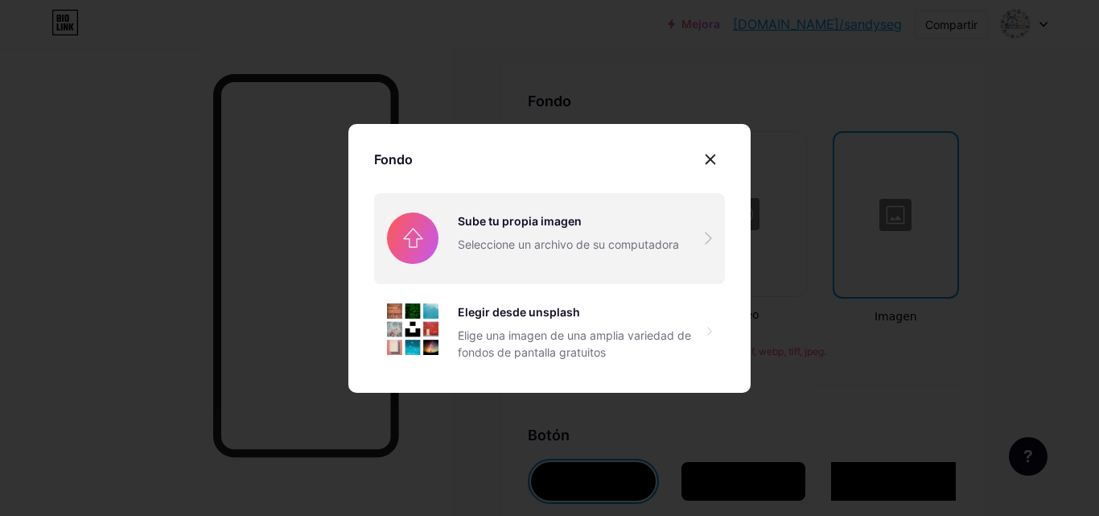
click at [615, 233] on input "file" at bounding box center [549, 238] width 351 height 90
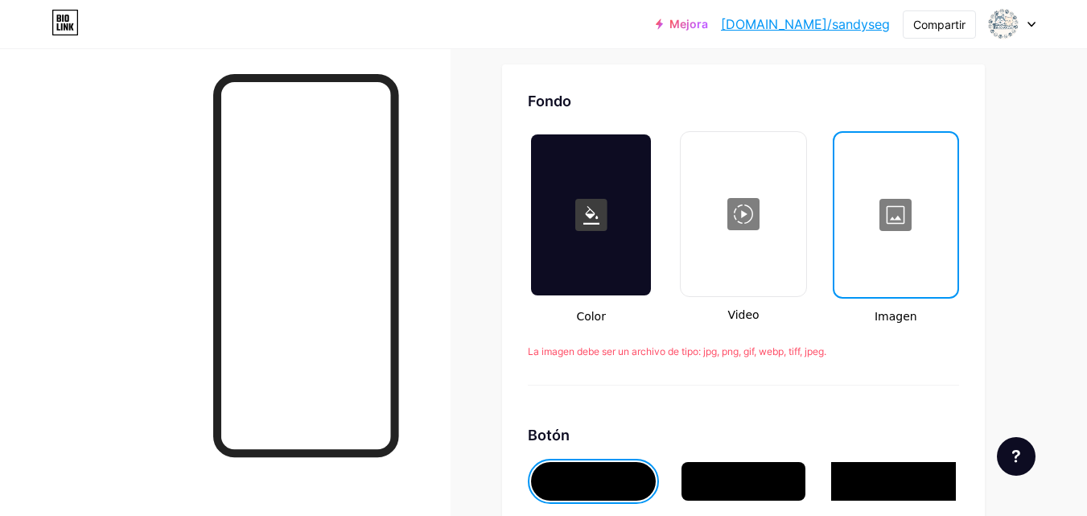
click at [878, 256] on div at bounding box center [896, 214] width 120 height 161
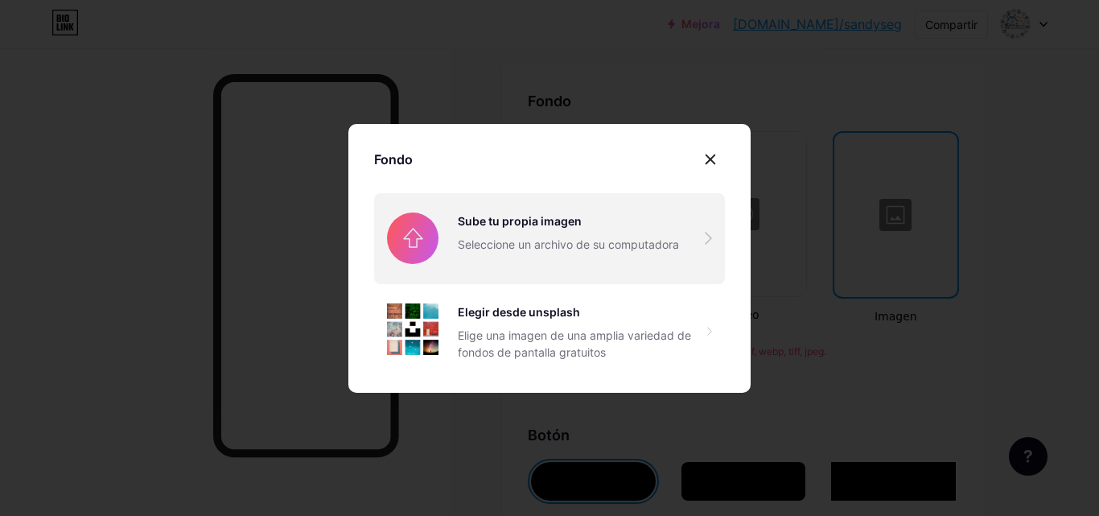
click at [537, 244] on input "file" at bounding box center [549, 238] width 351 height 90
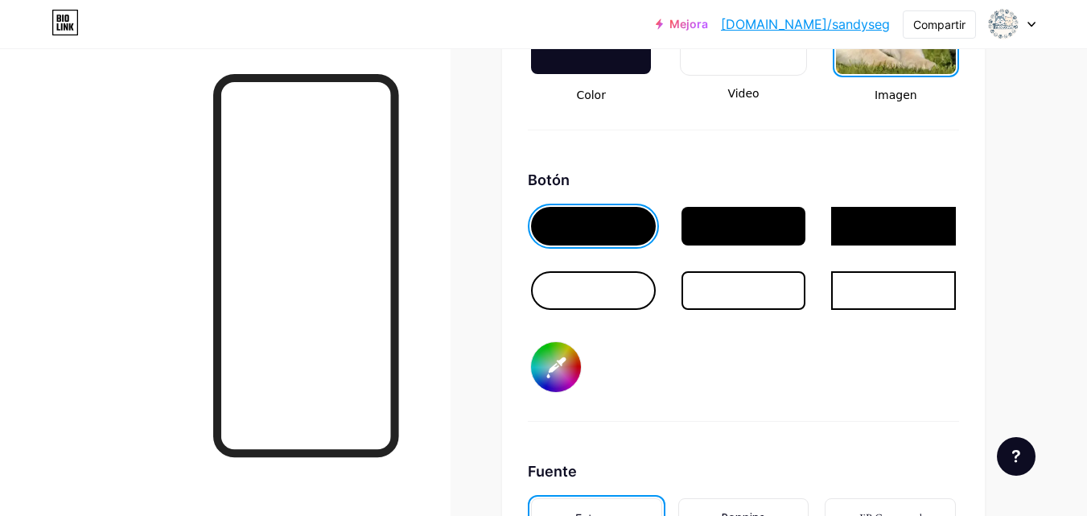
scroll to position [2383, 0]
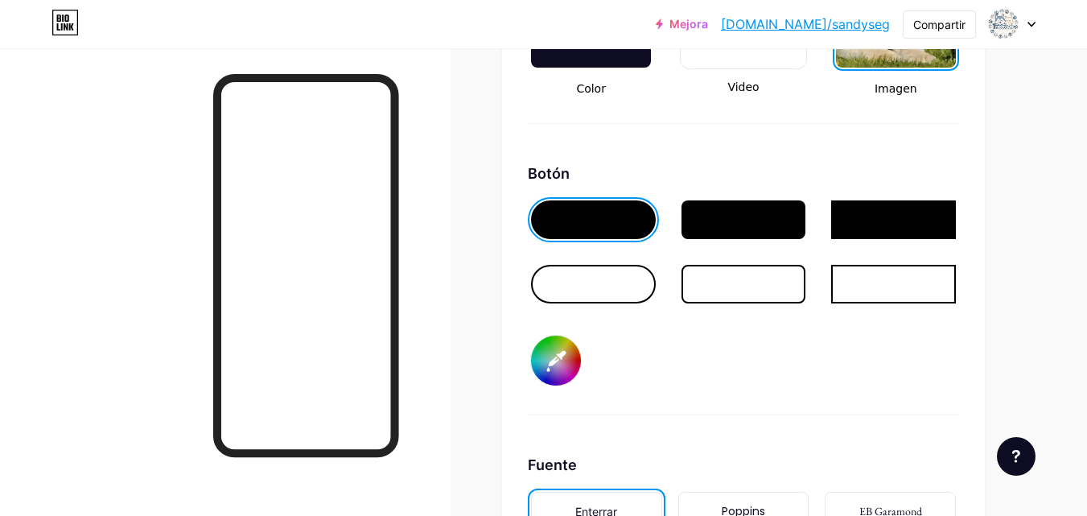
click at [613, 282] on div at bounding box center [593, 284] width 125 height 39
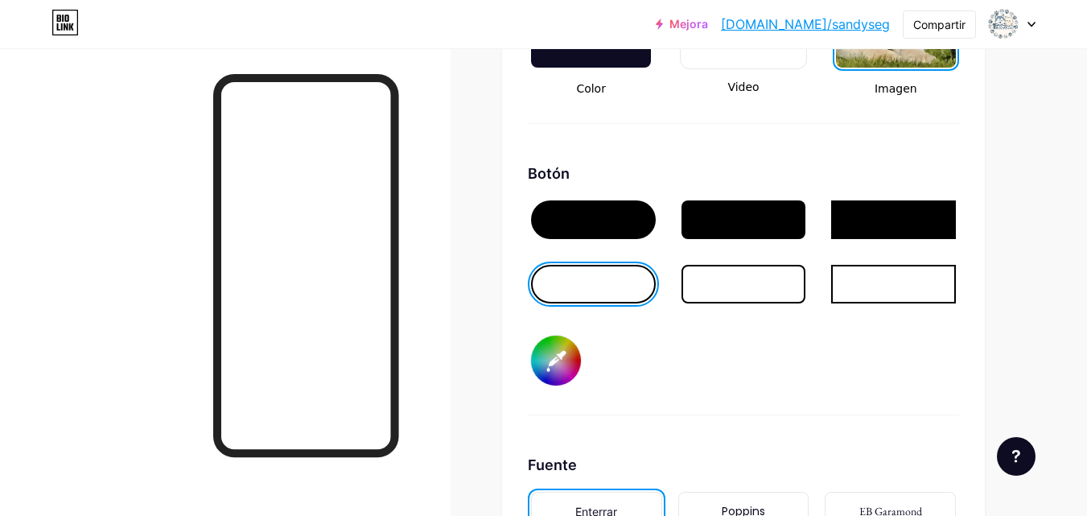
click at [549, 359] on input "#000000" at bounding box center [556, 361] width 50 height 50
click at [767, 426] on div "Fondo Color Video Imagen Botón #000000 Fuente Enterrar Poppins EB Garamond TEKO…" at bounding box center [743, 297] width 431 height 871
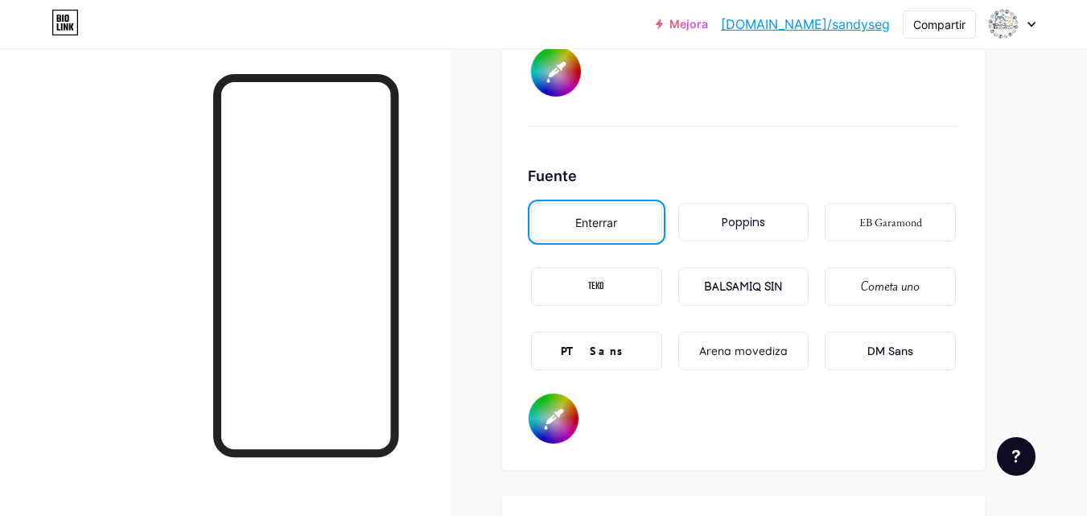
scroll to position [2678, 0]
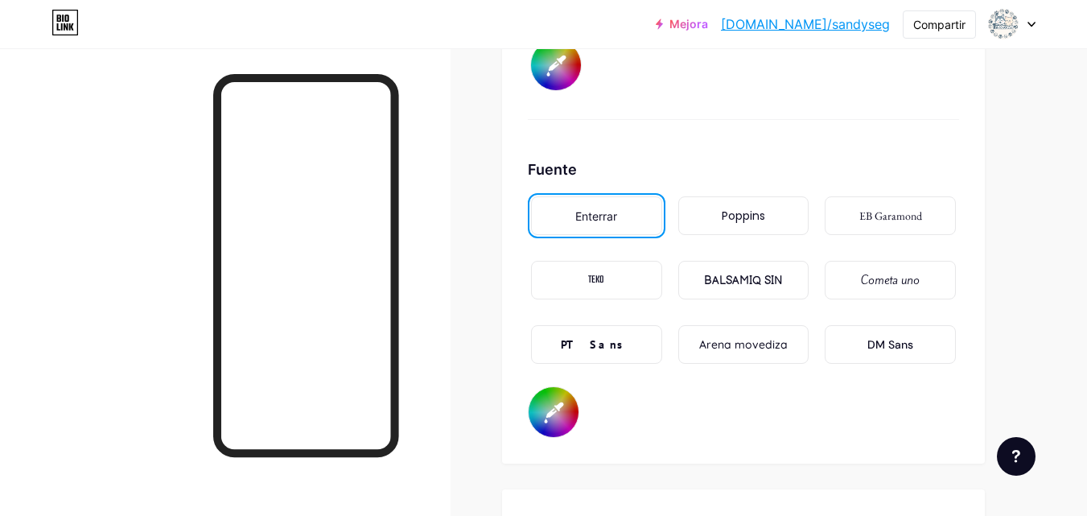
click at [771, 224] on div "Poppins" at bounding box center [743, 215] width 131 height 39
click at [872, 224] on div "EB Garamond" at bounding box center [890, 215] width 131 height 39
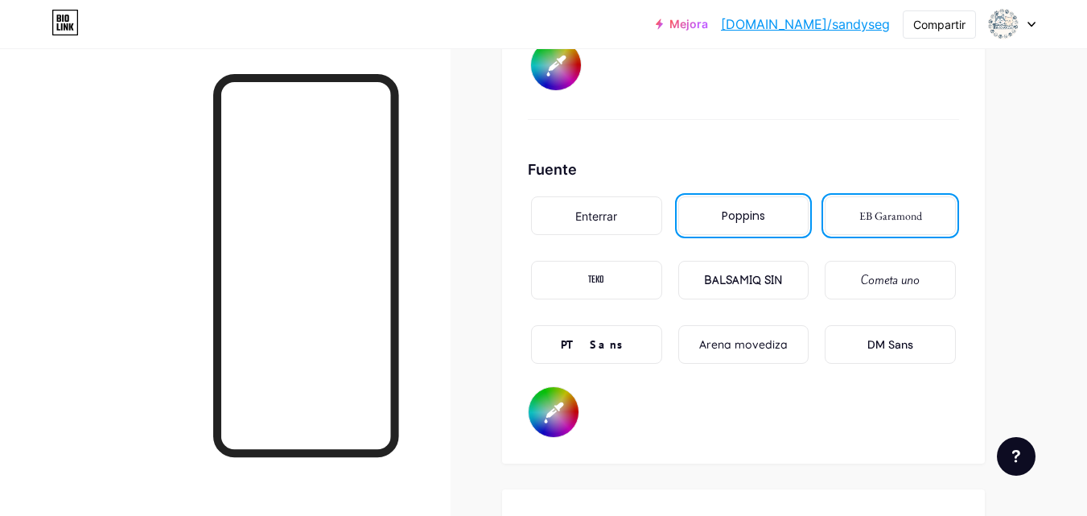
click at [879, 266] on div "Cometa uno" at bounding box center [890, 280] width 131 height 39
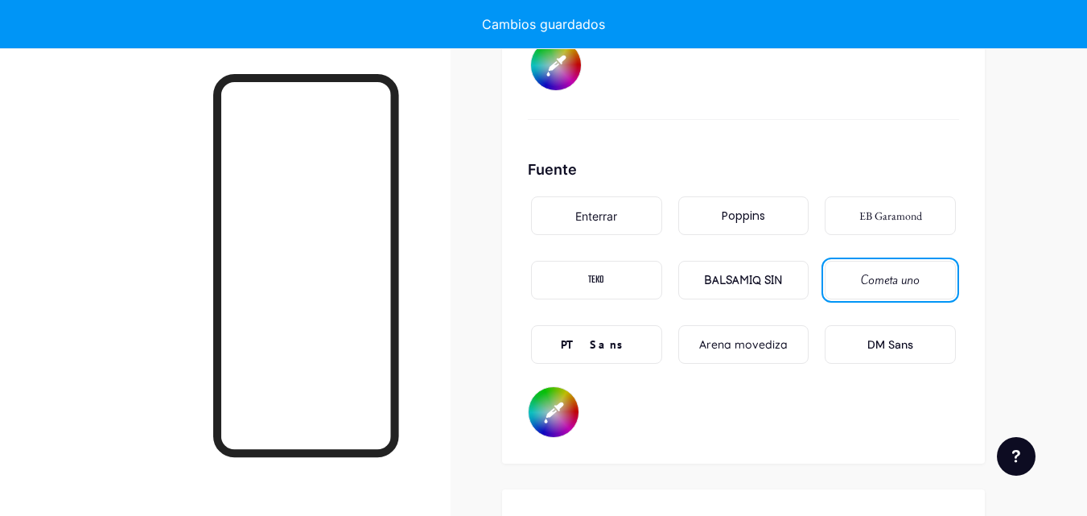
click at [895, 337] on font "DM Sans" at bounding box center [890, 344] width 46 height 14
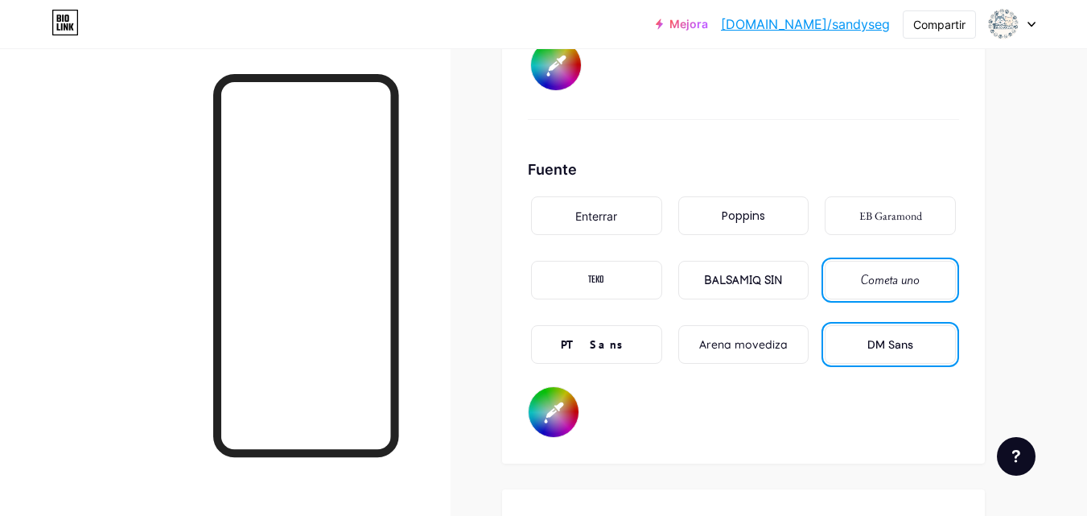
click at [745, 326] on div "Arena movediza" at bounding box center [743, 344] width 131 height 39
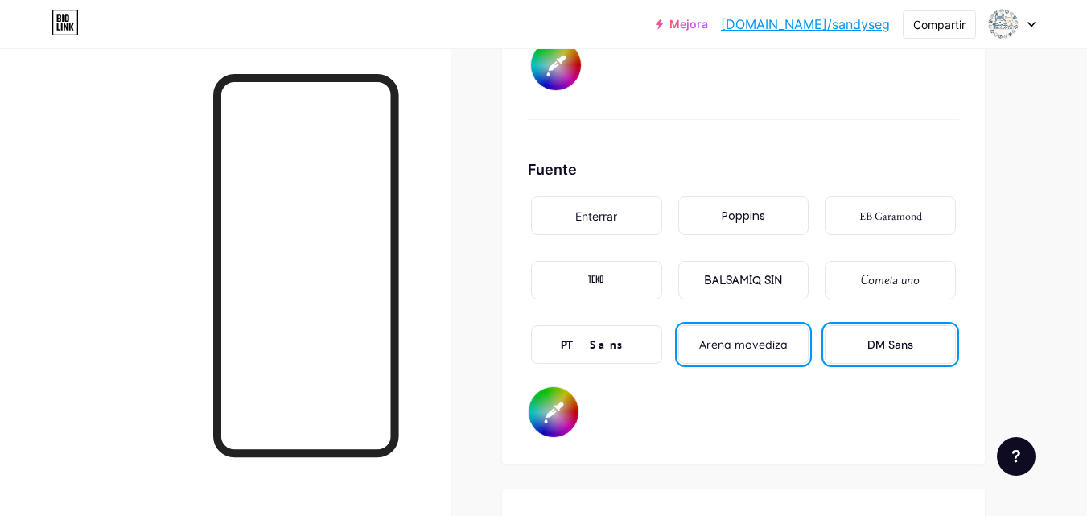
click at [558, 323] on div "PT Sans" at bounding box center [597, 344] width 138 height 45
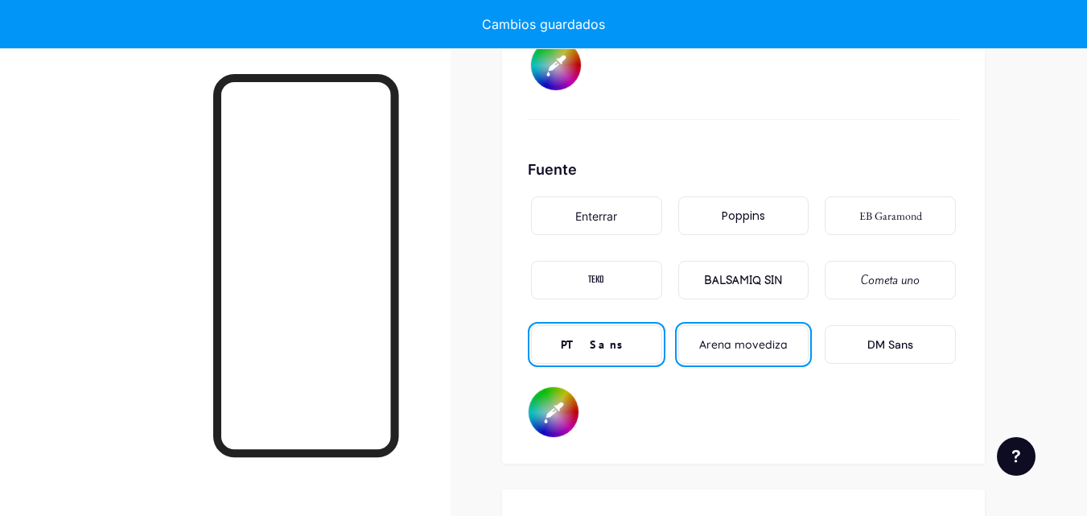
click at [587, 282] on div "TEKO" at bounding box center [596, 280] width 131 height 39
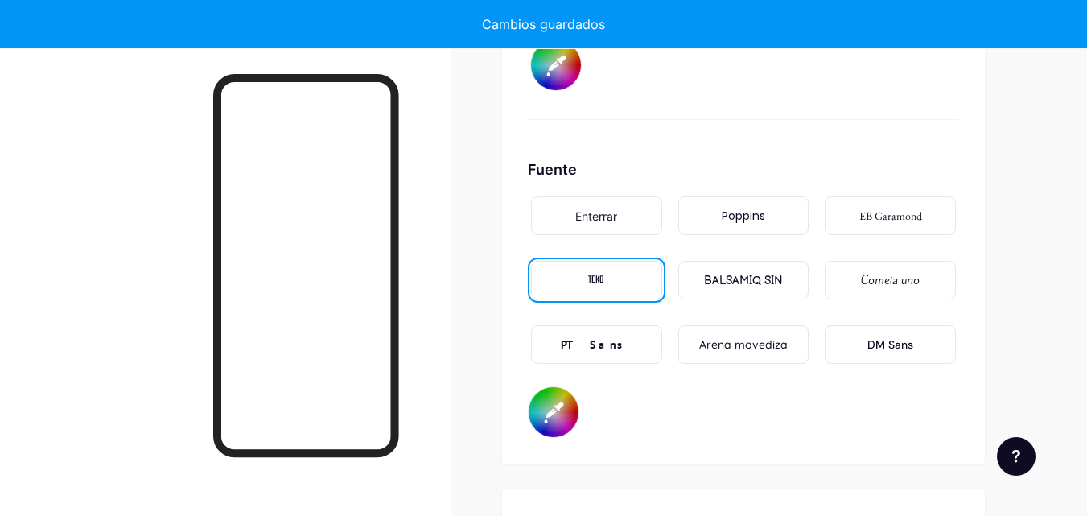
click at [696, 278] on div "BALSAMIQ SIN" at bounding box center [743, 280] width 131 height 39
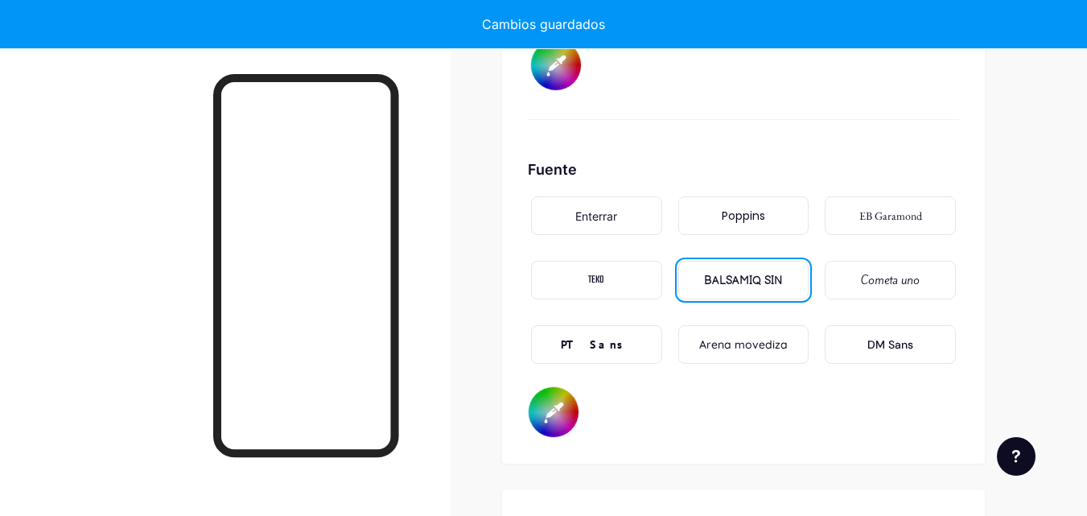
click at [861, 215] on font "EB Garamond" at bounding box center [890, 215] width 63 height 14
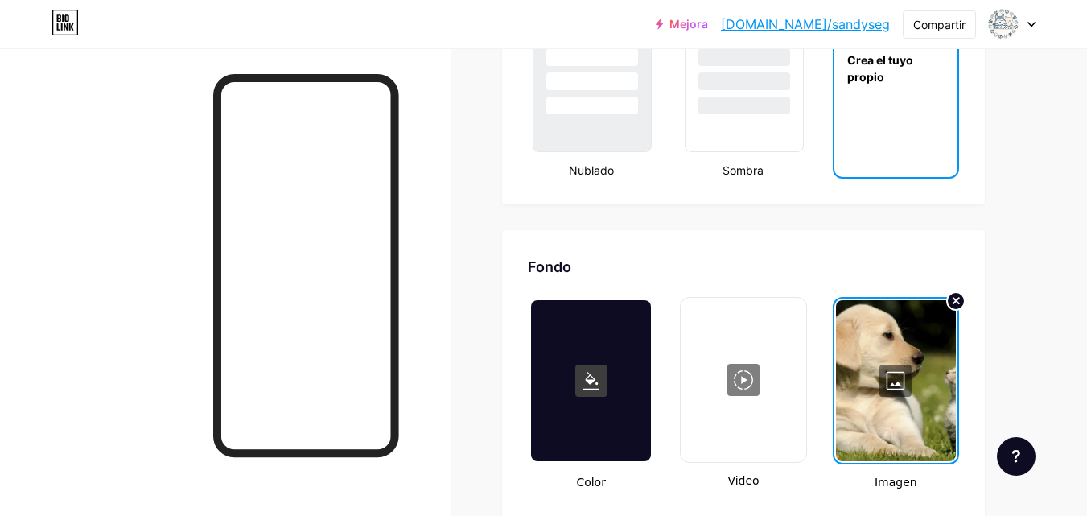
scroll to position [2002, 0]
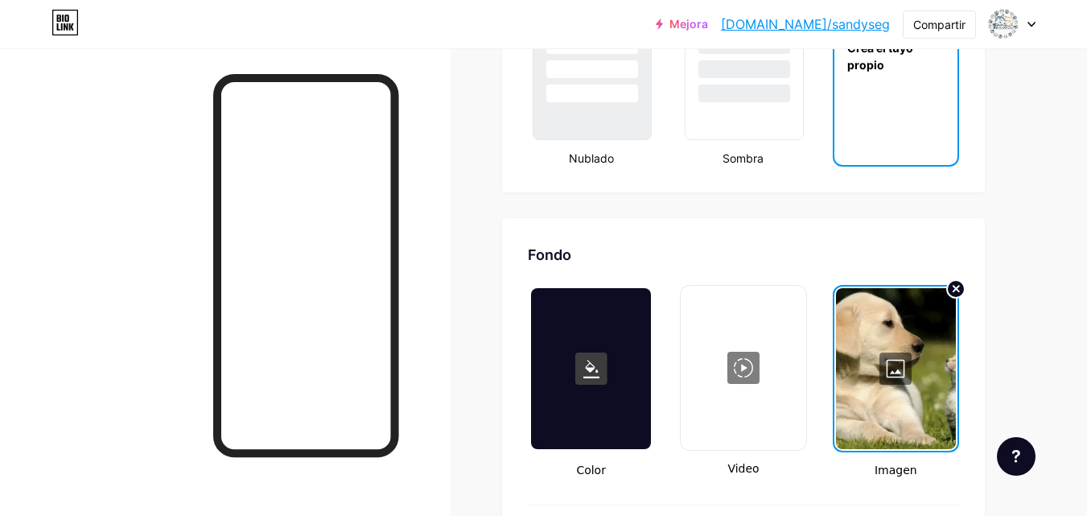
click at [882, 368] on div at bounding box center [896, 368] width 120 height 161
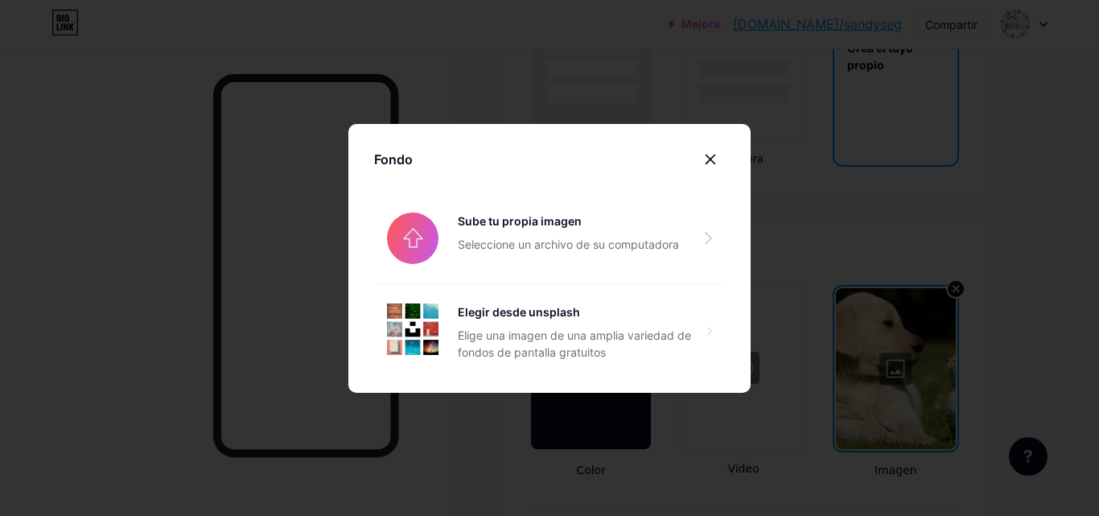
click at [875, 368] on div at bounding box center [549, 258] width 1099 height 516
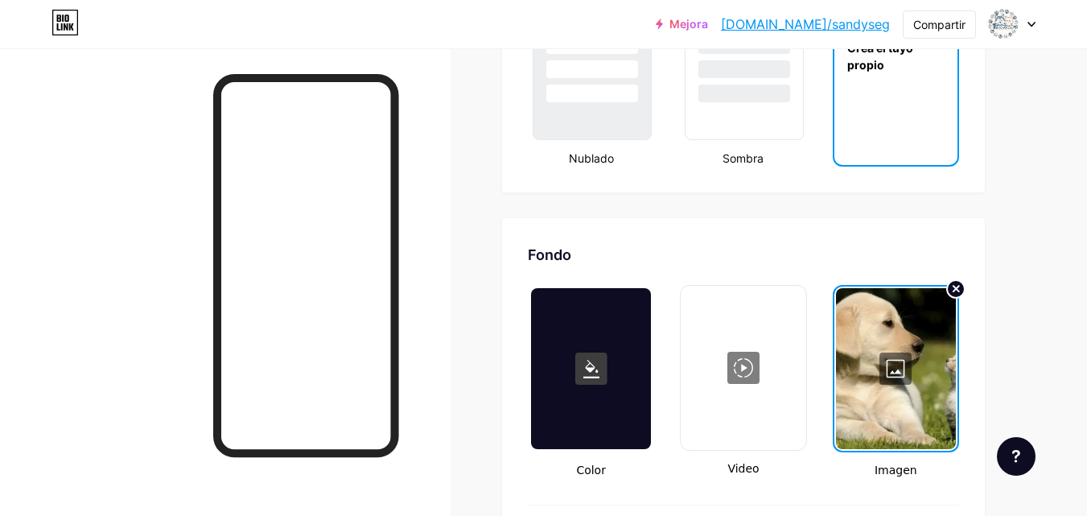
click at [875, 368] on div at bounding box center [896, 368] width 120 height 161
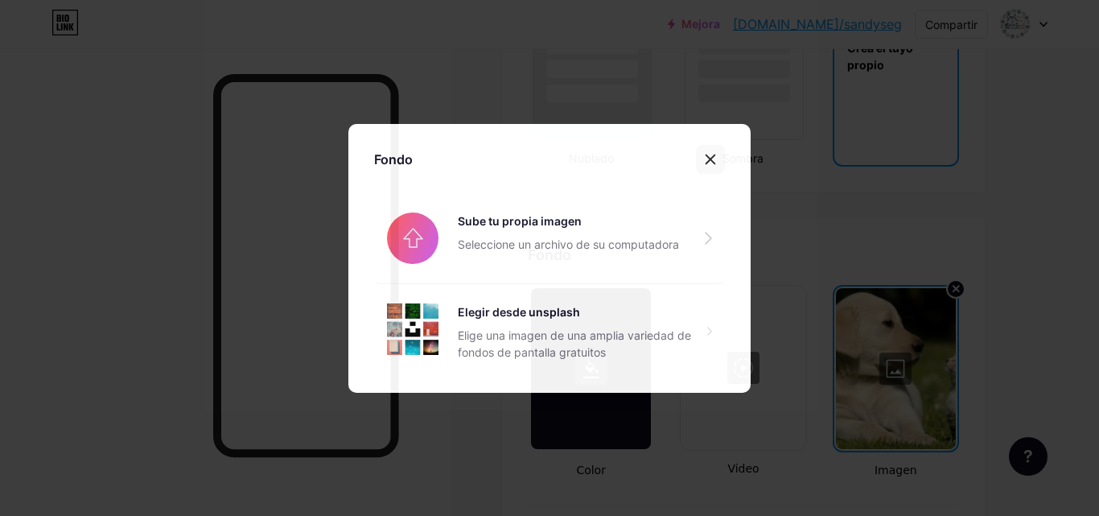
click at [717, 158] on div at bounding box center [710, 159] width 29 height 29
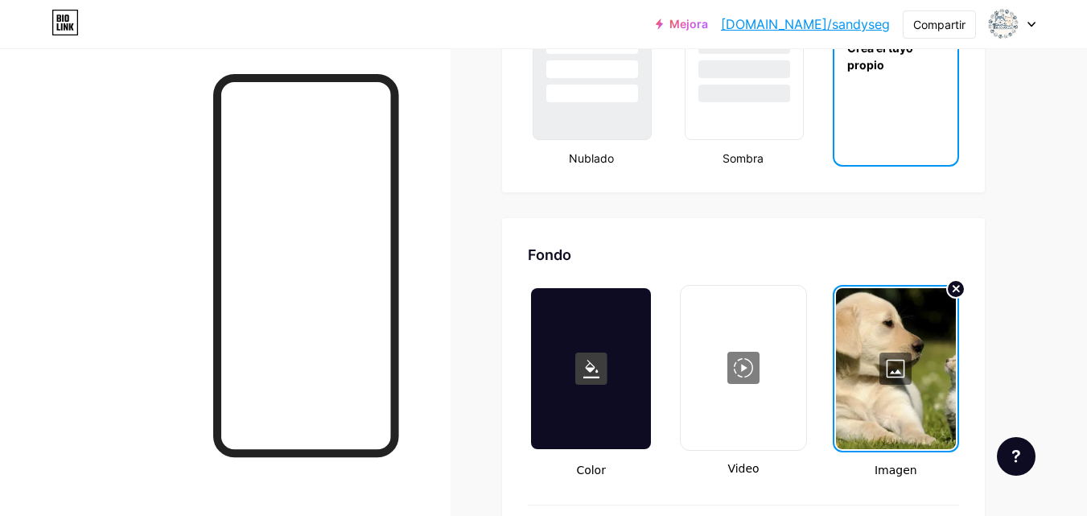
click at [897, 361] on div at bounding box center [896, 368] width 120 height 161
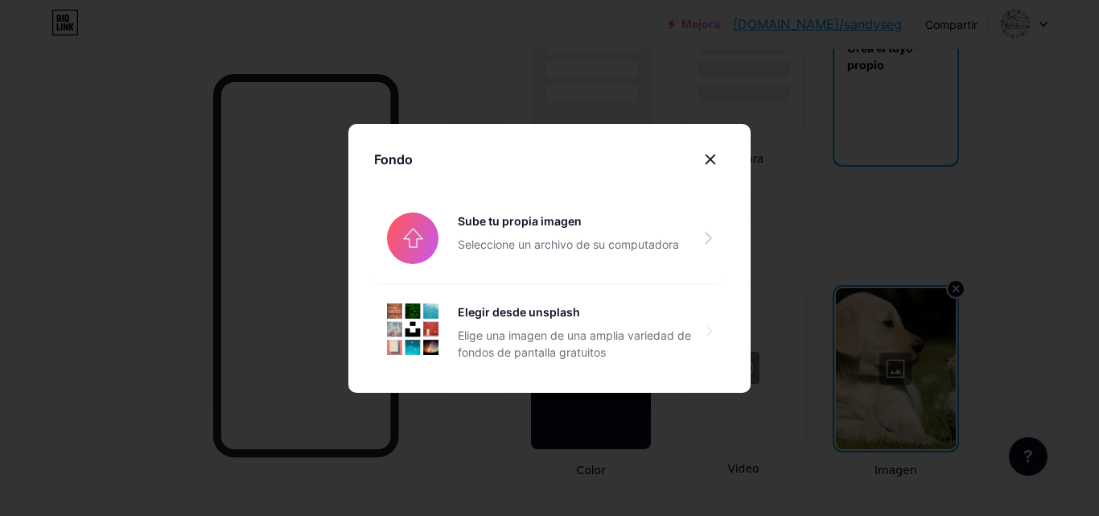
click at [895, 363] on div at bounding box center [549, 258] width 1099 height 516
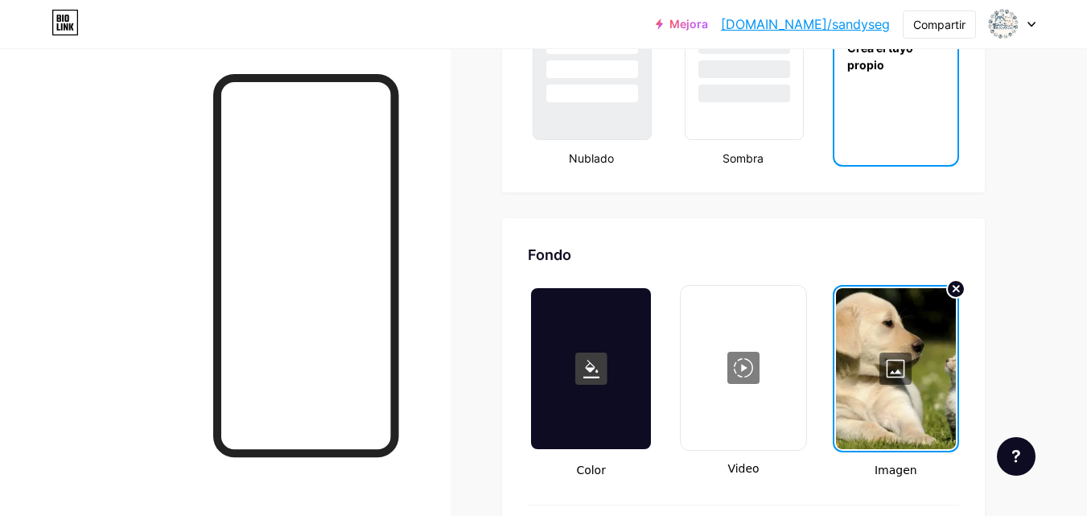
scroll to position [2452, 0]
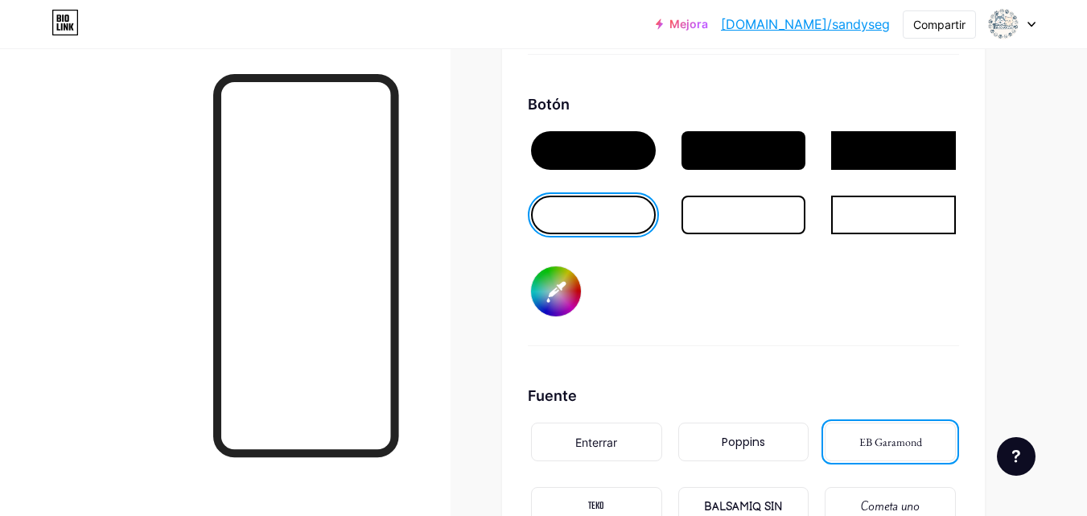
click at [866, 208] on div at bounding box center [893, 215] width 125 height 39
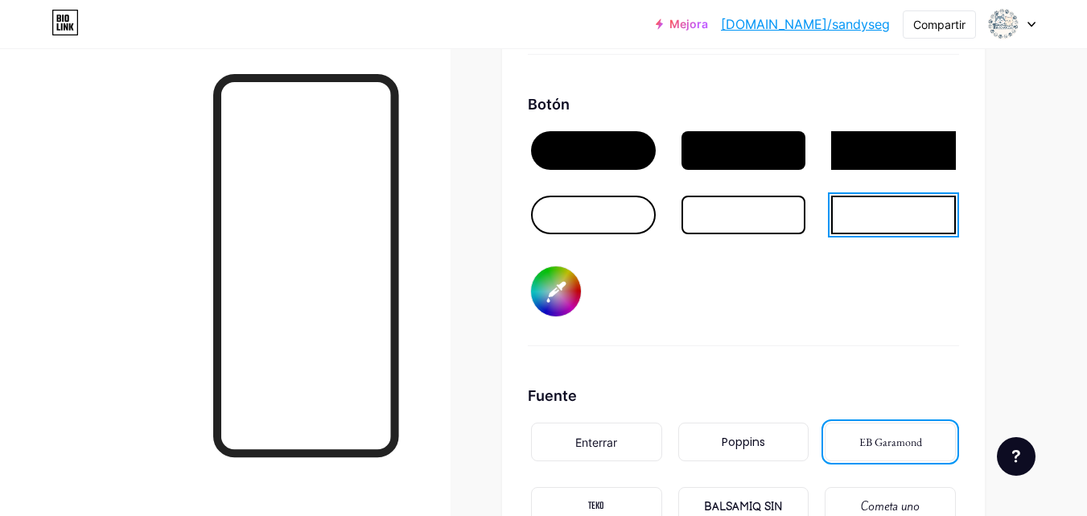
click at [793, 212] on div at bounding box center [743, 215] width 125 height 39
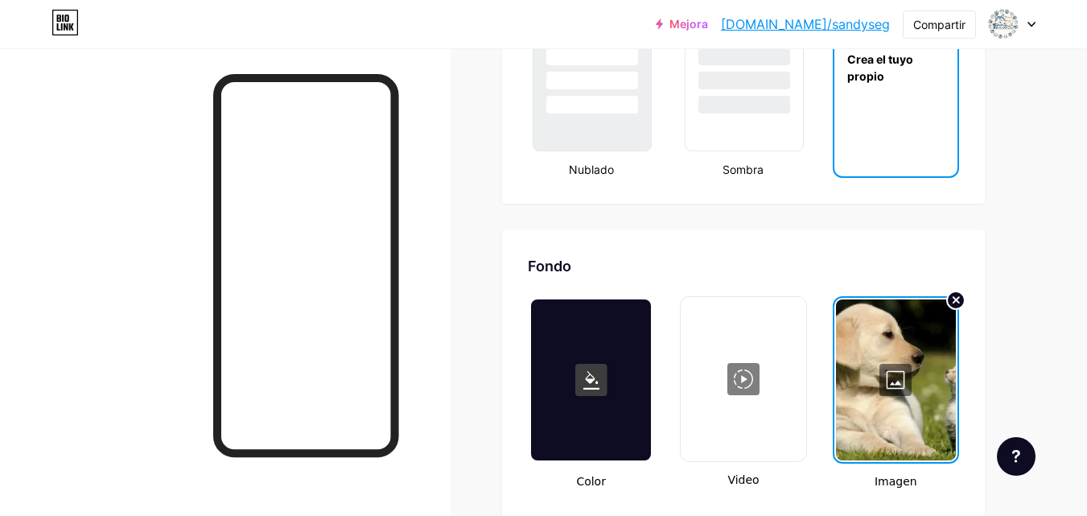
scroll to position [1978, 0]
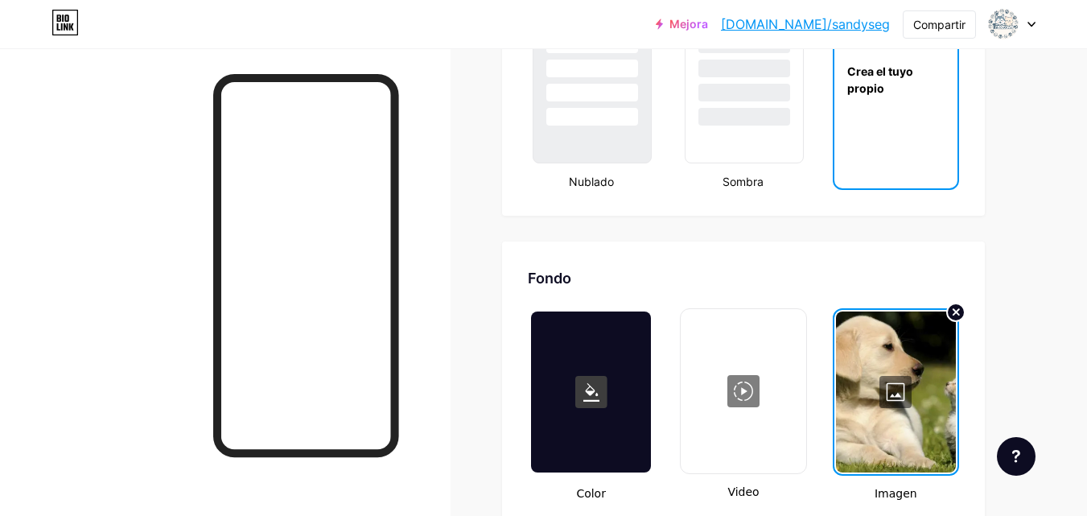
click at [920, 374] on div at bounding box center [896, 391] width 120 height 161
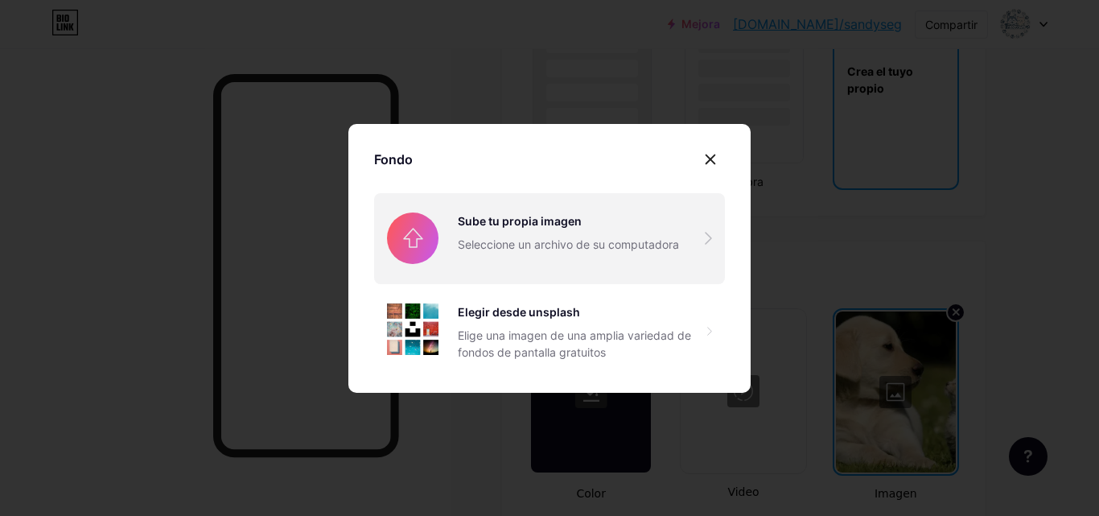
click at [626, 227] on input "file" at bounding box center [549, 238] width 351 height 90
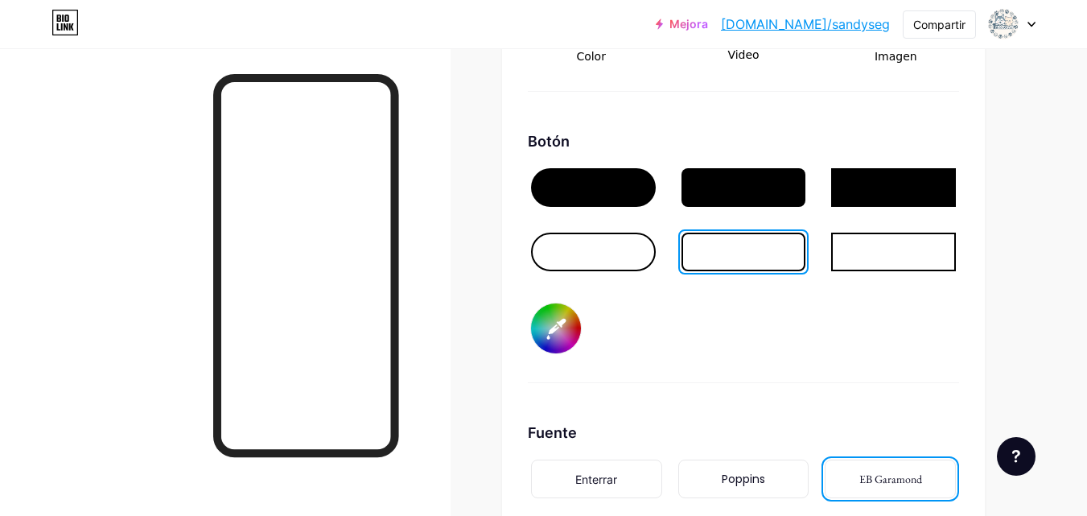
scroll to position [2422, 0]
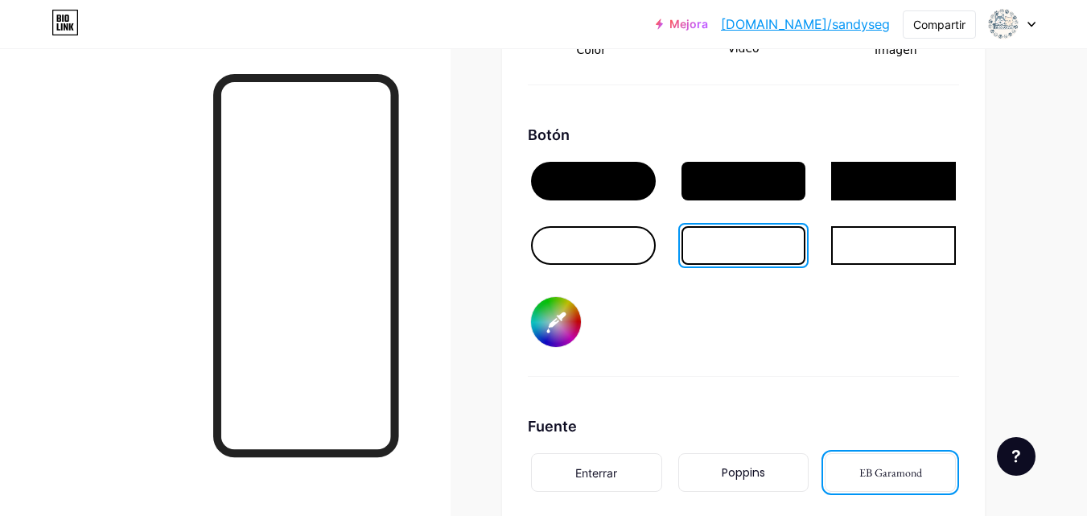
click at [727, 163] on div at bounding box center [743, 181] width 125 height 39
click at [726, 181] on div at bounding box center [743, 181] width 125 height 39
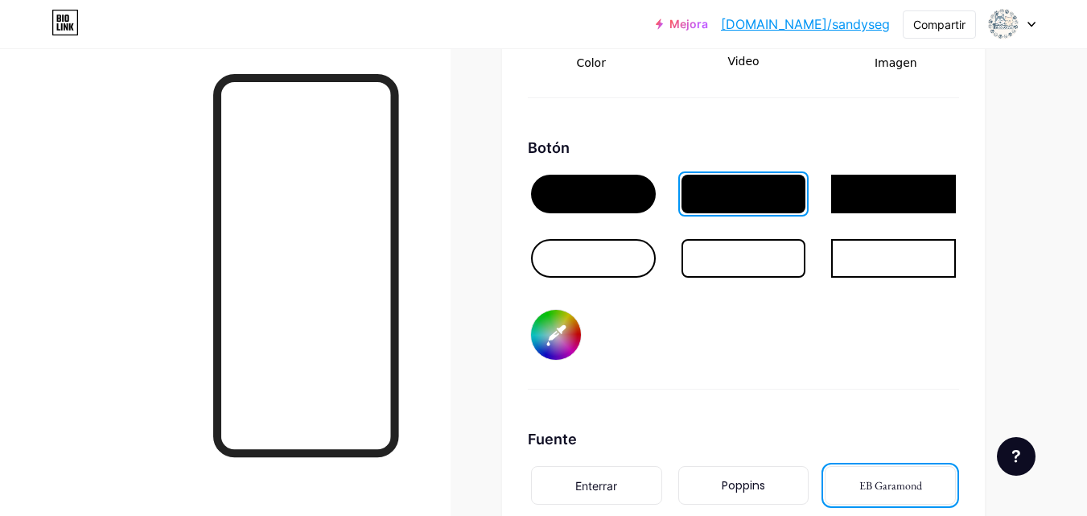
scroll to position [2415, 0]
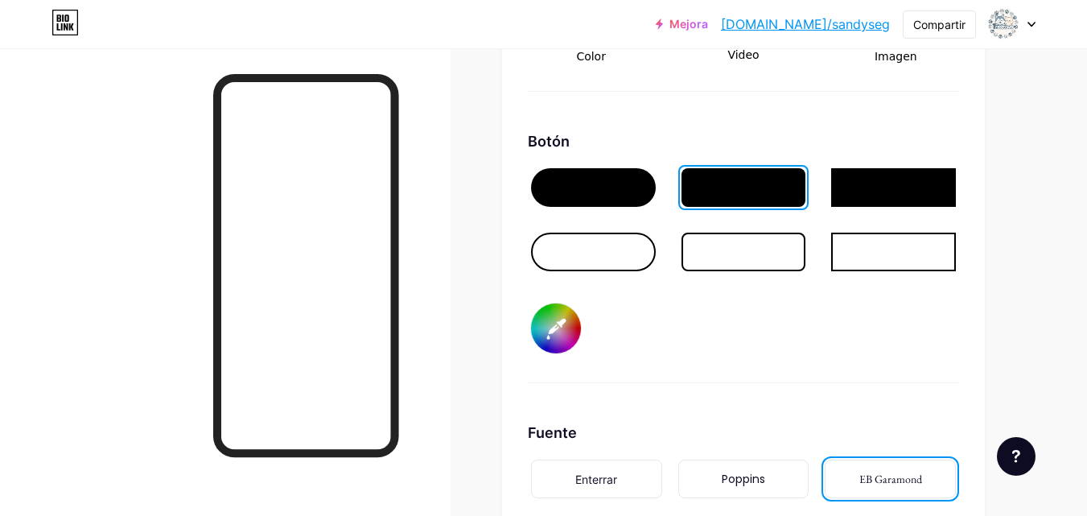
click at [772, 268] on div at bounding box center [743, 252] width 125 height 39
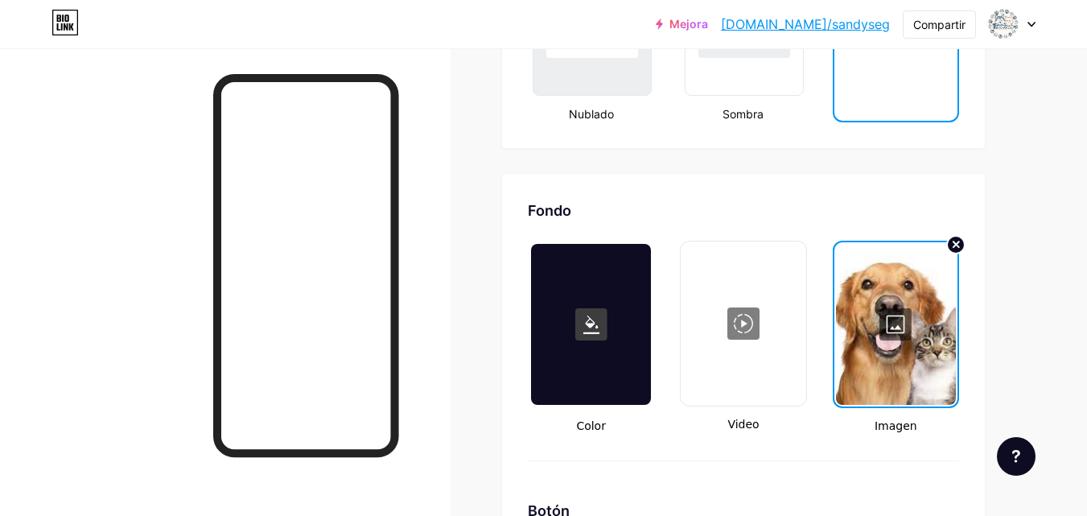
scroll to position [2077, 0]
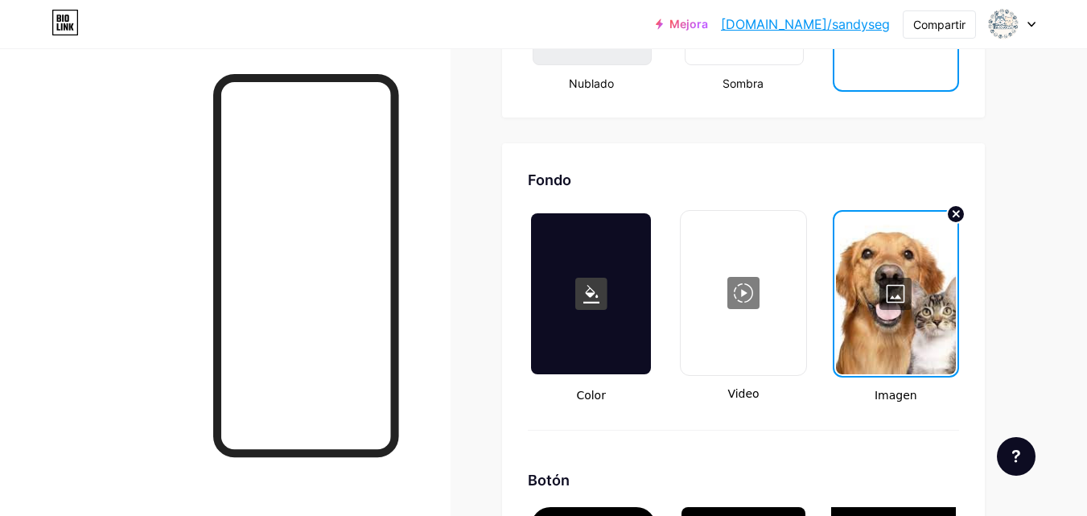
click at [548, 342] on div at bounding box center [591, 293] width 120 height 161
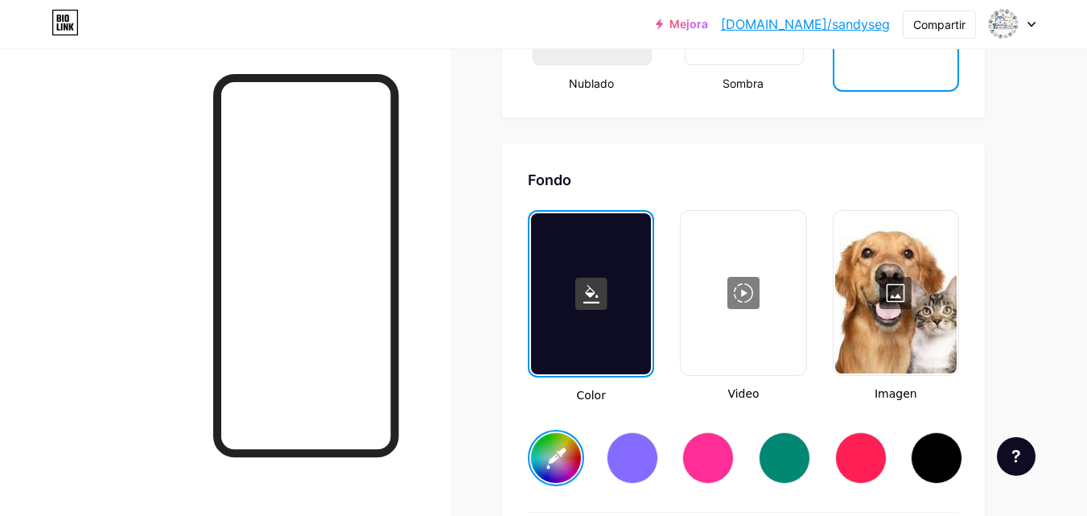
click at [545, 341] on div at bounding box center [591, 293] width 120 height 161
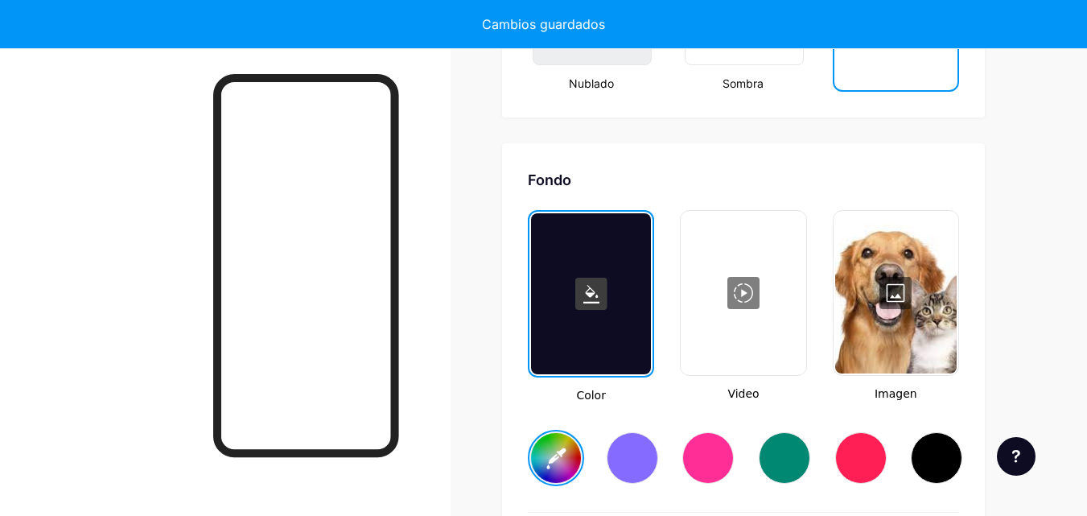
type input "#ffffff"
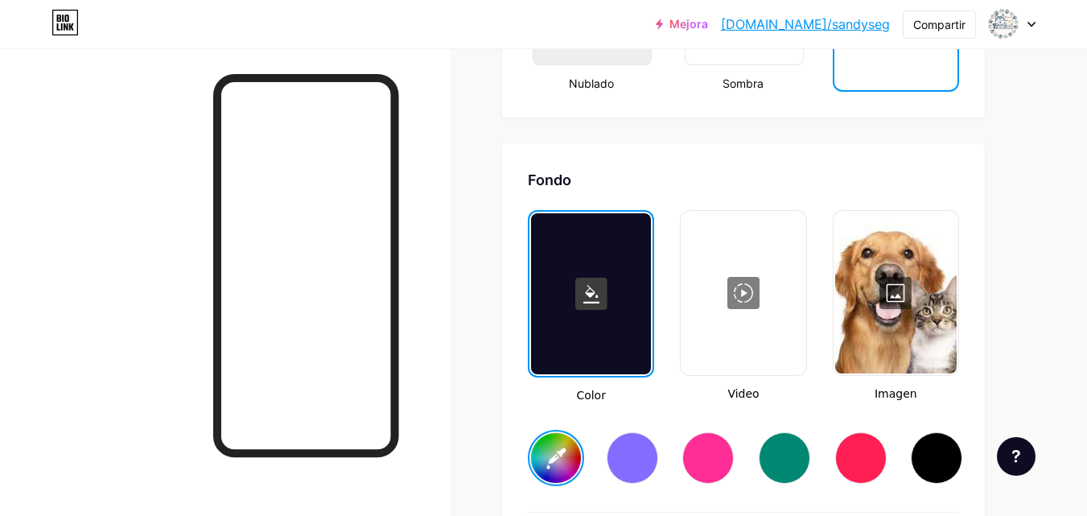
click at [869, 303] on div at bounding box center [895, 292] width 121 height 161
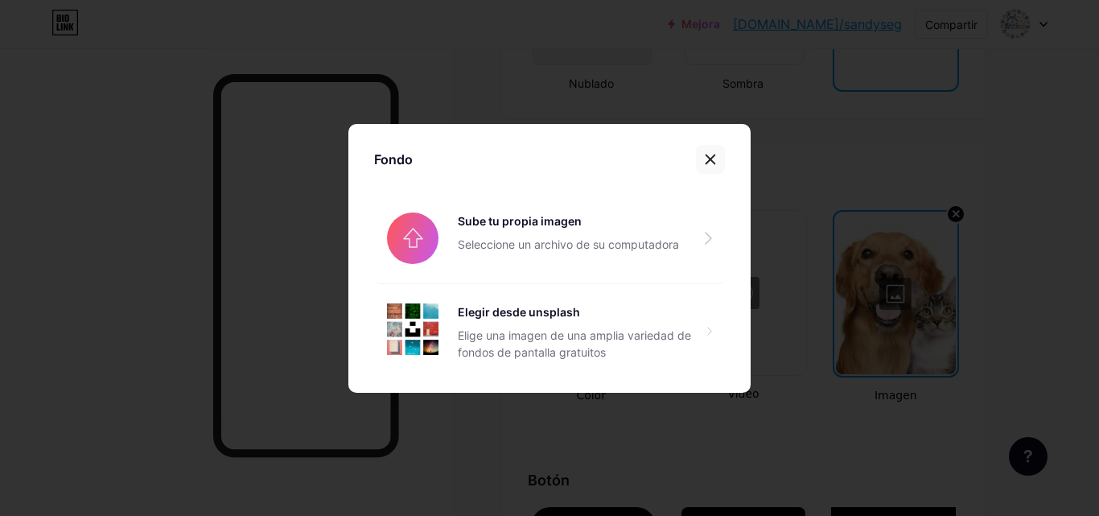
click at [708, 155] on icon at bounding box center [710, 159] width 13 height 13
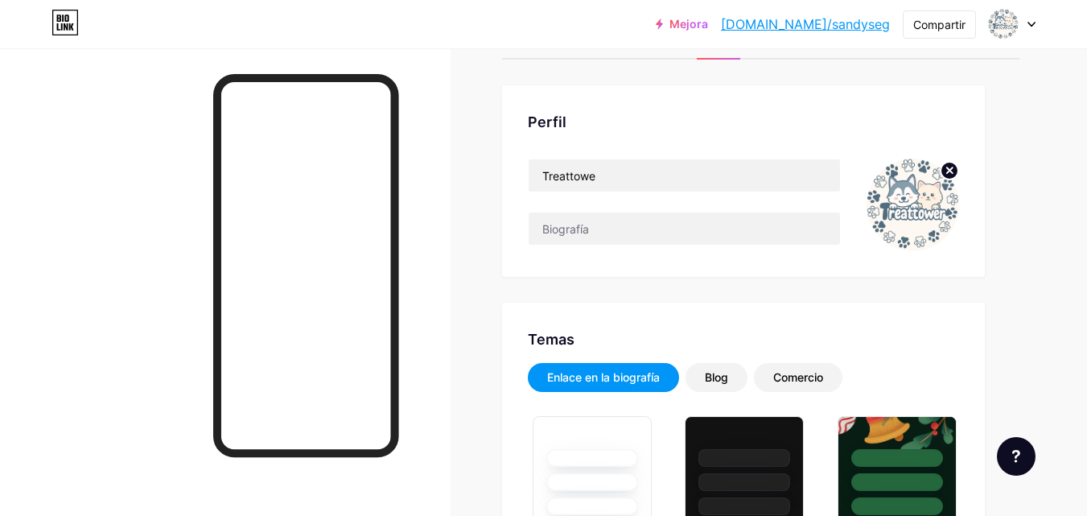
scroll to position [0, 0]
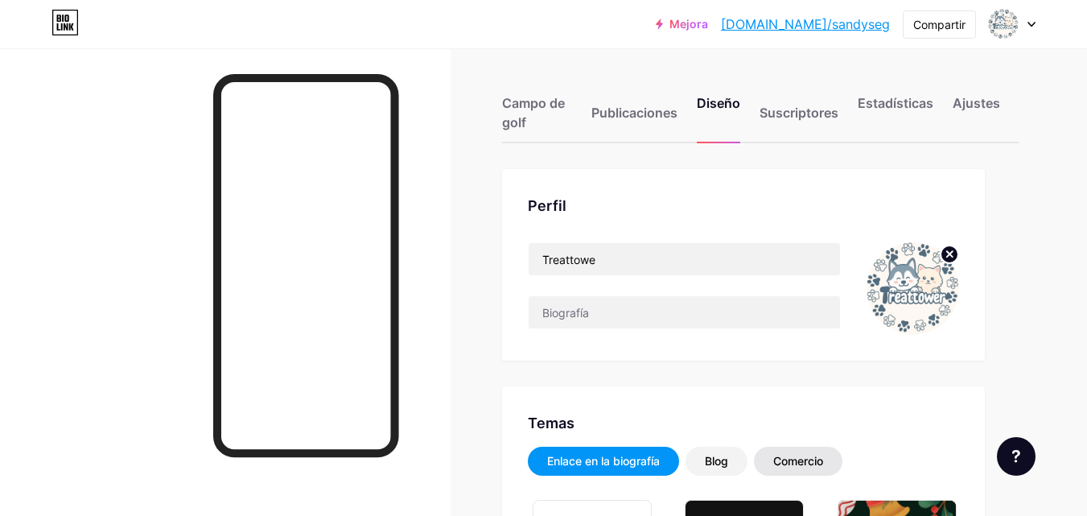
click at [815, 475] on div "Comercio" at bounding box center [798, 461] width 89 height 29
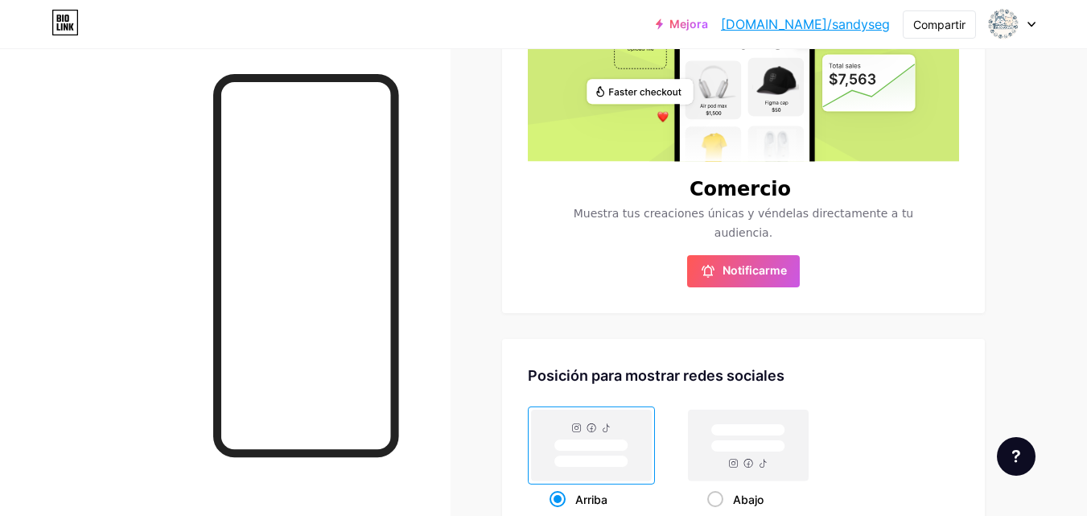
scroll to position [583, 0]
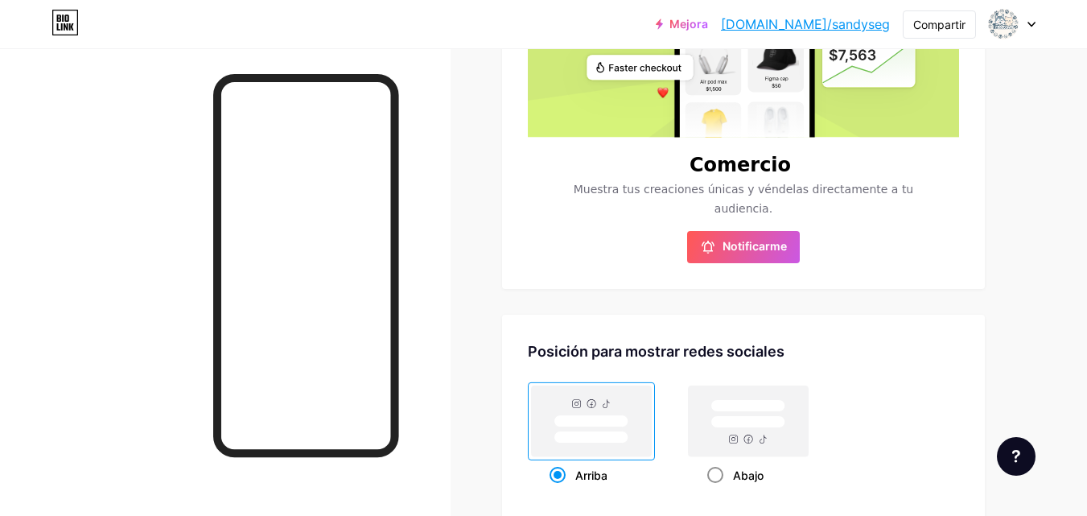
click at [720, 427] on rect at bounding box center [748, 421] width 74 height 12
click at [718, 490] on input "Abajo" at bounding box center [712, 495] width 10 height 10
radio input "true"
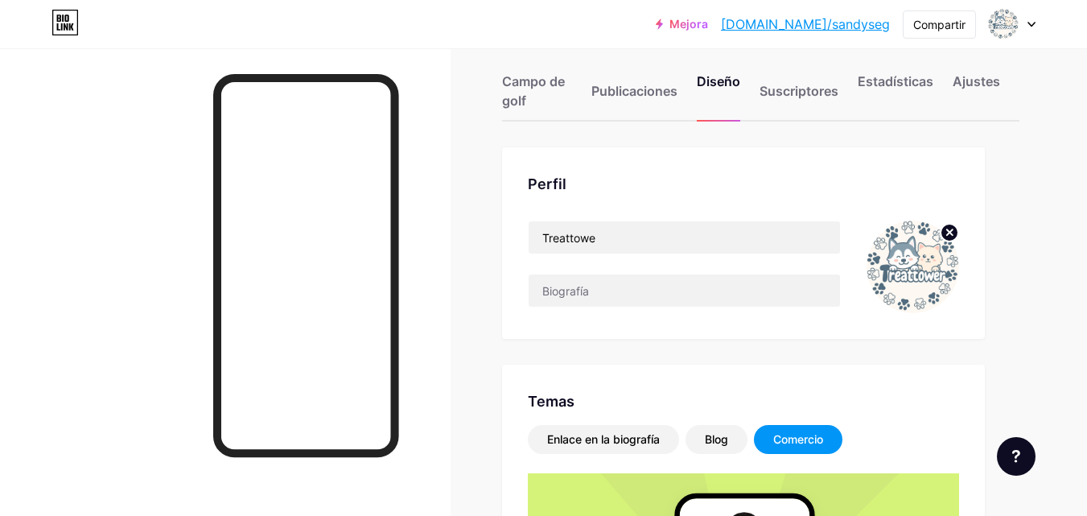
scroll to position [0, 0]
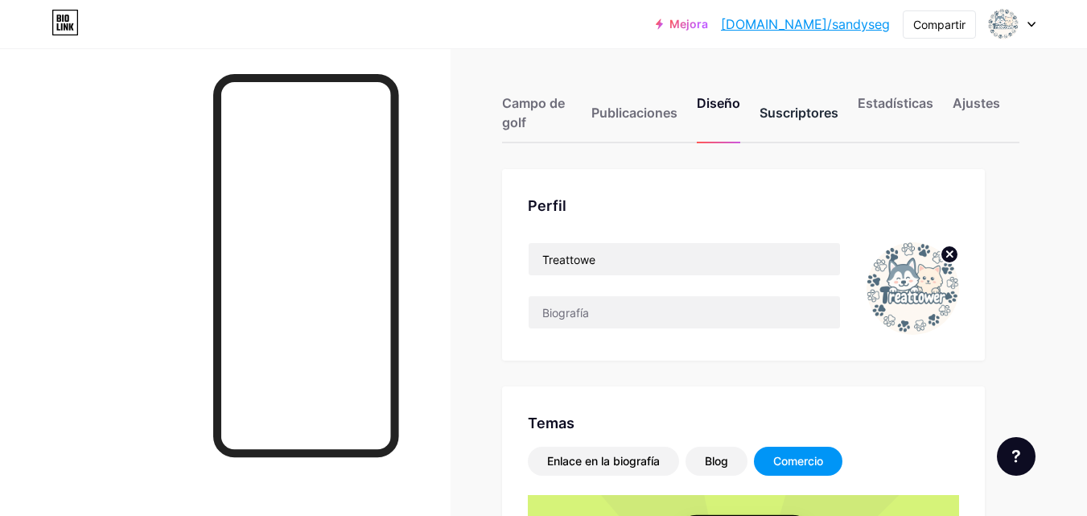
click at [785, 111] on font "Suscriptores" at bounding box center [799, 113] width 79 height 16
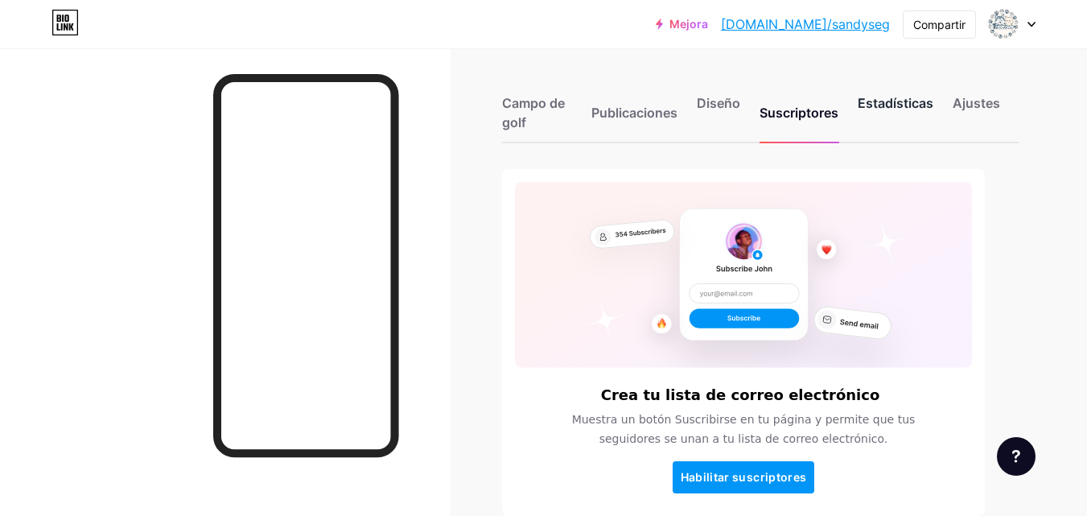
click at [910, 109] on font "Estadísticas" at bounding box center [896, 103] width 76 height 16
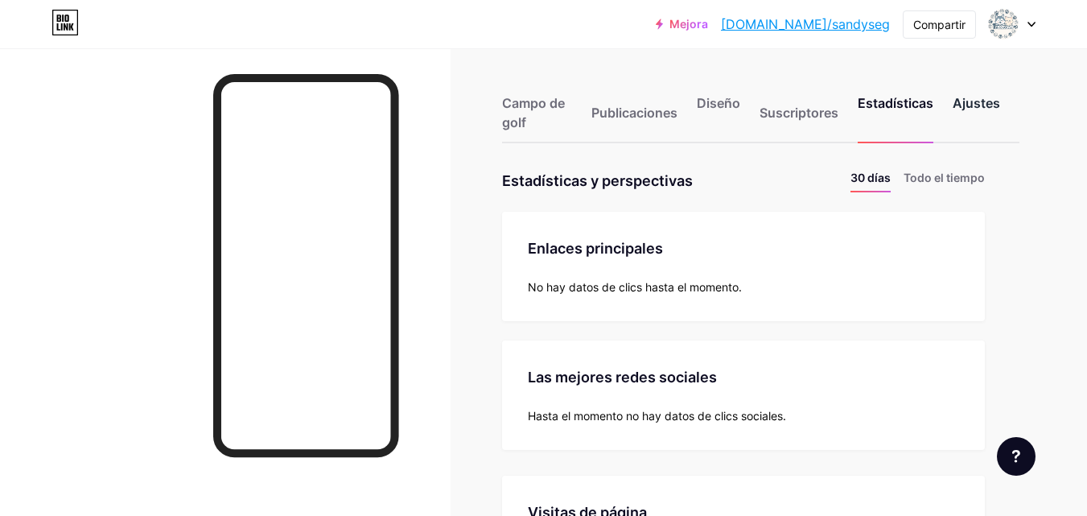
scroll to position [516, 1087]
click at [963, 102] on font "Ajustes" at bounding box center [976, 103] width 47 height 16
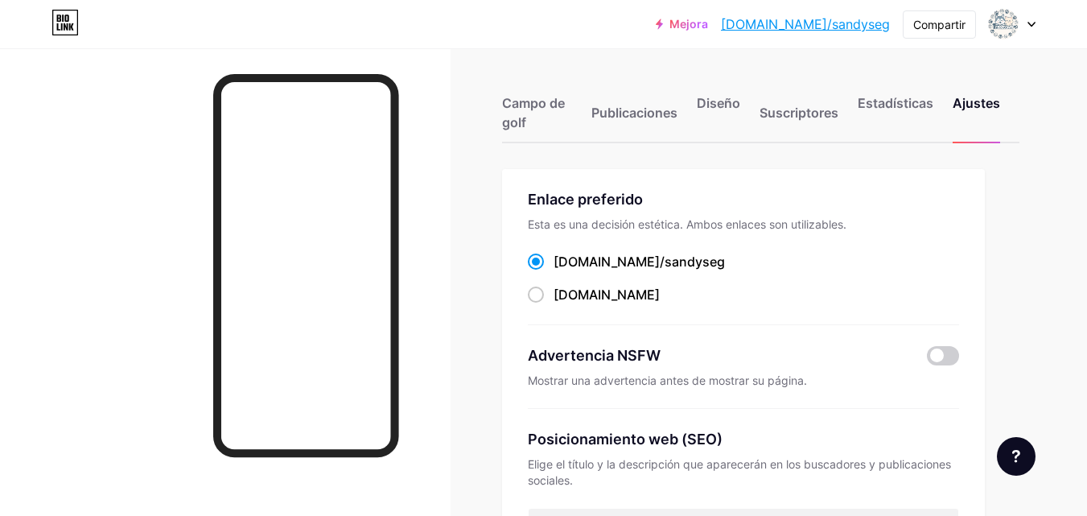
click at [636, 263] on font "bio.link/sandyseg" at bounding box center [639, 261] width 171 height 16
click at [564, 271] on input "bio.link/sandyseg ​" at bounding box center [559, 276] width 10 height 10
click at [624, 304] on div "Enlace preferido Esta es una decisión estética. Ambos enlaces son utilizables. …" at bounding box center [743, 256] width 431 height 137
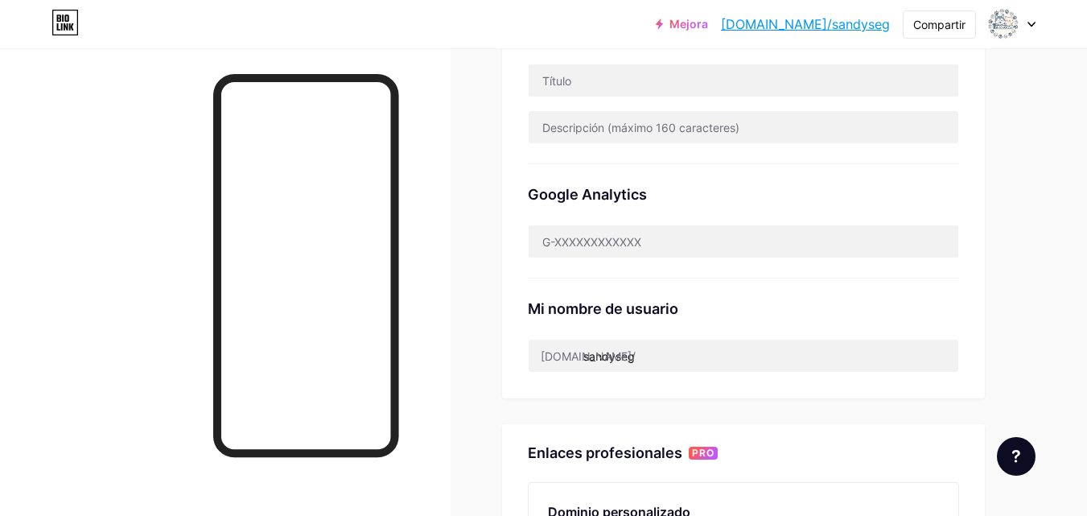
scroll to position [481, 0]
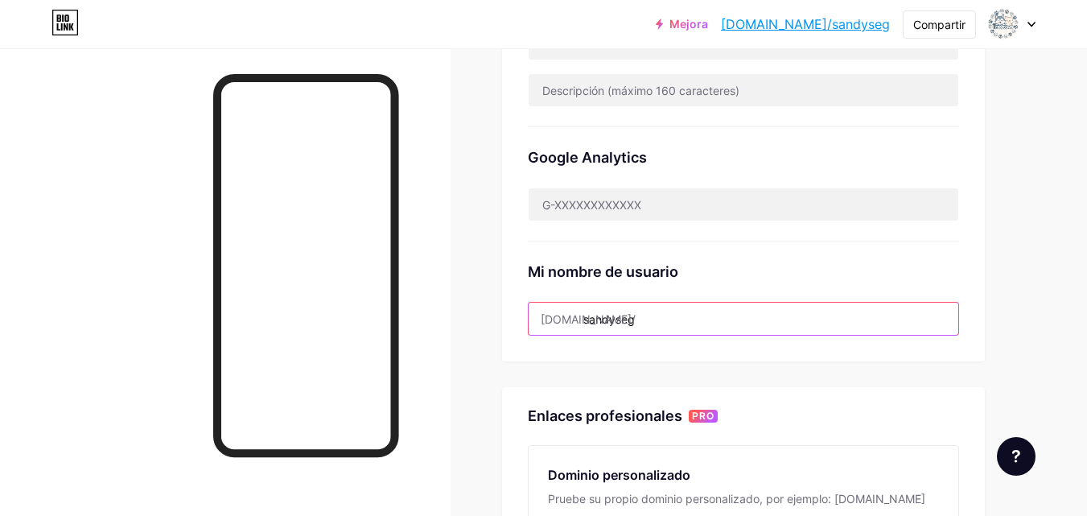
click at [706, 329] on input "sandyseg" at bounding box center [744, 319] width 430 height 32
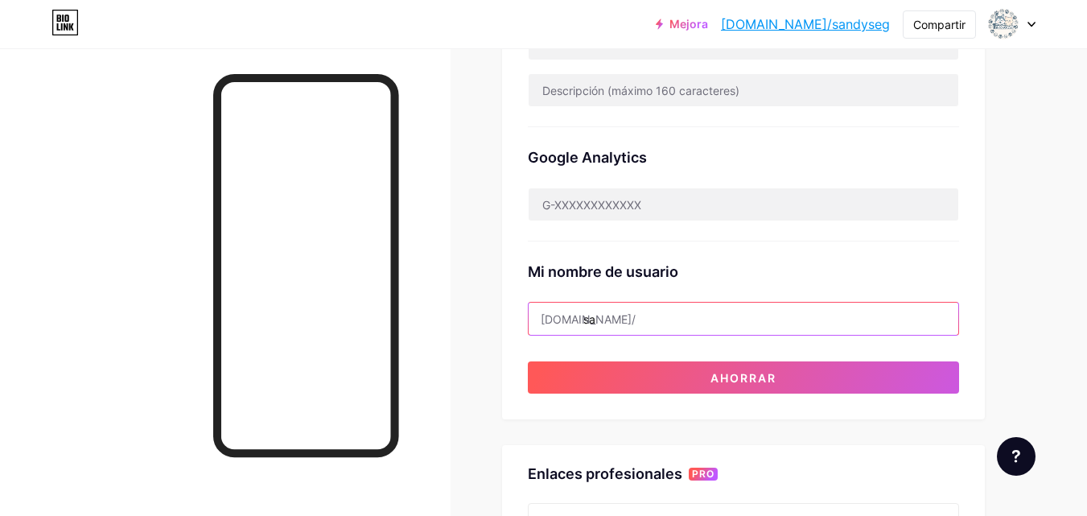
type input "s"
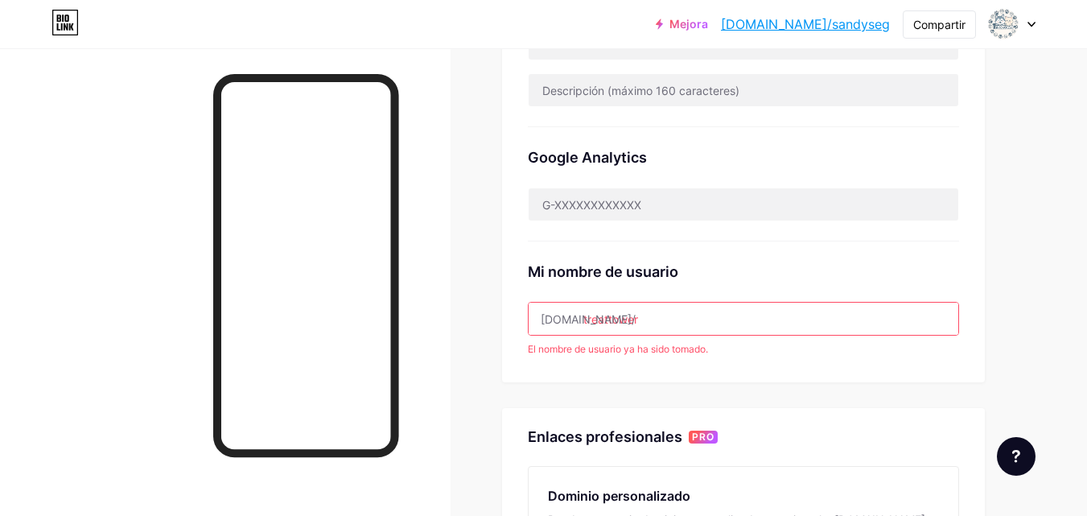
click at [718, 379] on div "Enlace preferido Esta es una decisión estética. Ambos enlaces son utilizables. …" at bounding box center [743, 35] width 483 height 694
click at [686, 319] on input "treattower" at bounding box center [744, 319] width 430 height 32
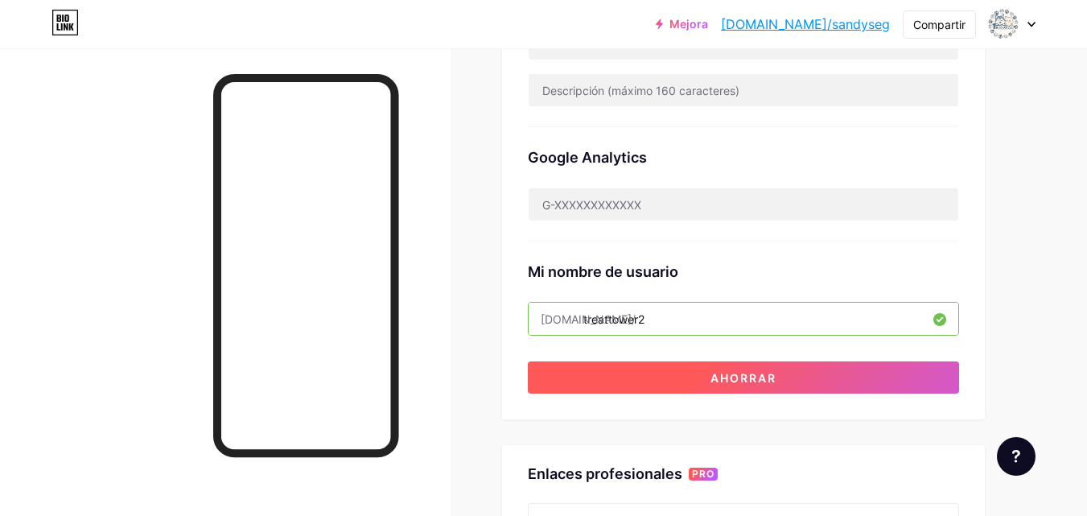
type input "treattower2"
click at [746, 377] on font "Ahorrar" at bounding box center [743, 378] width 66 height 14
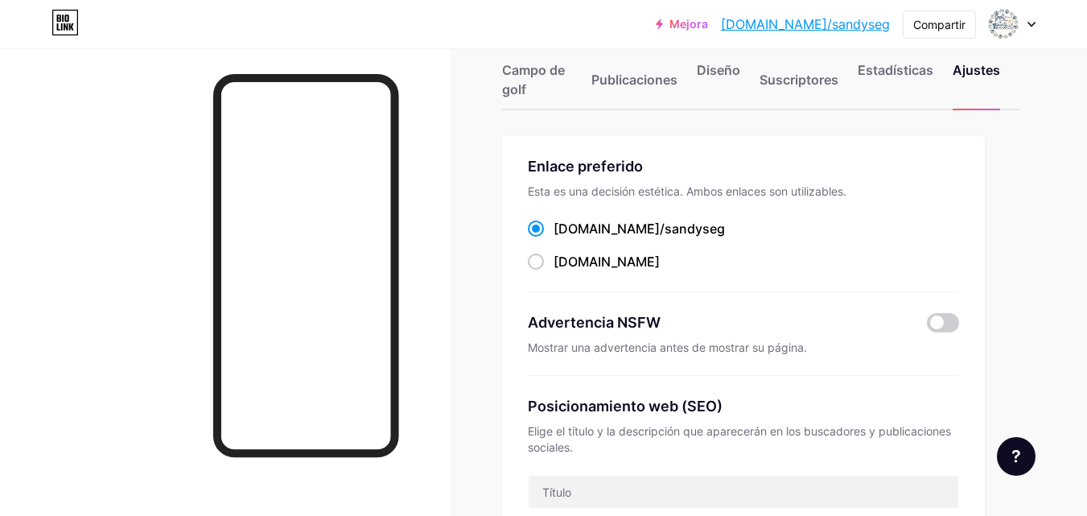
scroll to position [0, 0]
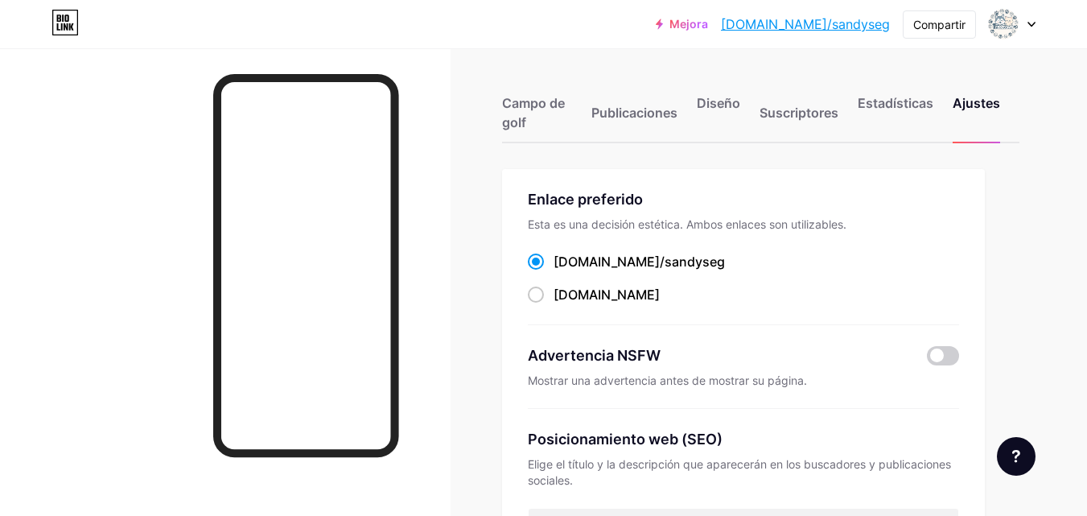
click at [742, 109] on div "Campo de golf Publicaciones Diseño Suscriptores Estadísticas Ajustes" at bounding box center [760, 106] width 517 height 76
click at [719, 106] on font "Diseño" at bounding box center [718, 103] width 43 height 16
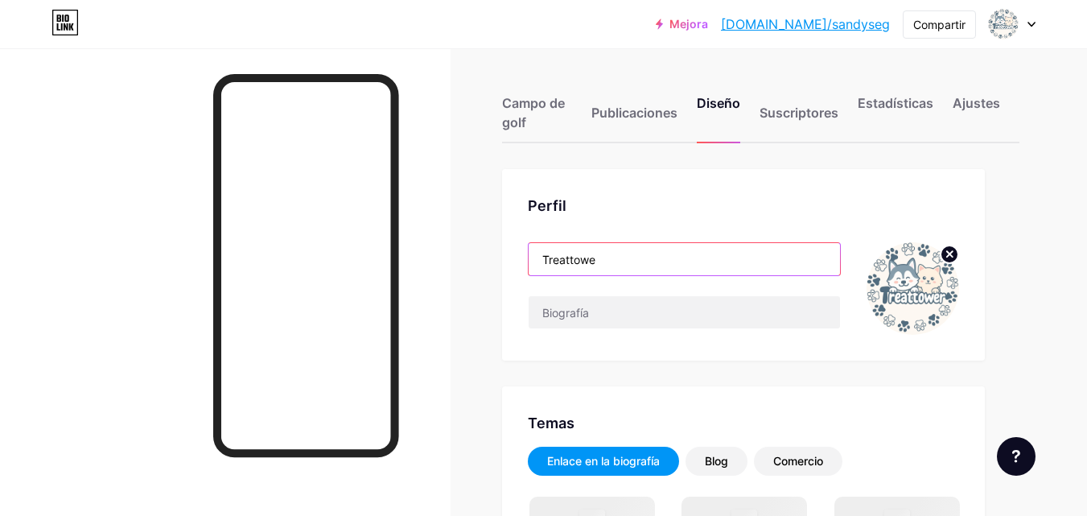
click at [687, 249] on input "Treattowe" at bounding box center [684, 259] width 311 height 32
type input "#000000"
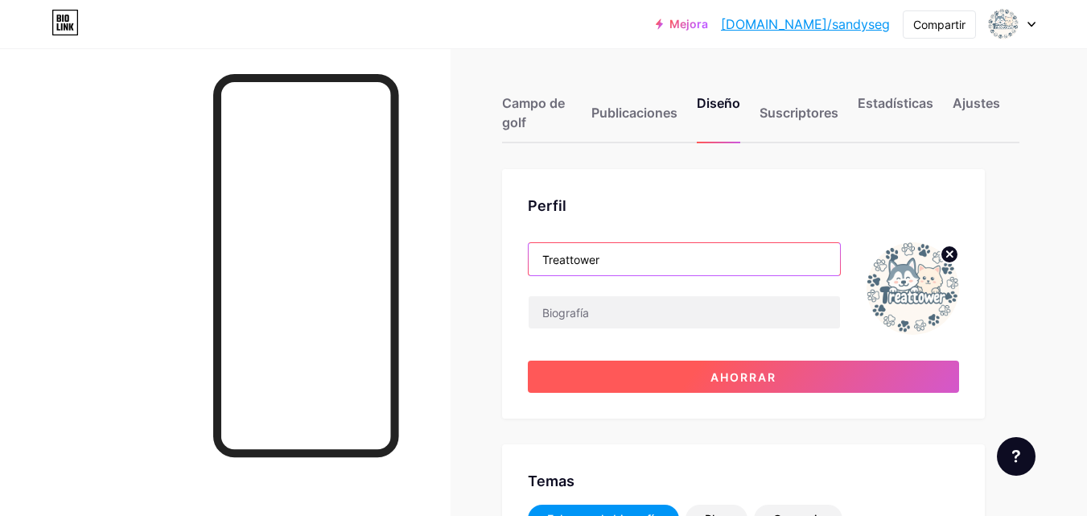
type input "Treattower"
click at [788, 378] on button "Ahorrar" at bounding box center [743, 376] width 431 height 32
type input "#000000"
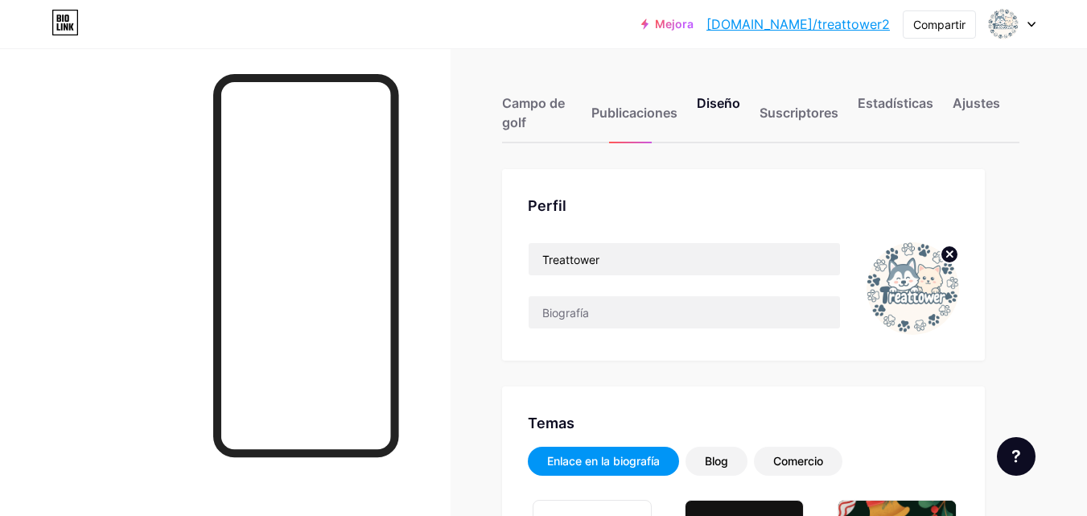
type input "#000000"
click at [924, 22] on font "Compartir" at bounding box center [939, 25] width 52 height 14
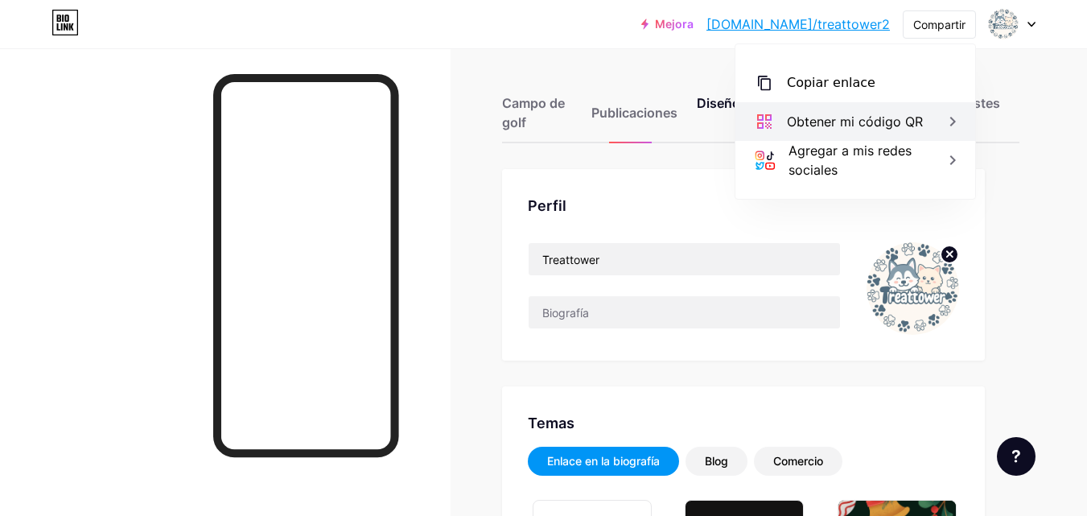
click at [899, 126] on font "Obtener mi código QR" at bounding box center [855, 121] width 136 height 16
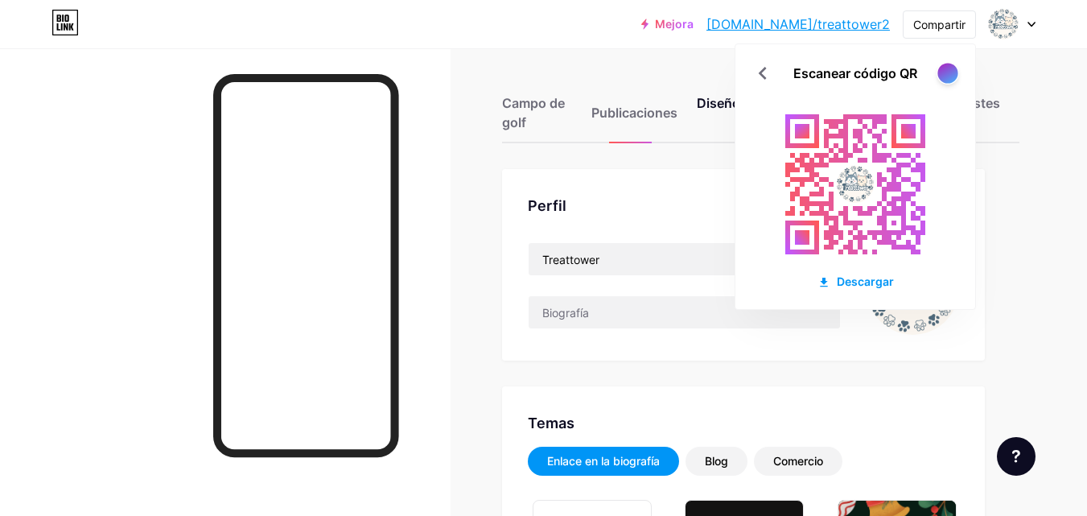
click at [947, 73] on div at bounding box center [947, 73] width 20 height 20
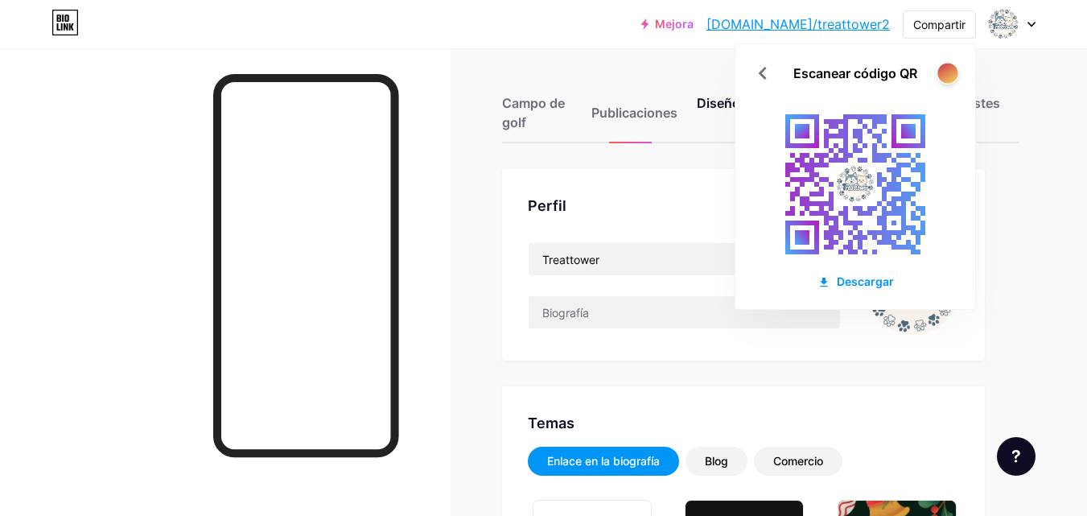
click at [947, 73] on div at bounding box center [947, 73] width 20 height 20
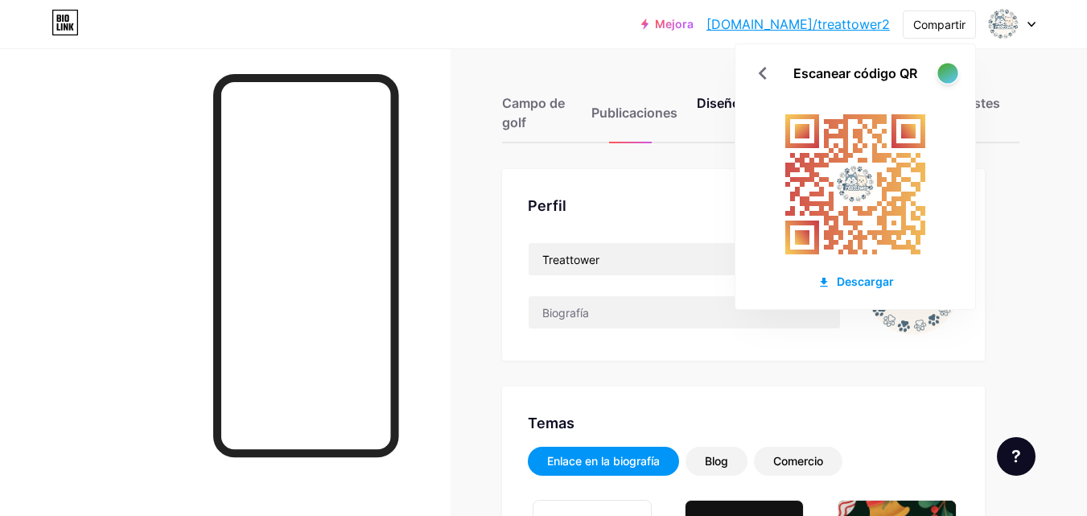
click at [949, 76] on div at bounding box center [947, 73] width 20 height 20
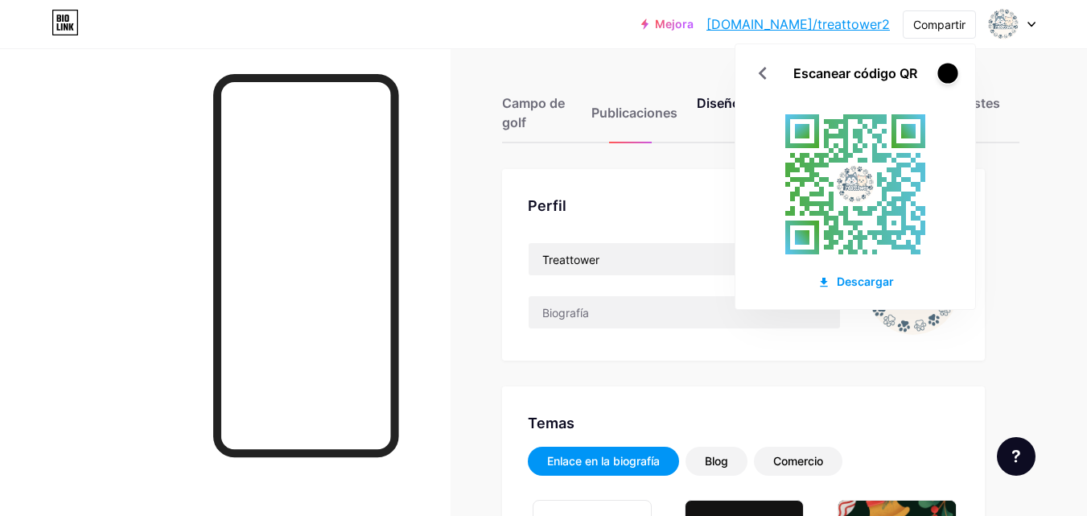
click at [949, 76] on div at bounding box center [947, 73] width 20 height 20
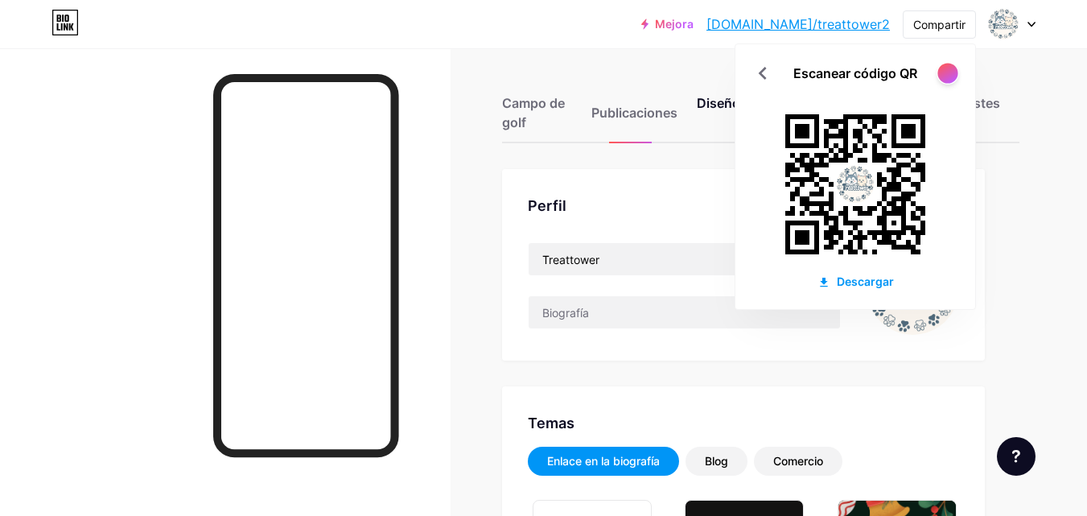
click at [949, 76] on div at bounding box center [947, 73] width 20 height 20
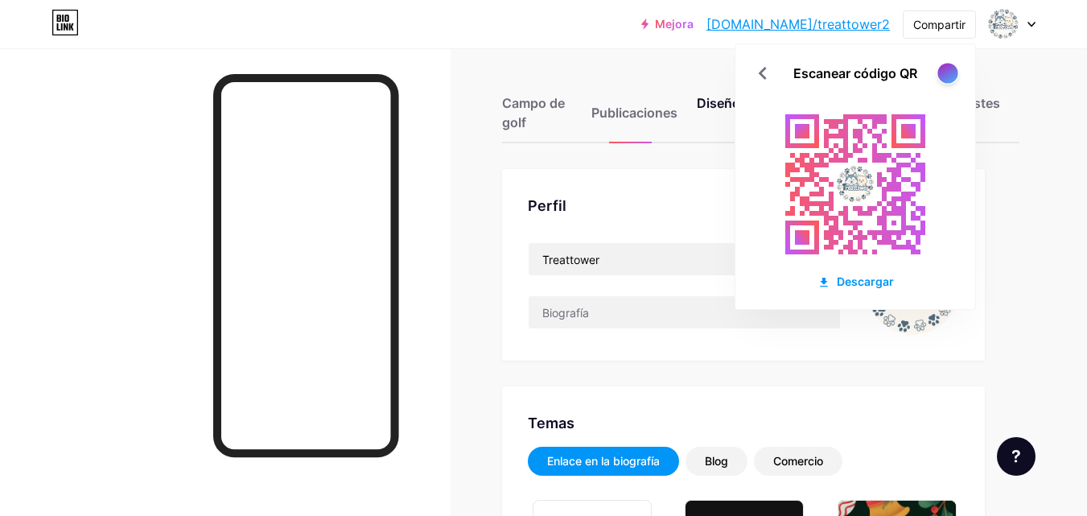
click at [949, 76] on div at bounding box center [947, 73] width 20 height 20
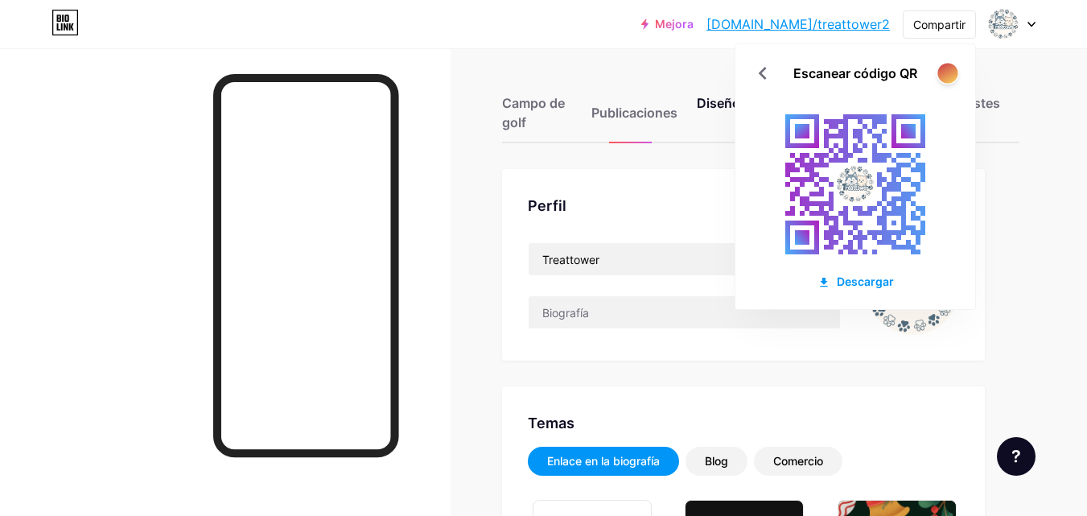
click at [949, 76] on div at bounding box center [947, 73] width 20 height 20
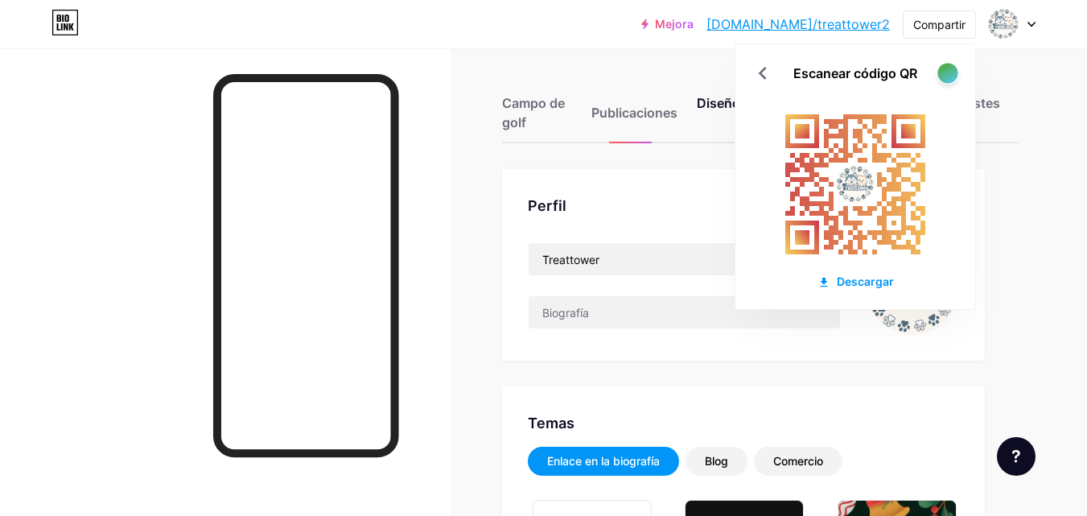
click at [949, 75] on div at bounding box center [947, 73] width 20 height 20
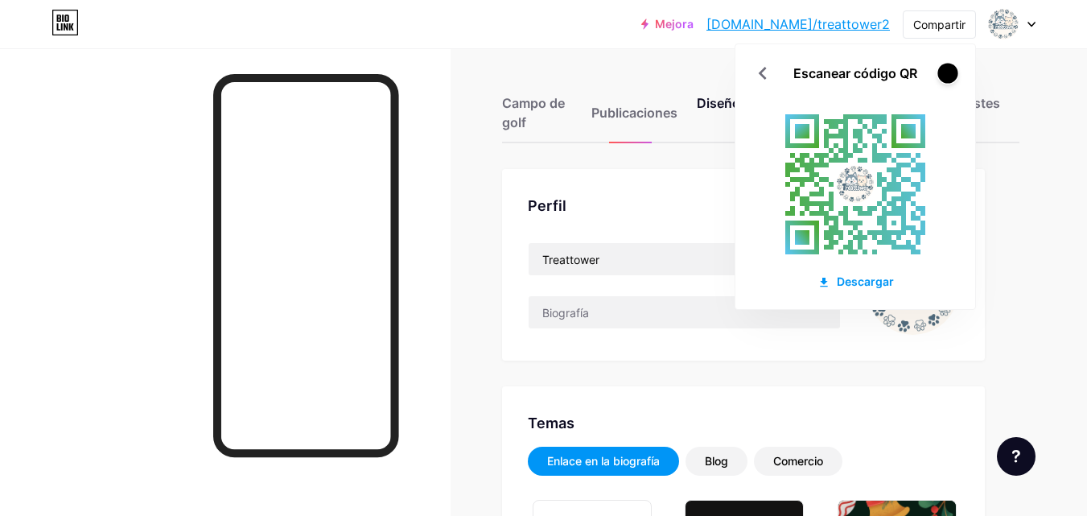
click at [949, 75] on div at bounding box center [947, 73] width 20 height 20
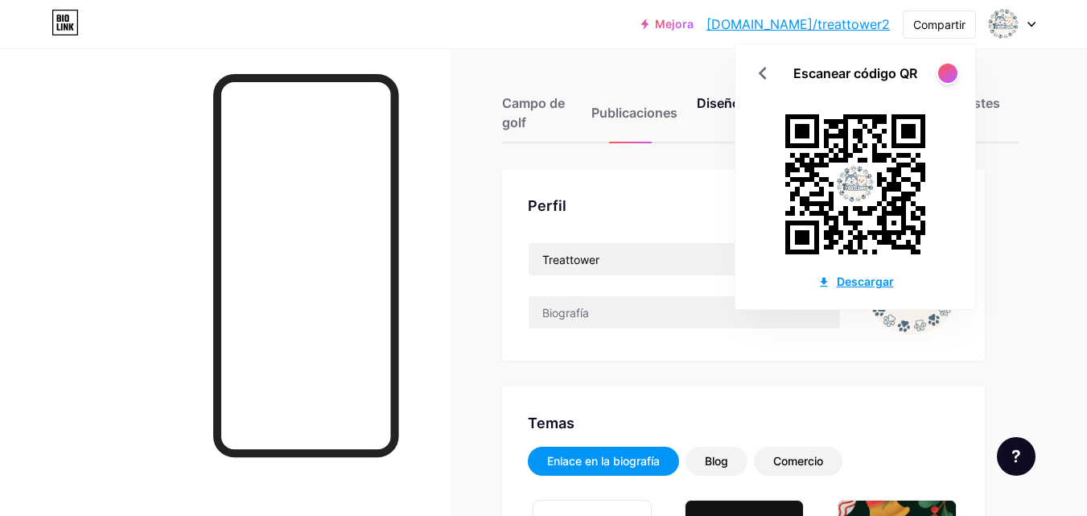
click at [846, 282] on font "Descargar" at bounding box center [865, 281] width 57 height 14
